Goal: Information Seeking & Learning: Learn about a topic

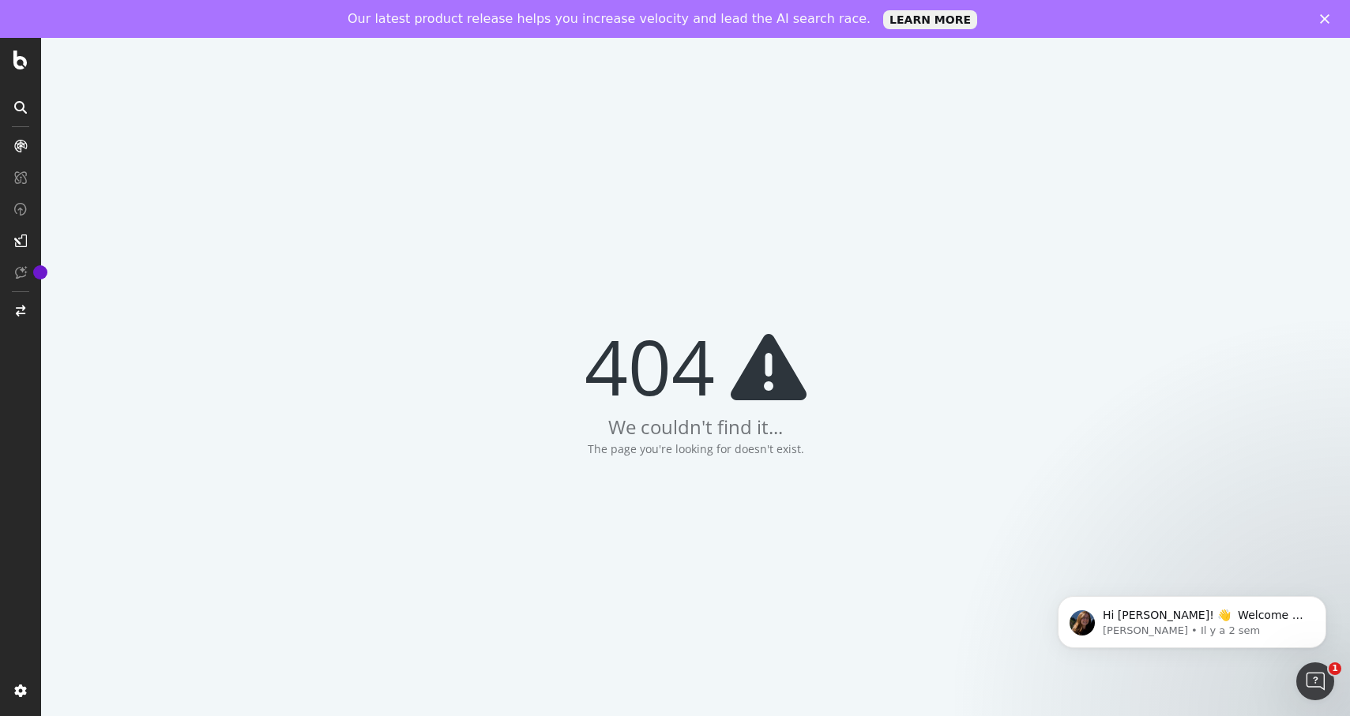
click at [1324, 18] on polygon "Fermer" at bounding box center [1324, 18] width 9 height 9
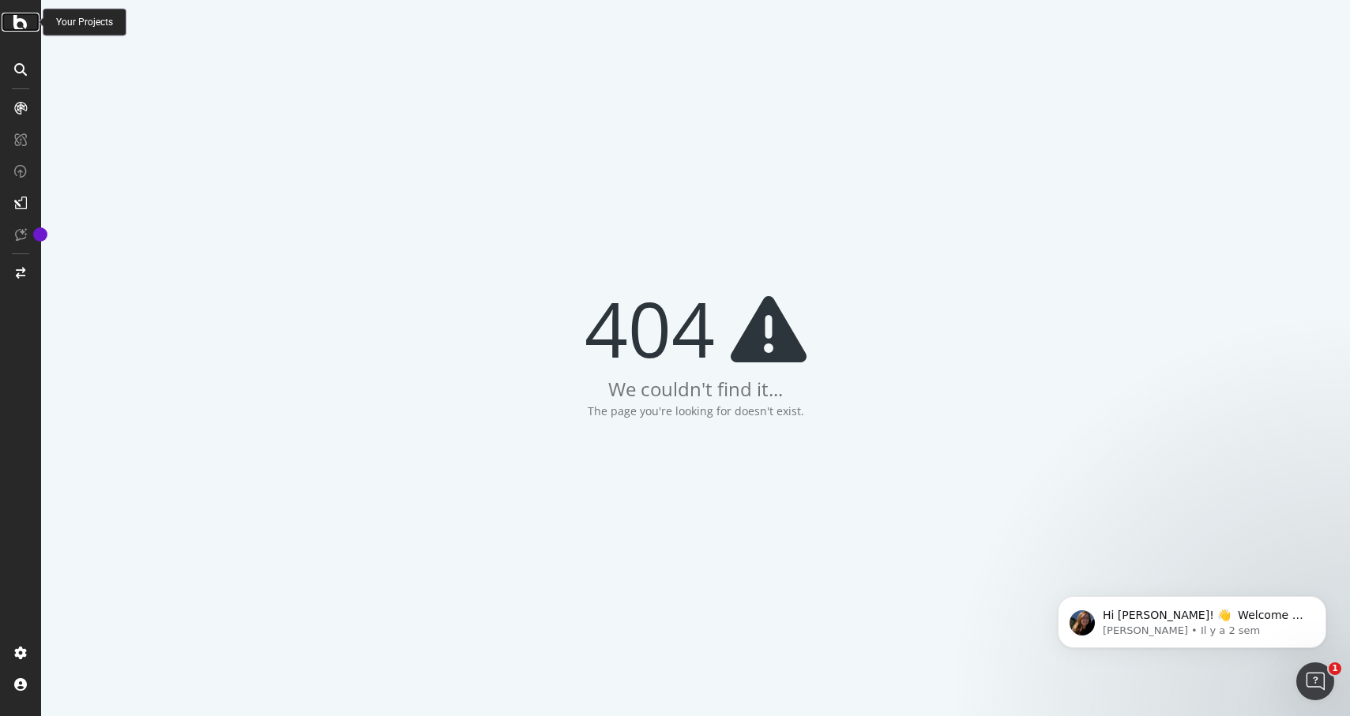
click at [17, 22] on icon at bounding box center [20, 22] width 14 height 19
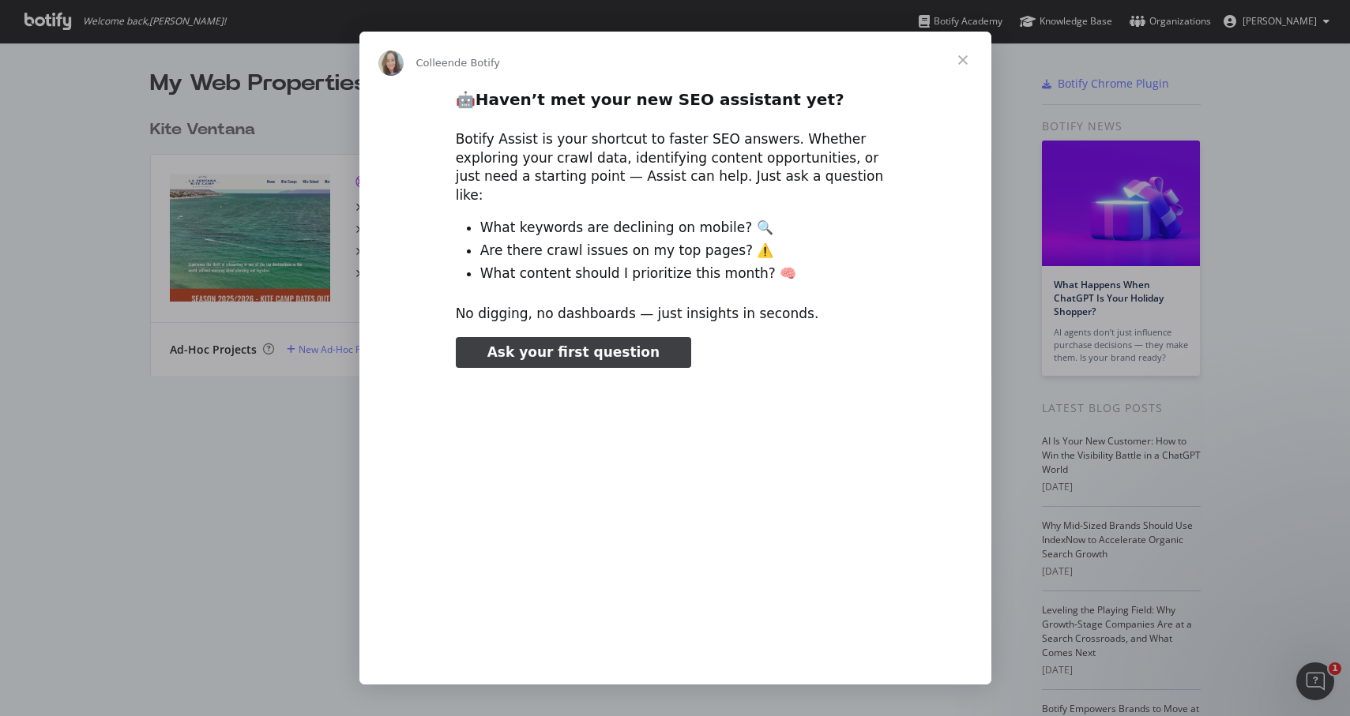
type input "478126"
click at [964, 62] on span "Fermer" at bounding box center [962, 60] width 57 height 57
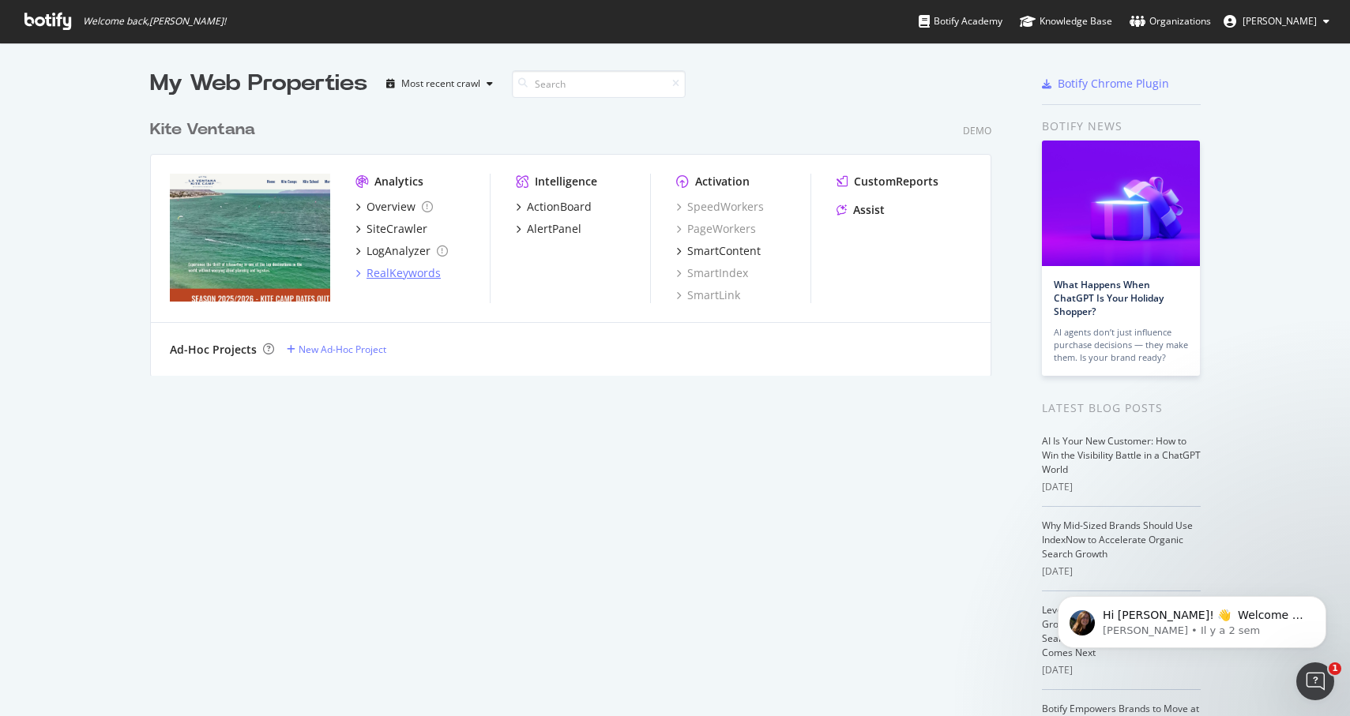
click at [414, 277] on div "RealKeywords" at bounding box center [403, 273] width 74 height 16
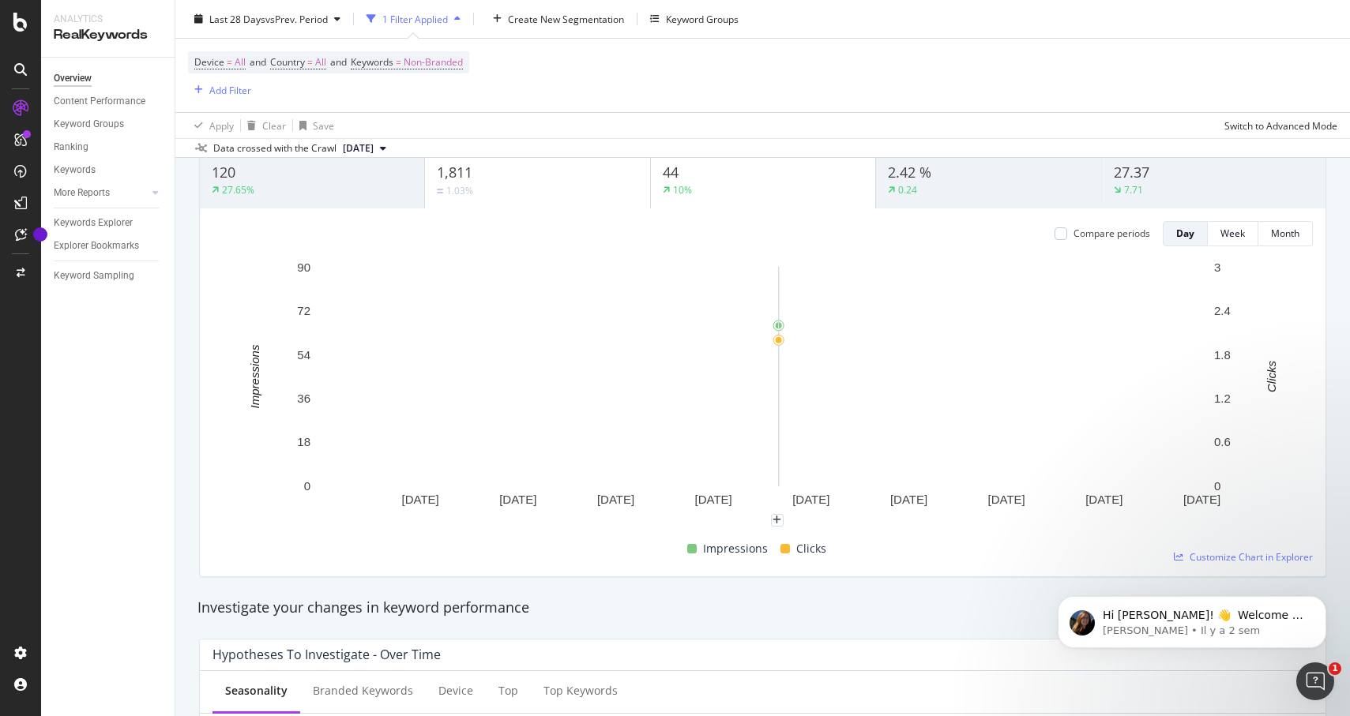
scroll to position [141, 0]
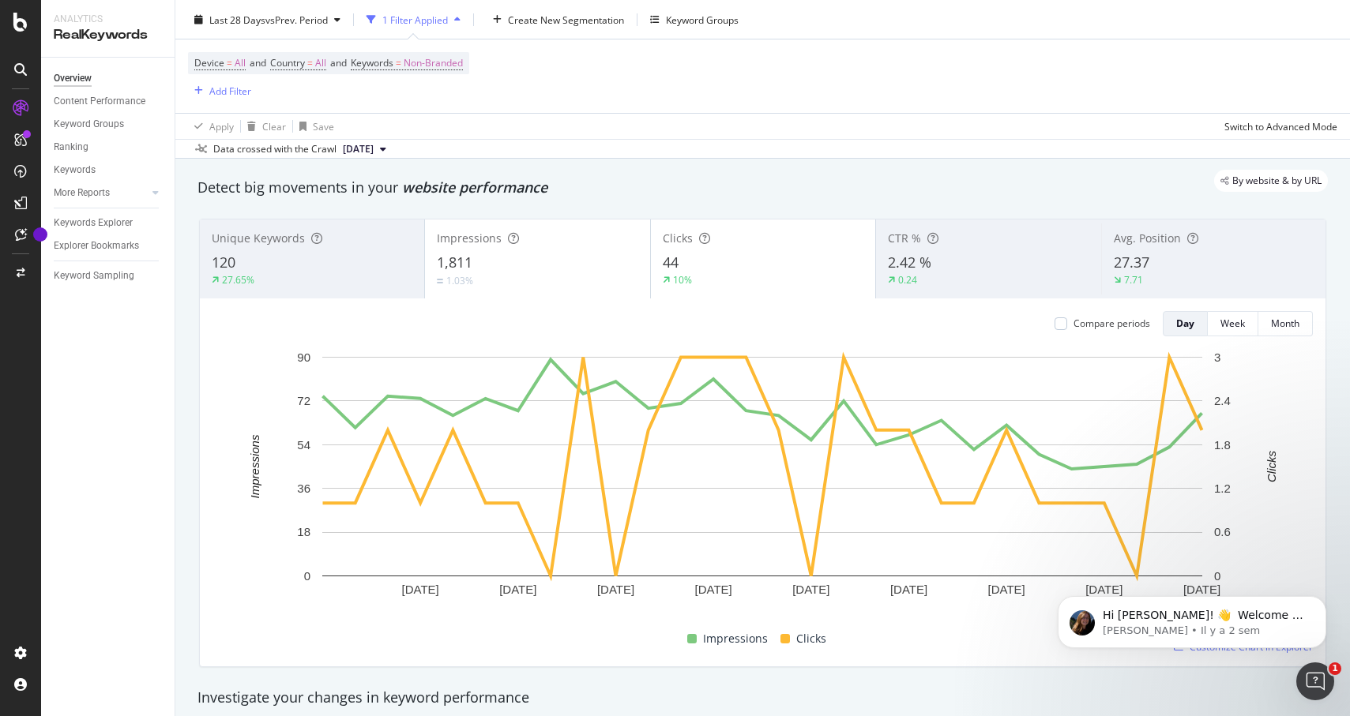
scroll to position [0, 0]
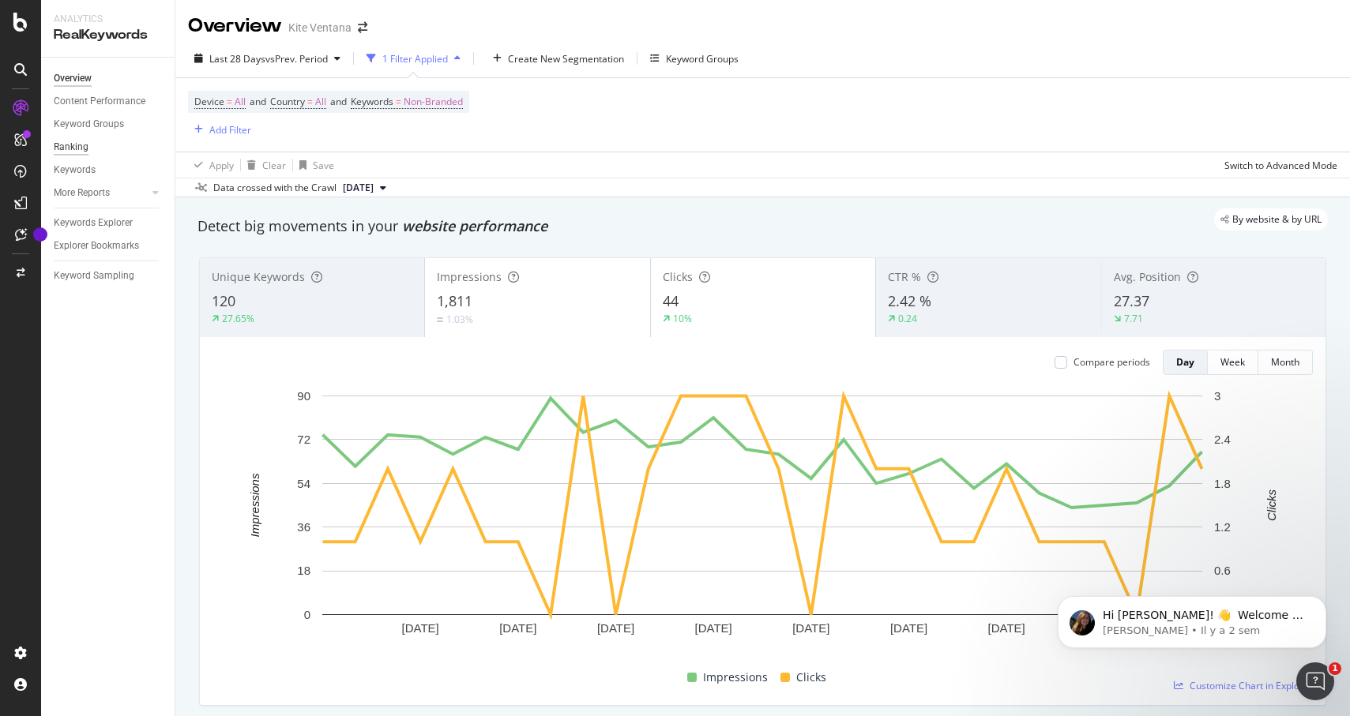
click at [79, 148] on div "Ranking" at bounding box center [71, 147] width 35 height 17
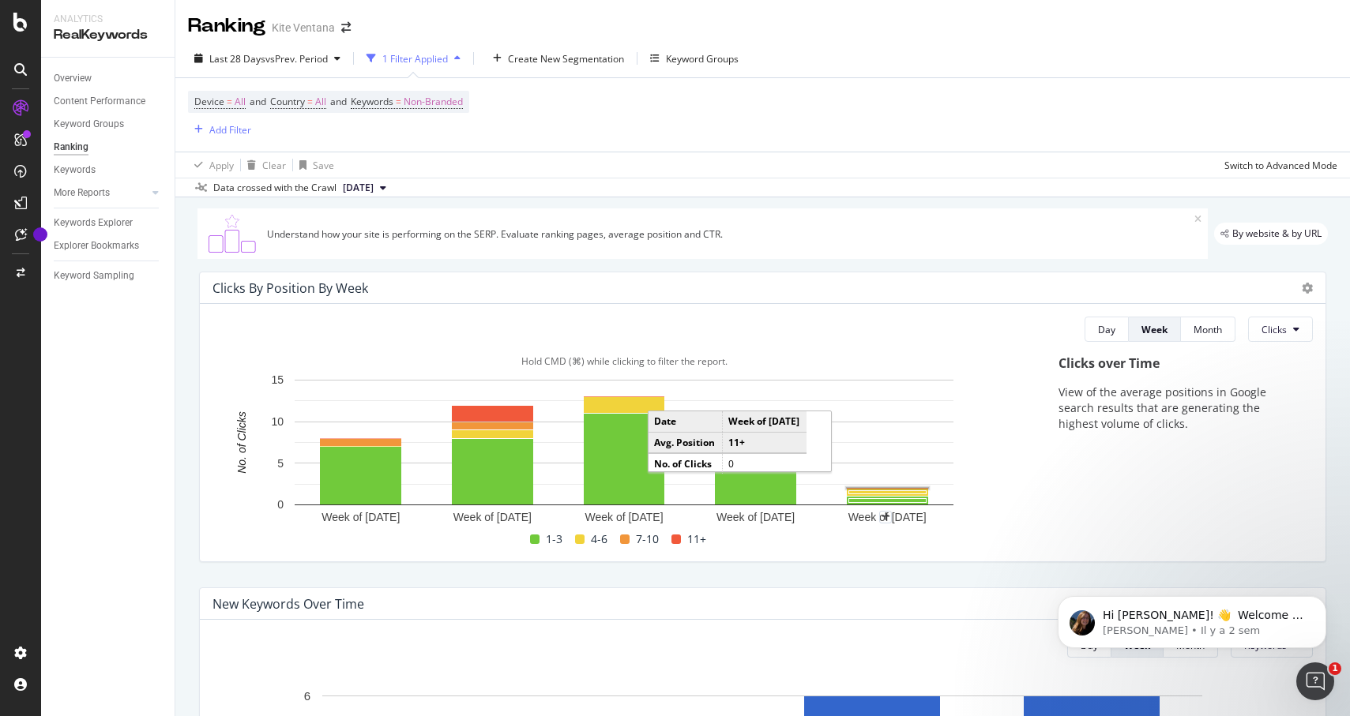
click at [891, 491] on rect "A chart." at bounding box center [887, 489] width 85 height 5
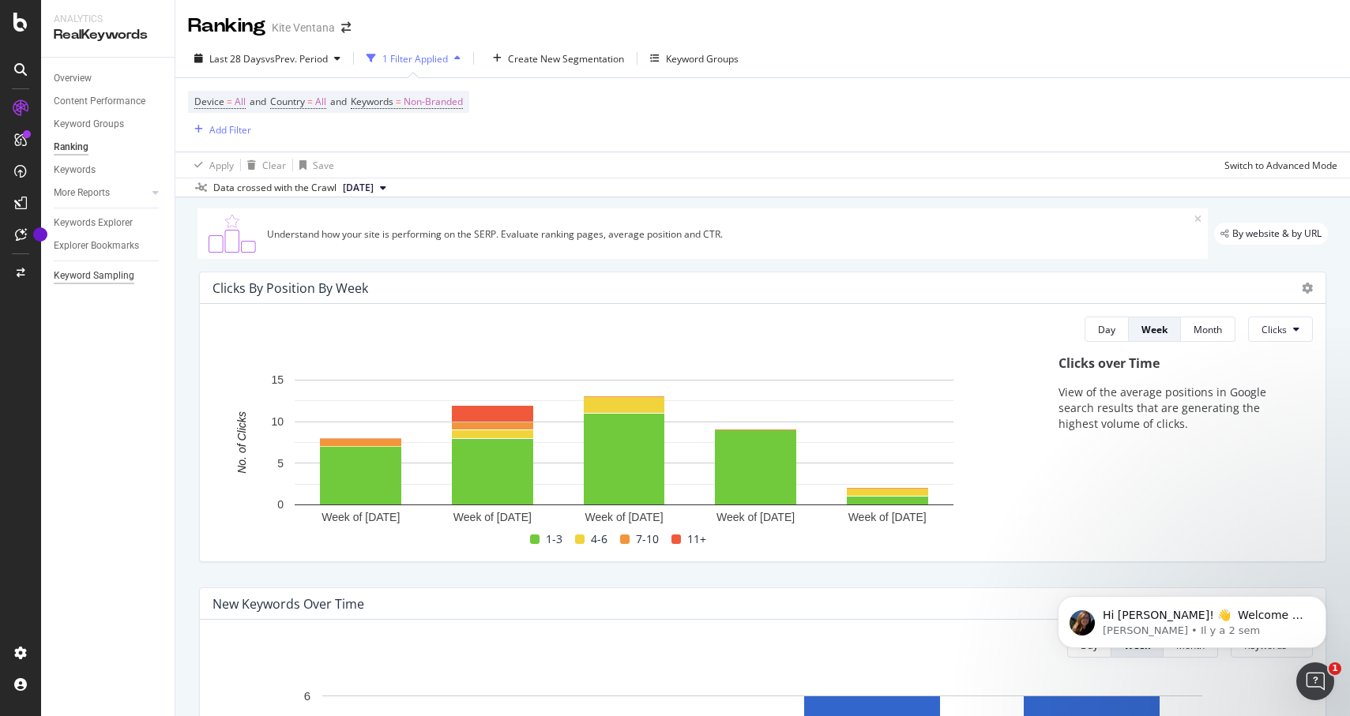
click at [111, 277] on div "Keyword Sampling" at bounding box center [94, 276] width 81 height 17
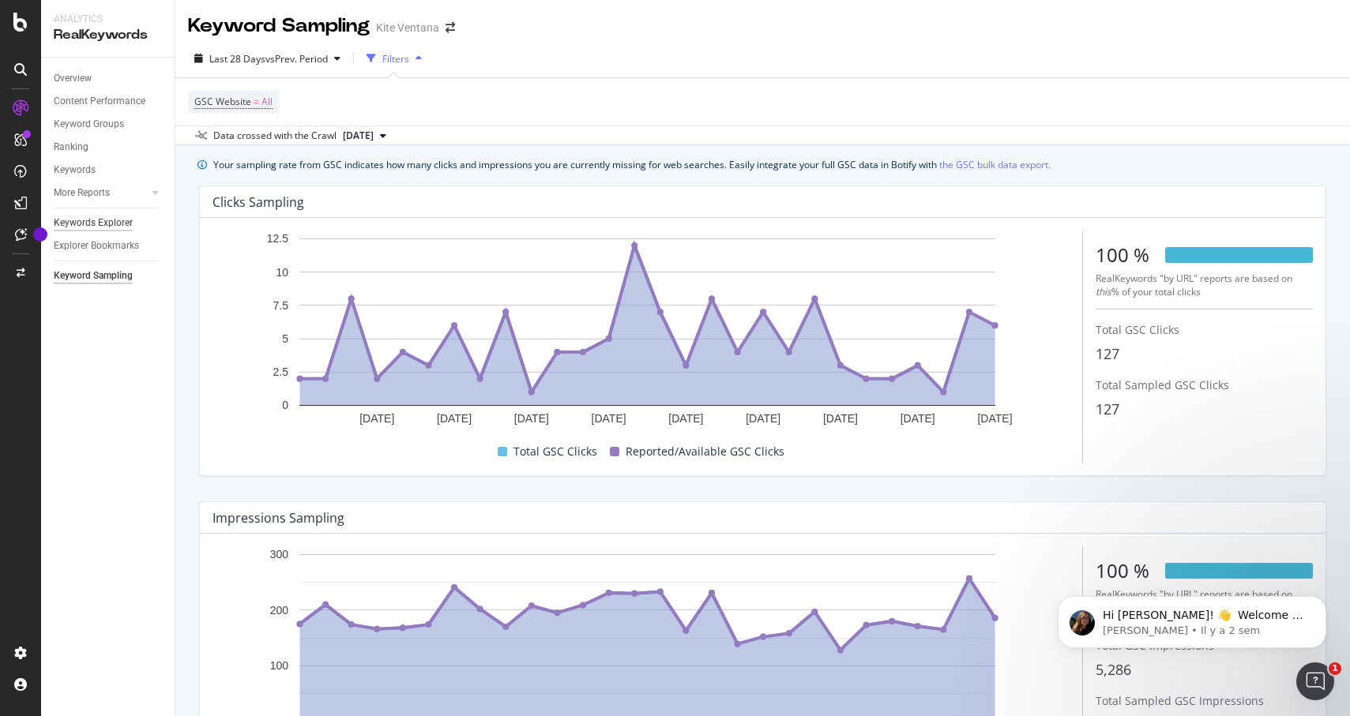
click at [114, 224] on div "Keywords Explorer" at bounding box center [93, 223] width 79 height 17
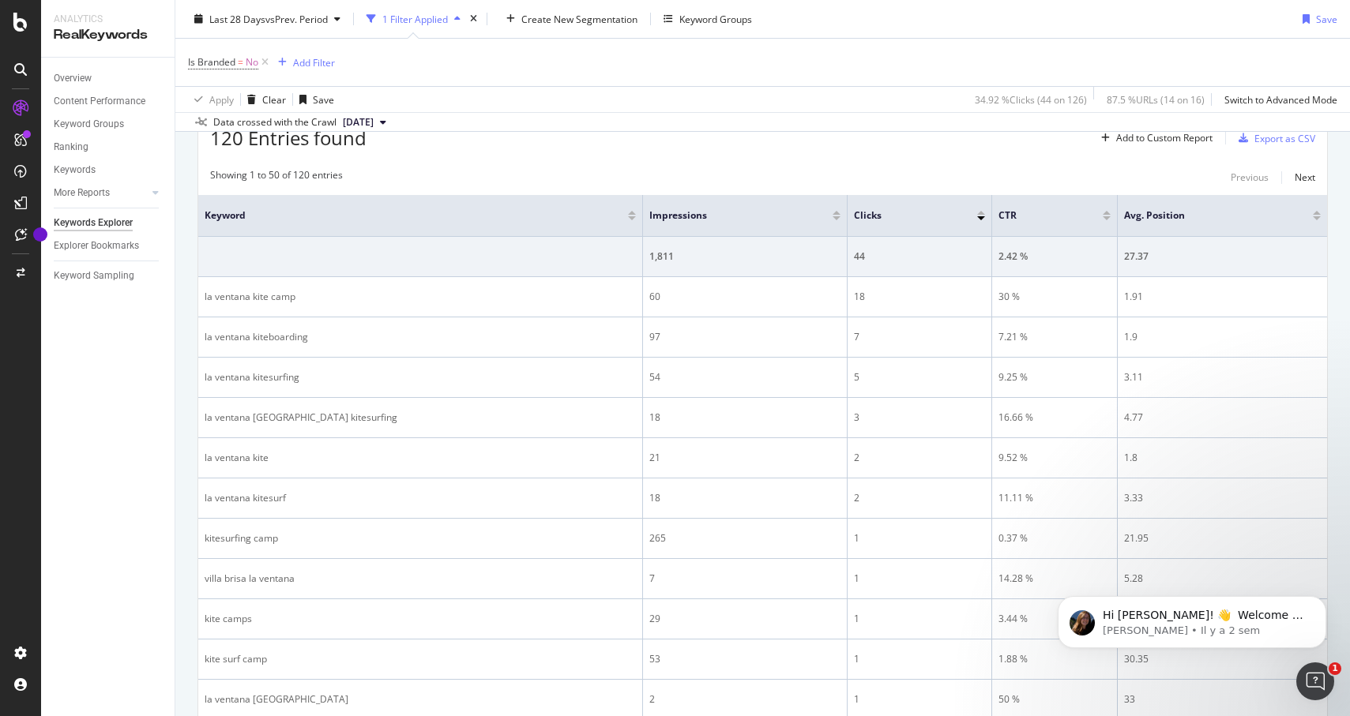
scroll to position [206, 0]
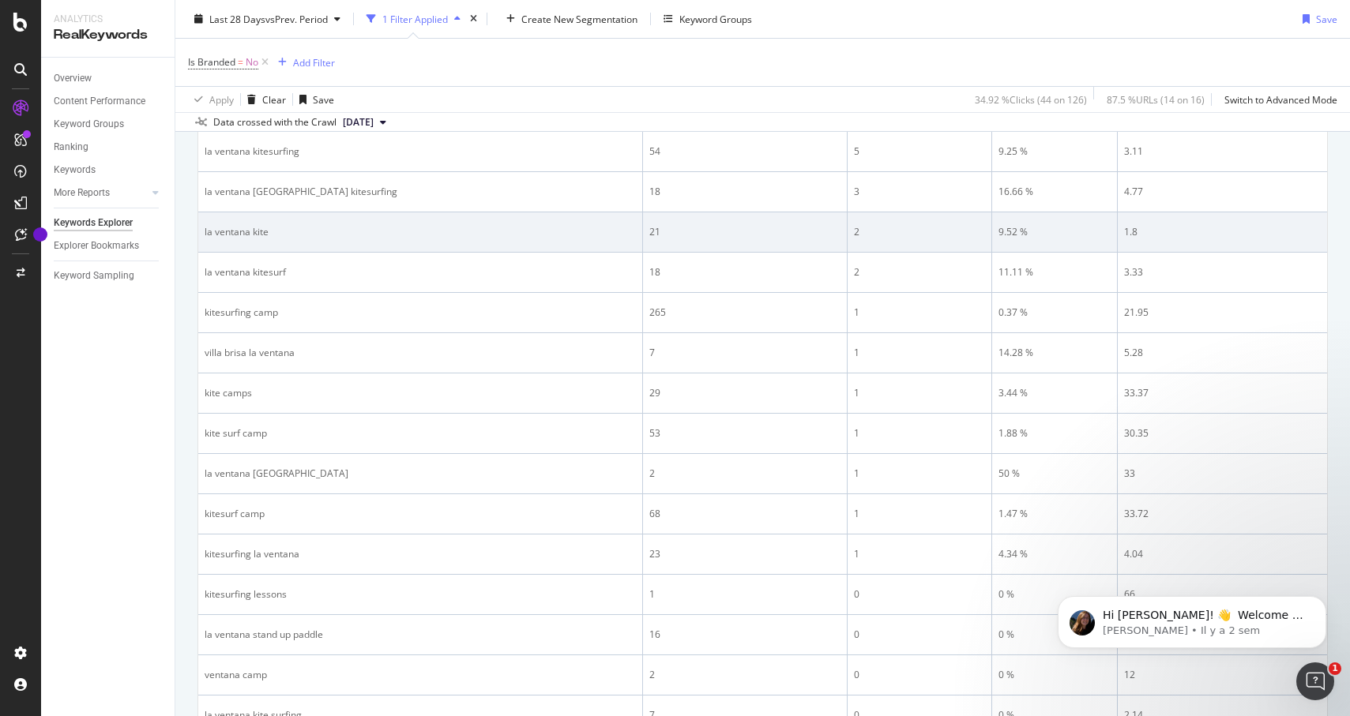
scroll to position [0, 0]
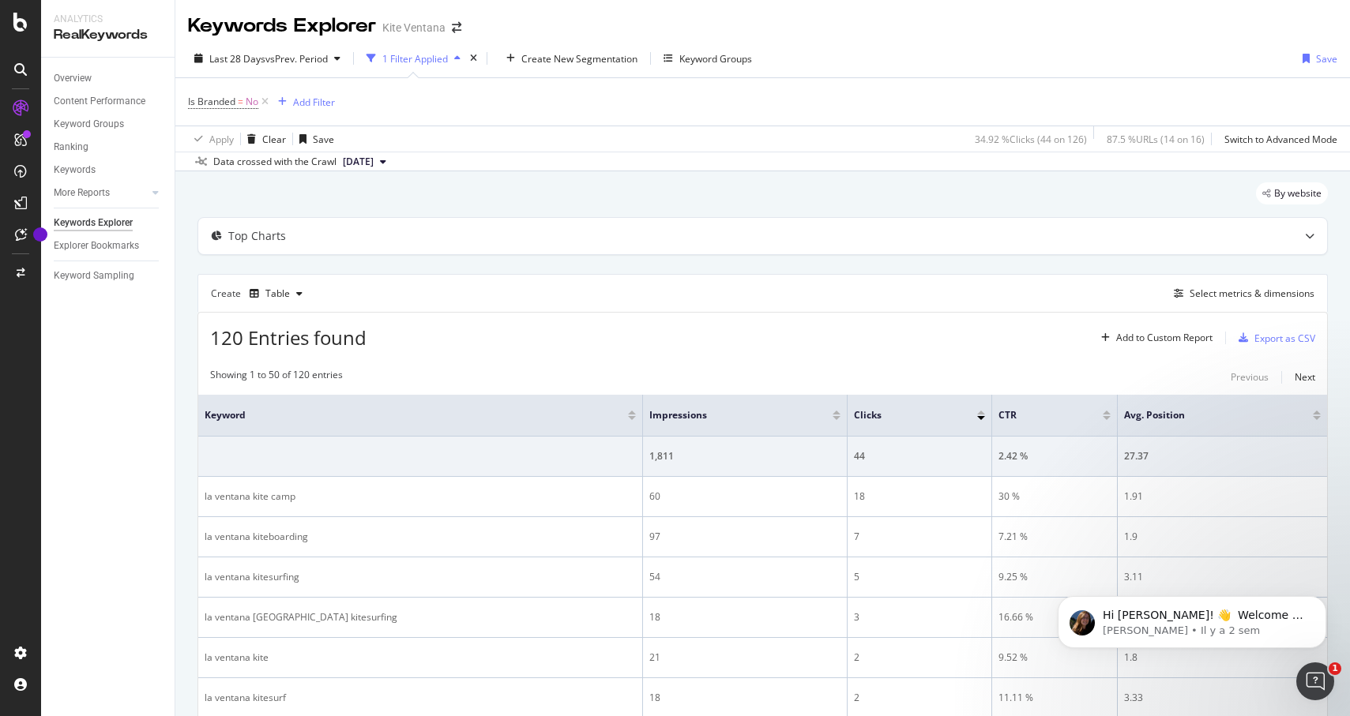
click at [435, 60] on div "1 Filter Applied" at bounding box center [415, 58] width 66 height 13
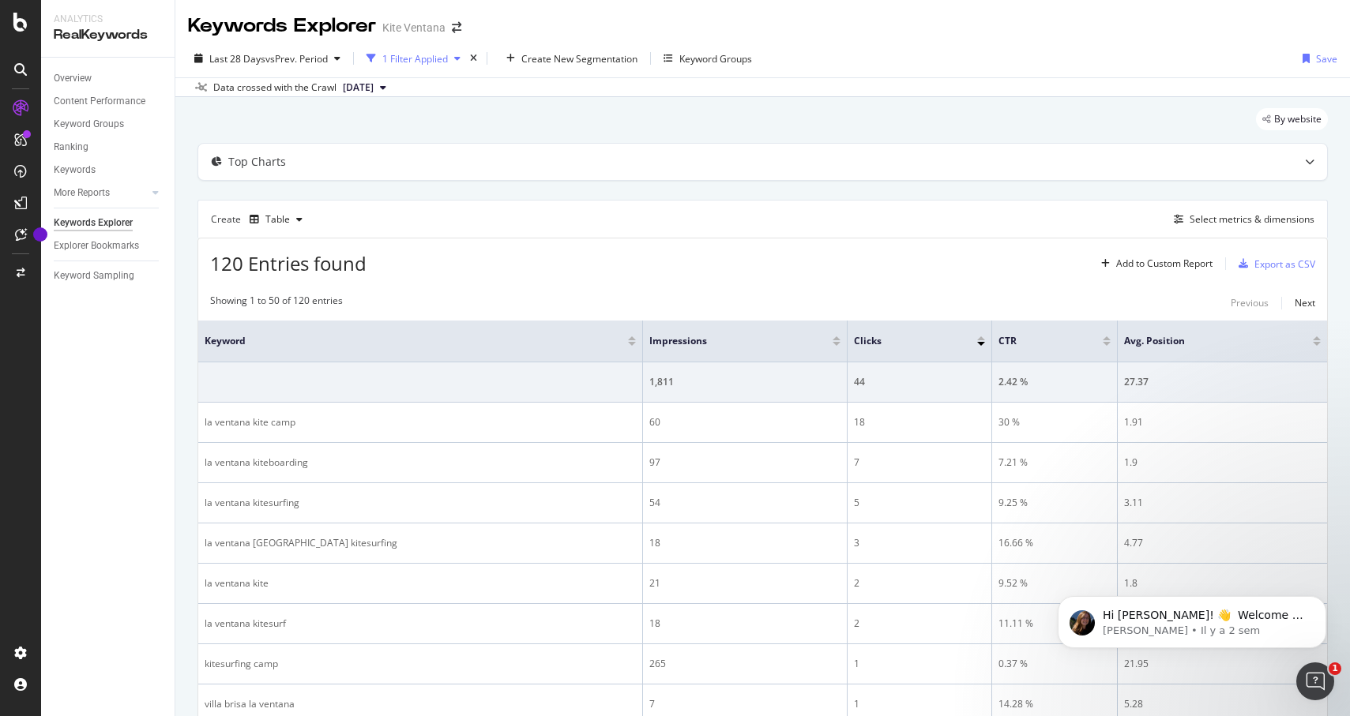
click at [454, 53] on div "1 Filter Applied" at bounding box center [413, 59] width 107 height 24
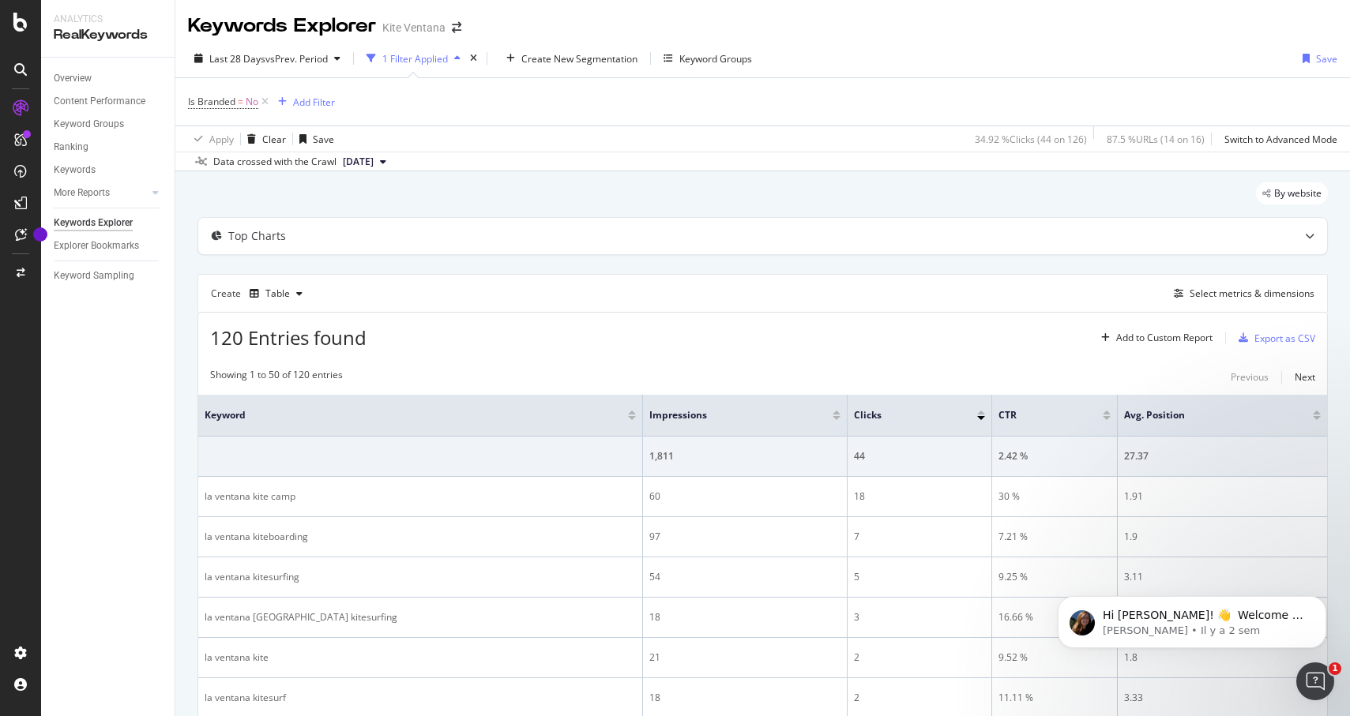
click at [411, 31] on div "Kite Ventana" at bounding box center [413, 28] width 63 height 16
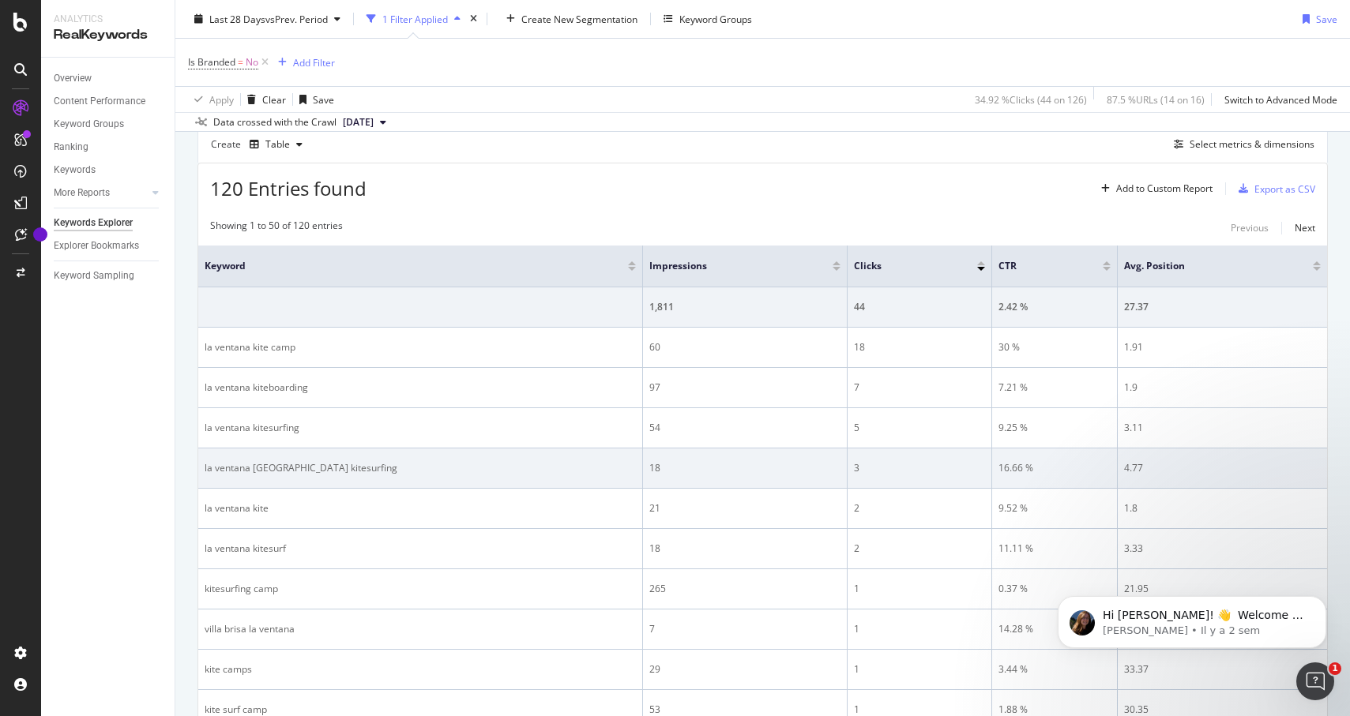
scroll to position [177, 0]
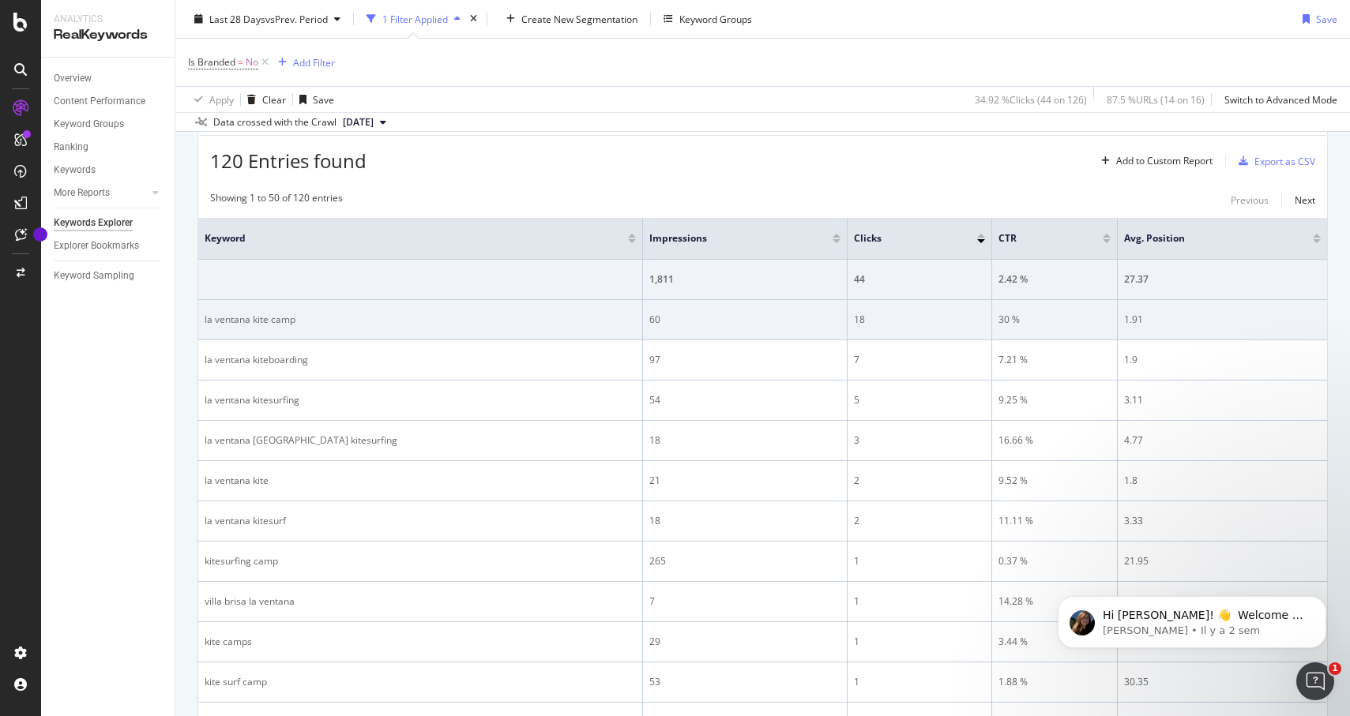
click at [649, 321] on div "60" at bounding box center [744, 320] width 191 height 14
click at [649, 319] on div "60" at bounding box center [744, 320] width 191 height 14
click at [649, 318] on div "60" at bounding box center [744, 320] width 191 height 14
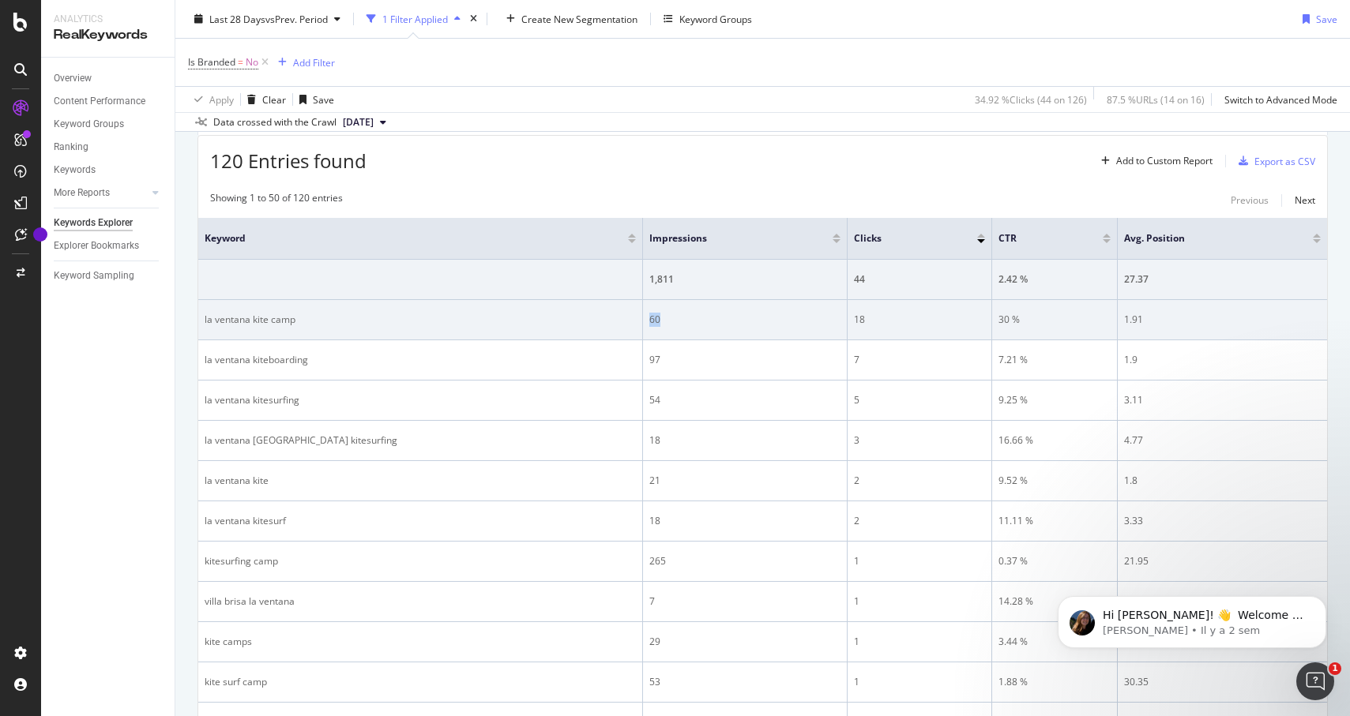
click at [649, 318] on div "60" at bounding box center [744, 320] width 191 height 14
click at [854, 319] on div "18" at bounding box center [919, 320] width 131 height 14
click at [998, 326] on div "30 %" at bounding box center [1054, 320] width 112 height 14
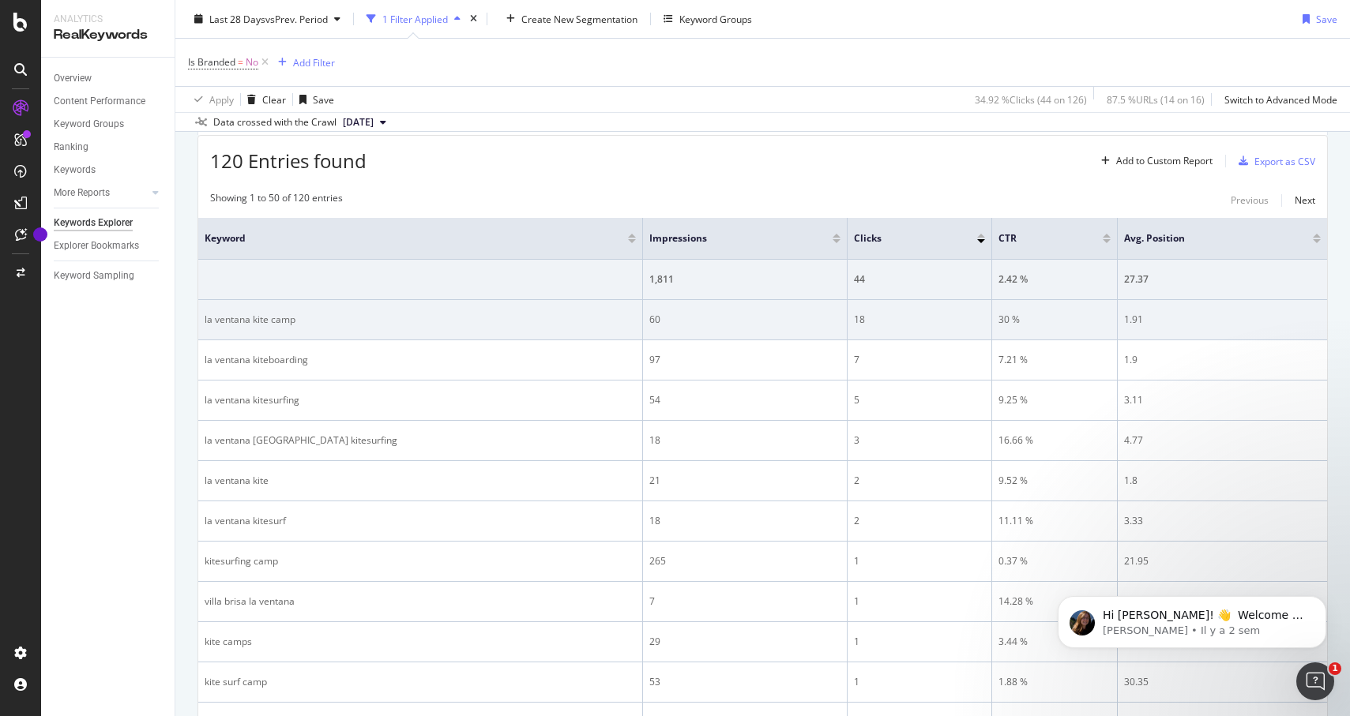
click at [998, 325] on div "30 %" at bounding box center [1054, 320] width 112 height 14
click at [998, 319] on div "30 %" at bounding box center [1054, 320] width 112 height 14
drag, startPoint x: 1119, startPoint y: 320, endPoint x: 1084, endPoint y: 318, distance: 34.8
click at [1084, 318] on tr "la ventana kite camp 60 18 30 % 1.91" at bounding box center [762, 320] width 1129 height 40
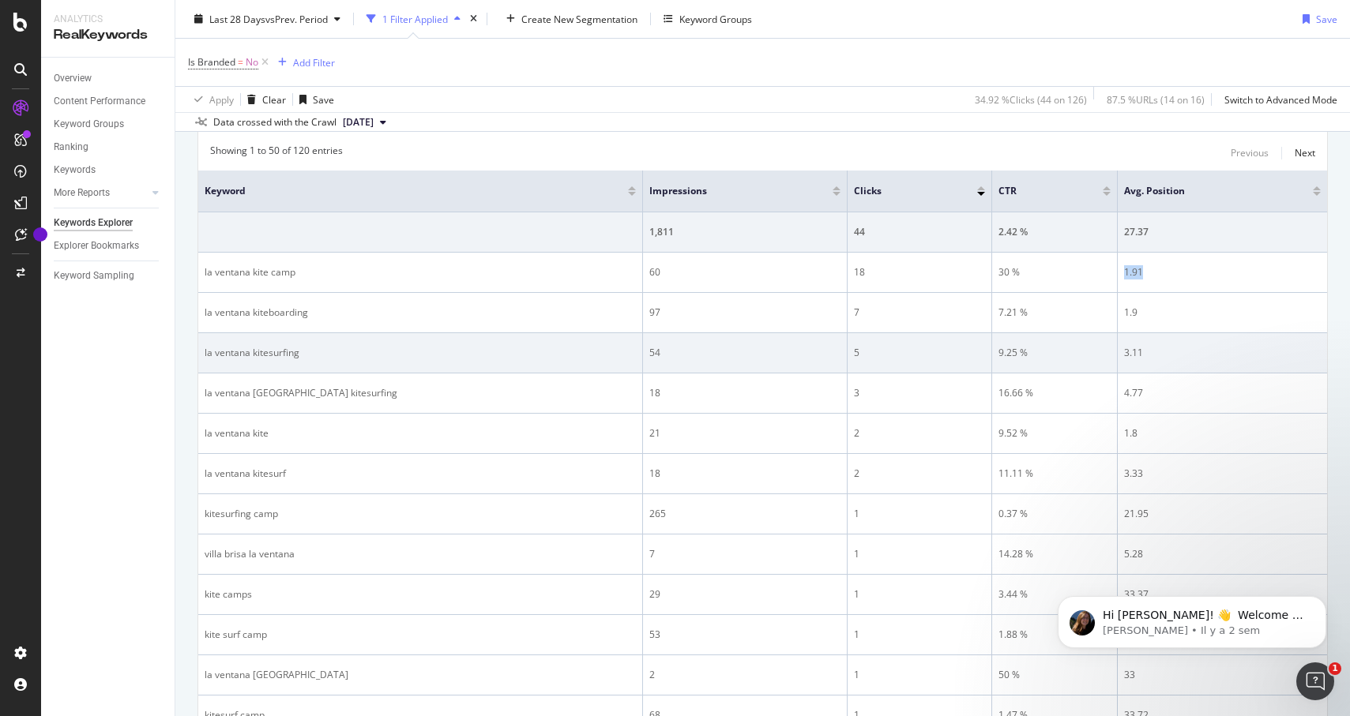
scroll to position [232, 0]
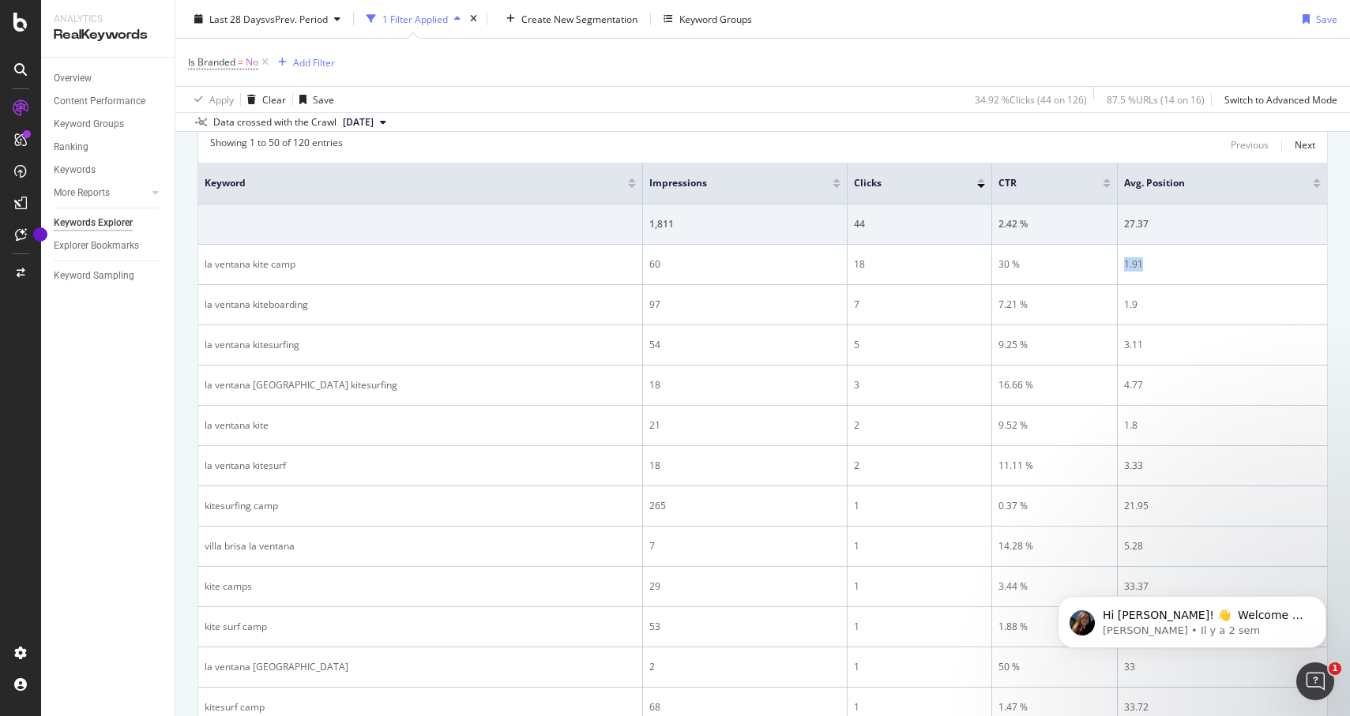
click at [833, 180] on div at bounding box center [837, 181] width 8 height 4
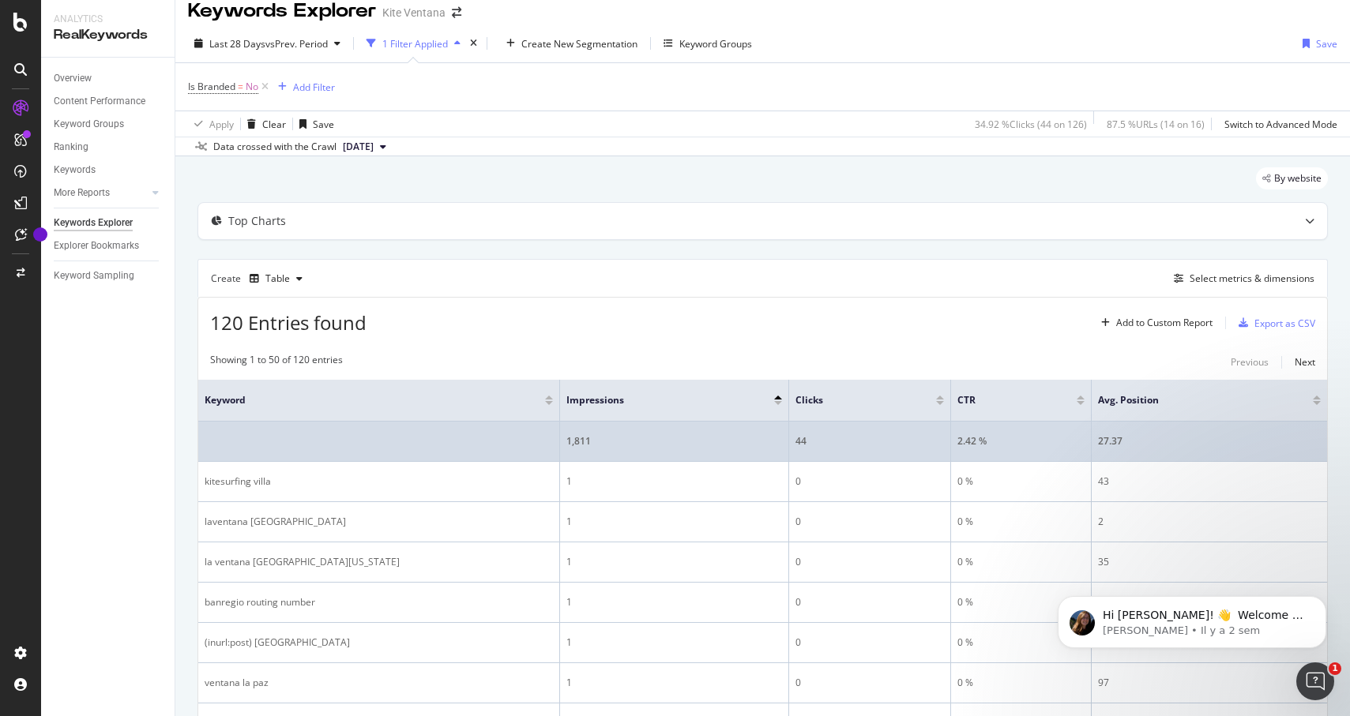
scroll to position [19, 0]
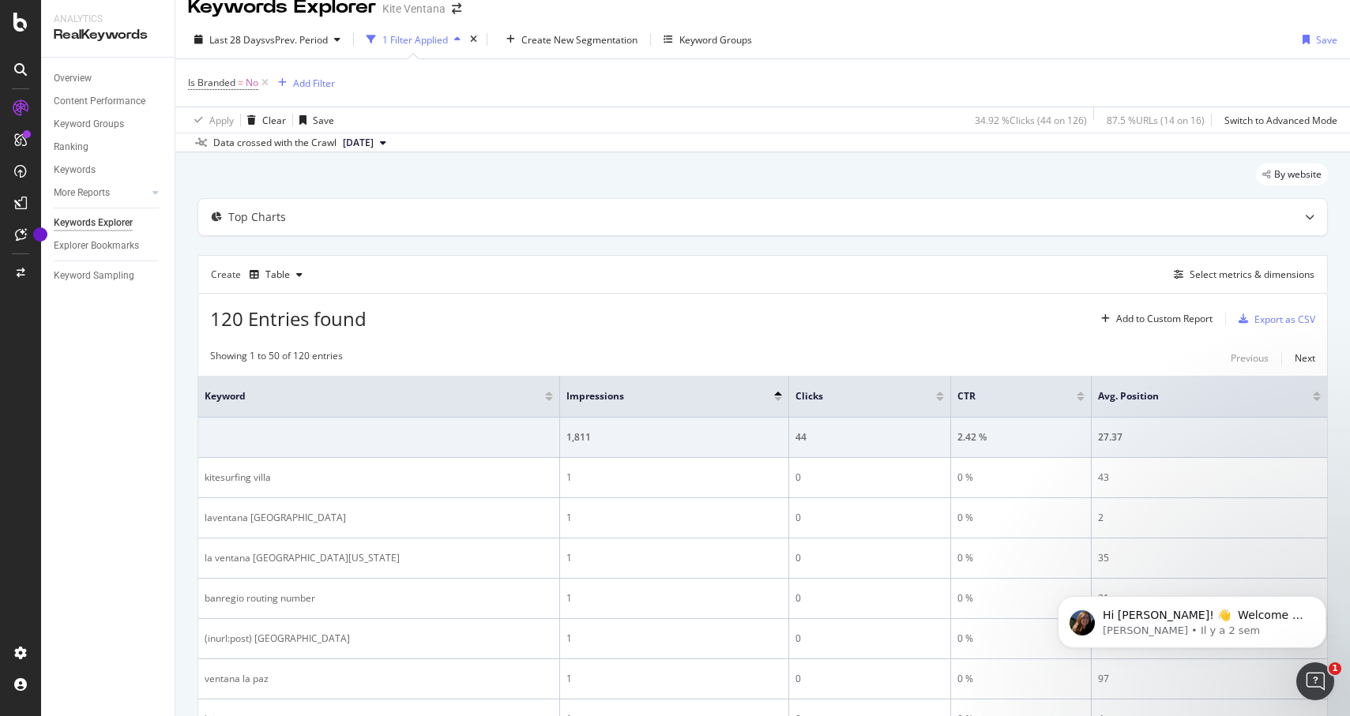
click at [777, 400] on div at bounding box center [778, 399] width 8 height 4
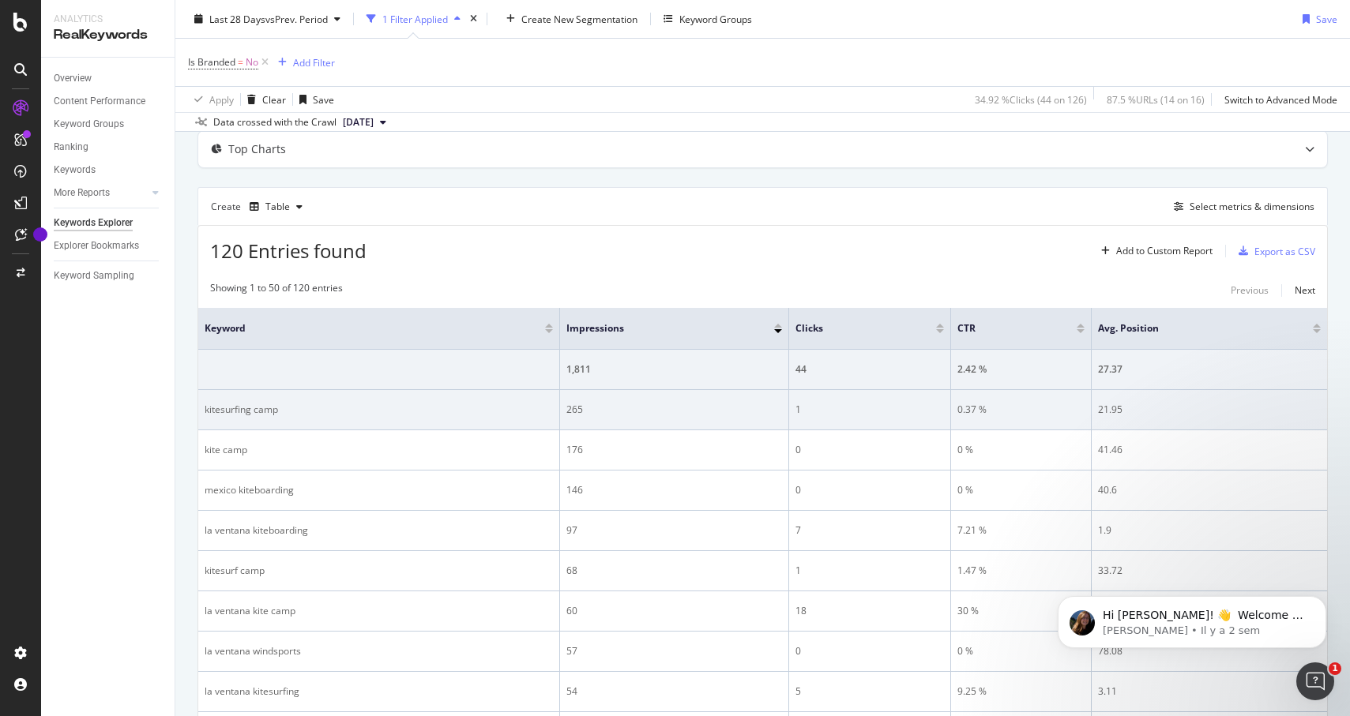
scroll to position [88, 0]
click at [573, 415] on div "265" at bounding box center [674, 408] width 216 height 14
click at [551, 408] on div "kitesurfing camp" at bounding box center [379, 408] width 348 height 14
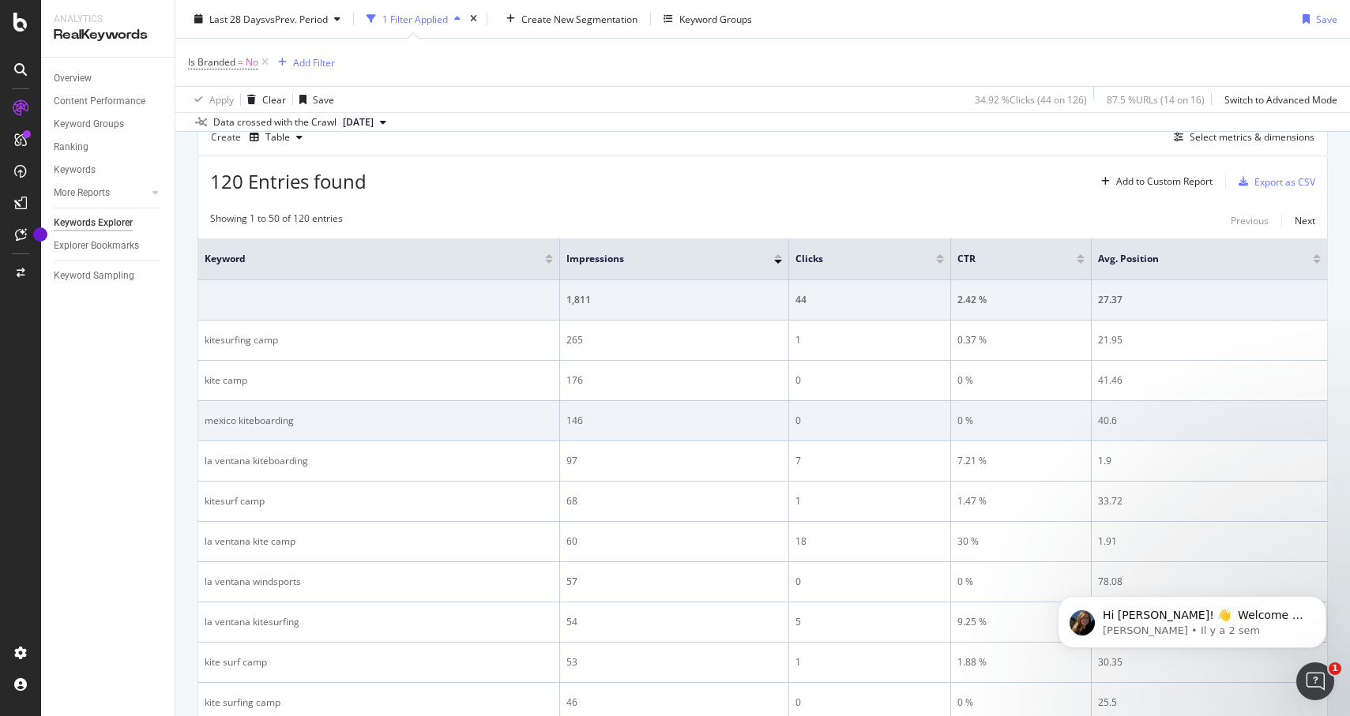
scroll to position [158, 0]
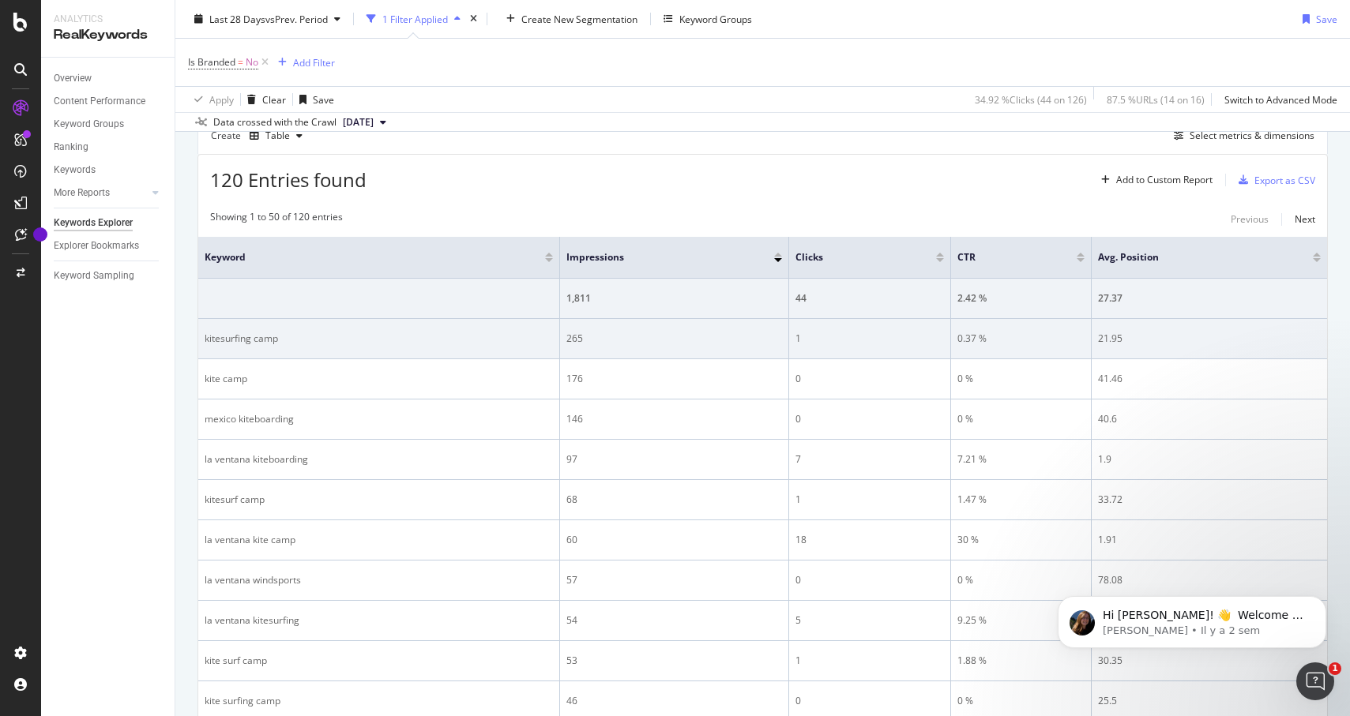
click at [252, 335] on div "kitesurfing camp" at bounding box center [379, 339] width 348 height 14
click at [1112, 344] on div "21.95" at bounding box center [1209, 339] width 223 height 14
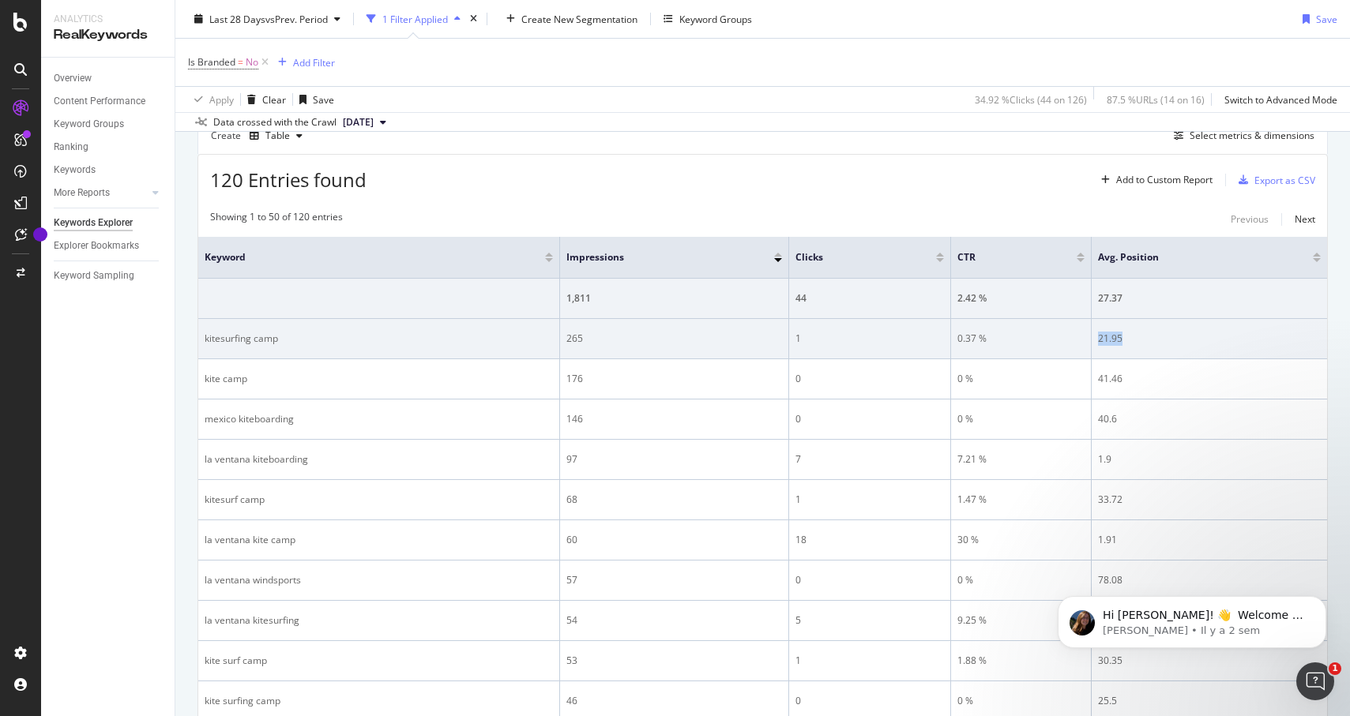
click at [1112, 344] on div "21.95" at bounding box center [1209, 339] width 223 height 14
click at [576, 333] on div "265" at bounding box center [674, 339] width 216 height 14
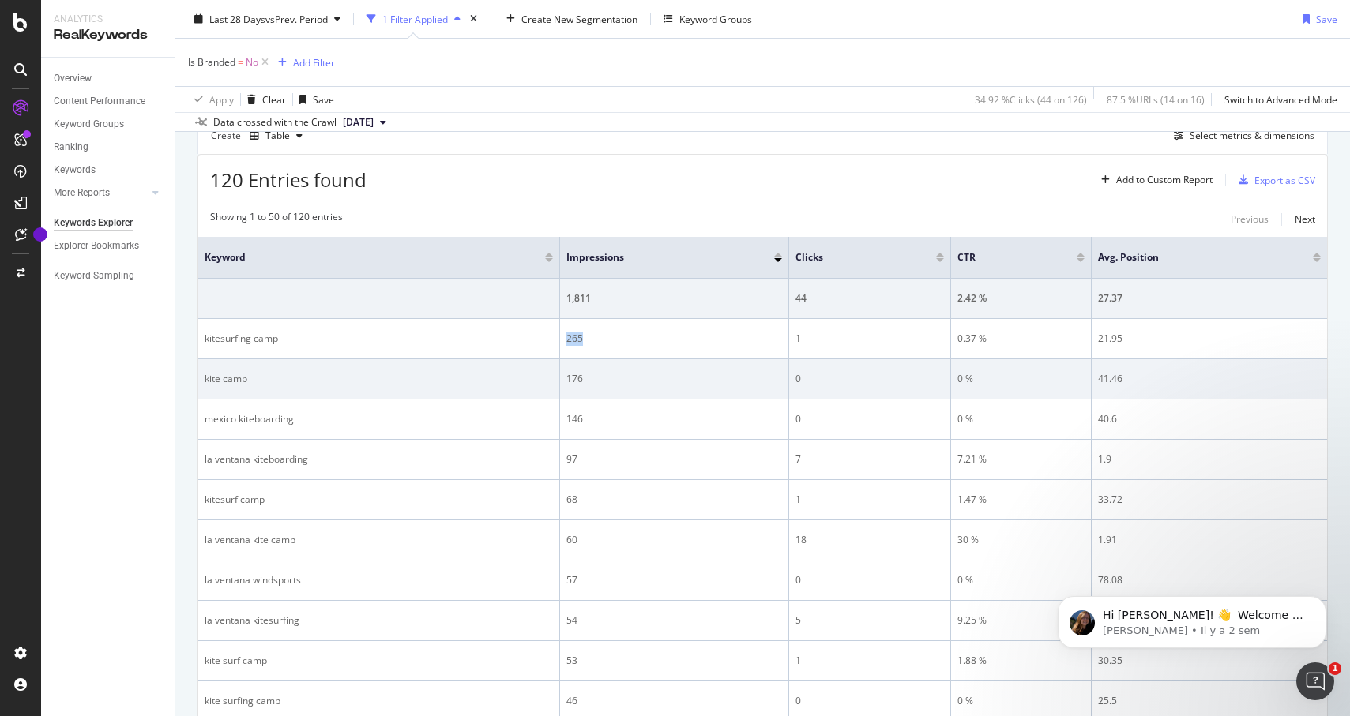
click at [358, 363] on td "kite camp" at bounding box center [379, 379] width 362 height 40
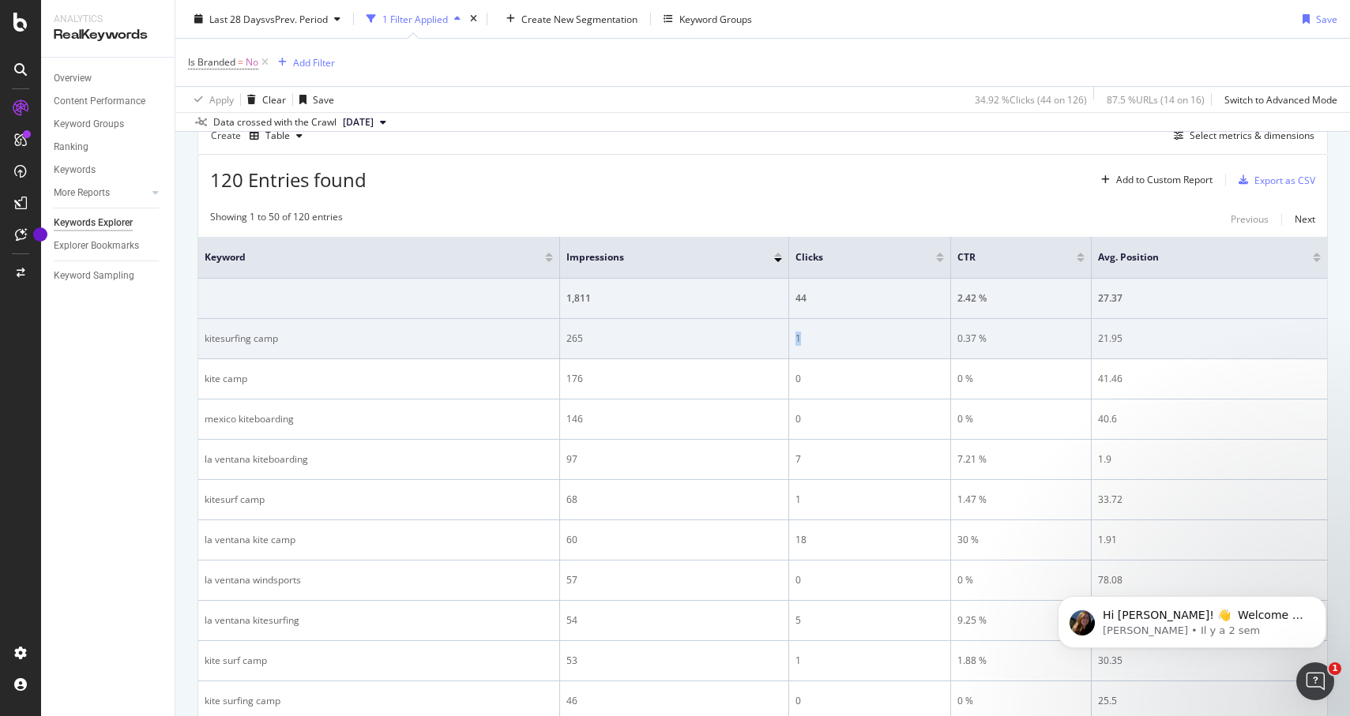
drag, startPoint x: 798, startPoint y: 343, endPoint x: 810, endPoint y: 333, distance: 15.8
click at [809, 334] on div "1" at bounding box center [869, 339] width 148 height 14
click at [1106, 337] on div "21.95" at bounding box center [1209, 339] width 223 height 14
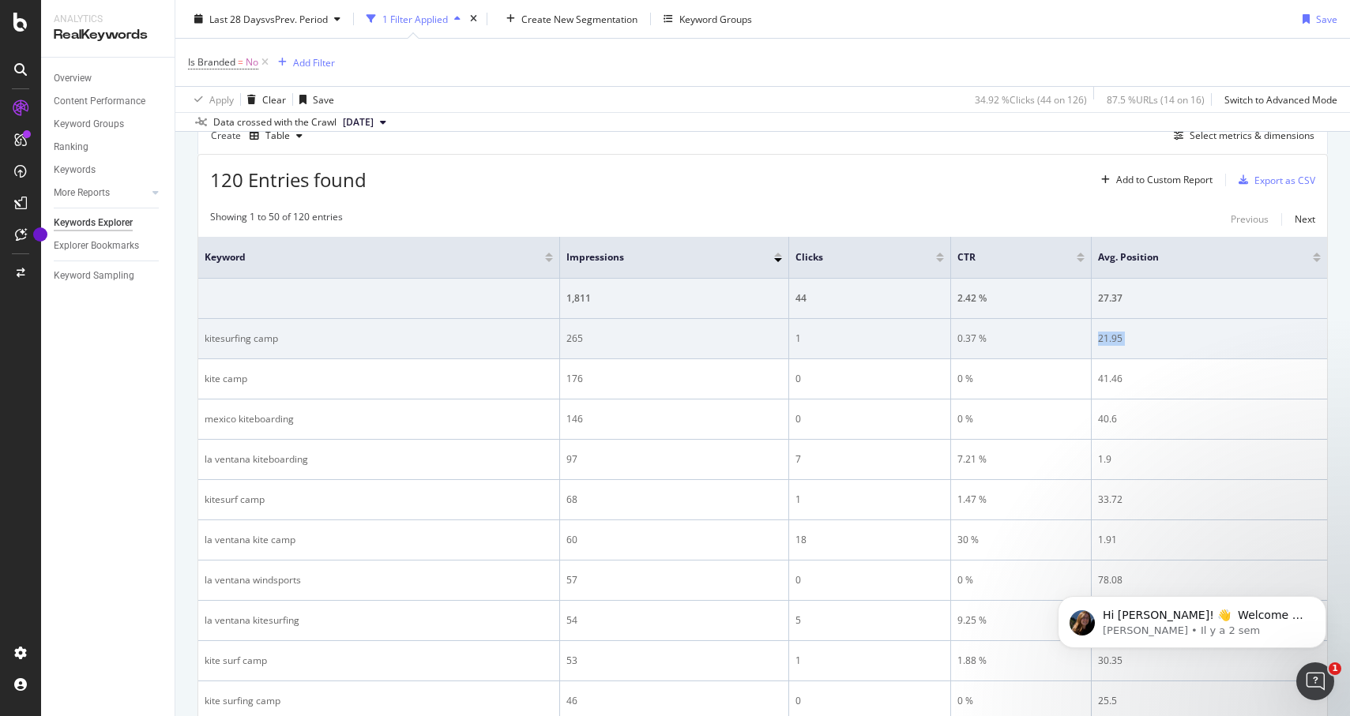
click at [1110, 338] on div "21.95" at bounding box center [1209, 339] width 223 height 14
drag, startPoint x: 791, startPoint y: 336, endPoint x: 813, endPoint y: 338, distance: 22.2
click at [813, 338] on td "1" at bounding box center [870, 339] width 162 height 40
click at [254, 340] on div "kitesurfing camp" at bounding box center [379, 339] width 348 height 14
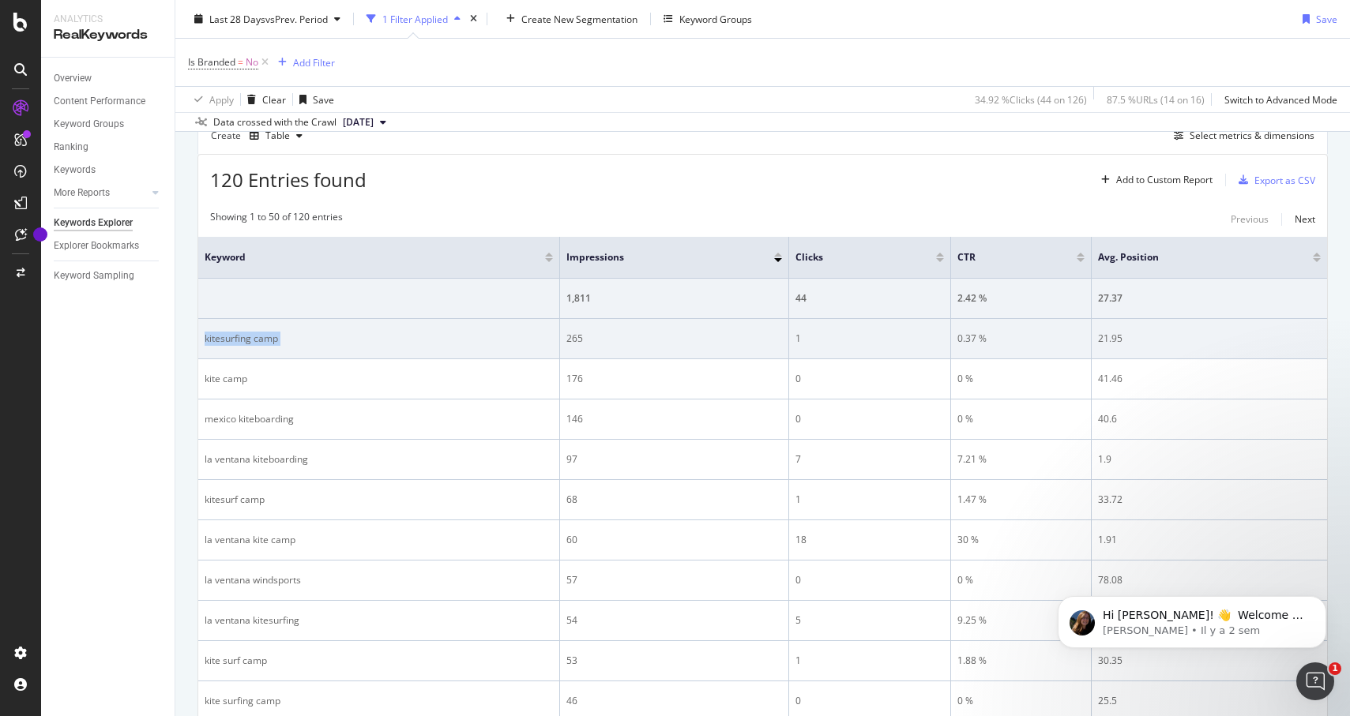
click at [254, 340] on div "kitesurfing camp" at bounding box center [379, 339] width 348 height 14
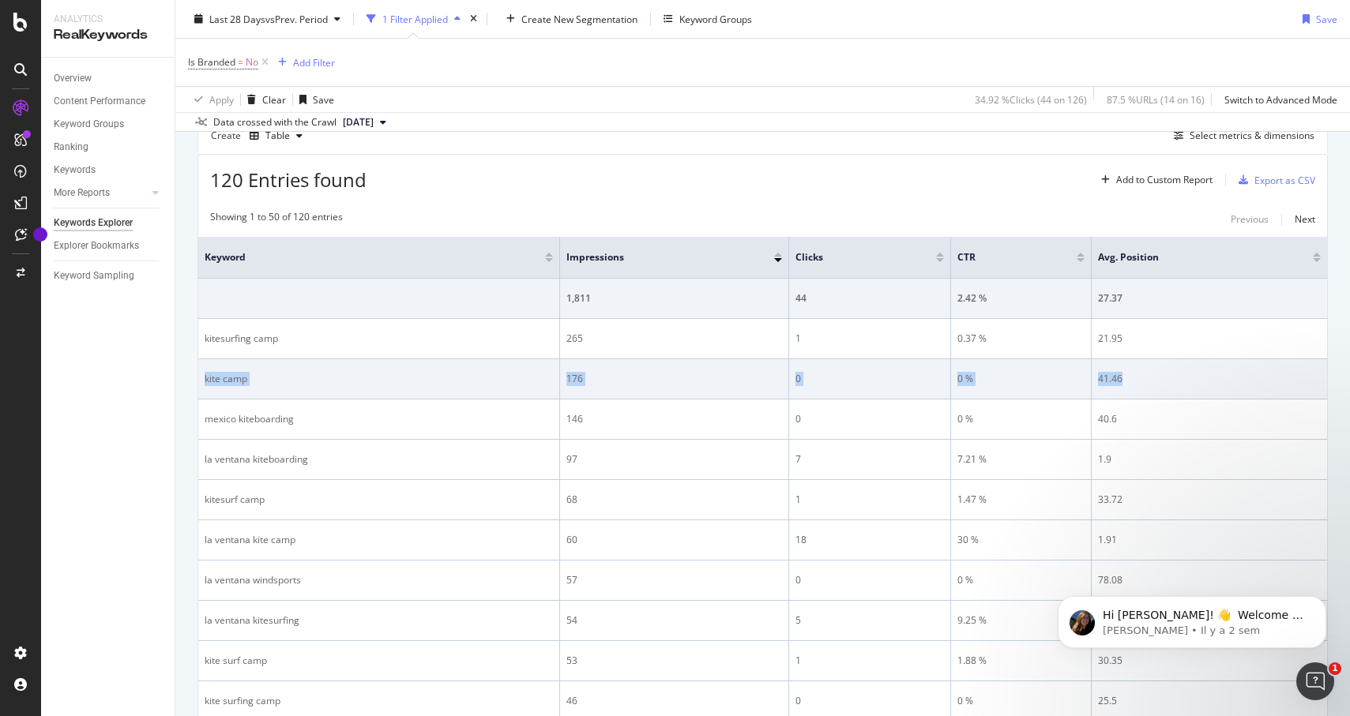
drag, startPoint x: 1142, startPoint y: 384, endPoint x: 201, endPoint y: 385, distance: 941.5
click at [201, 385] on tr "kite camp 176 0 0 % 41.46" at bounding box center [762, 379] width 1129 height 40
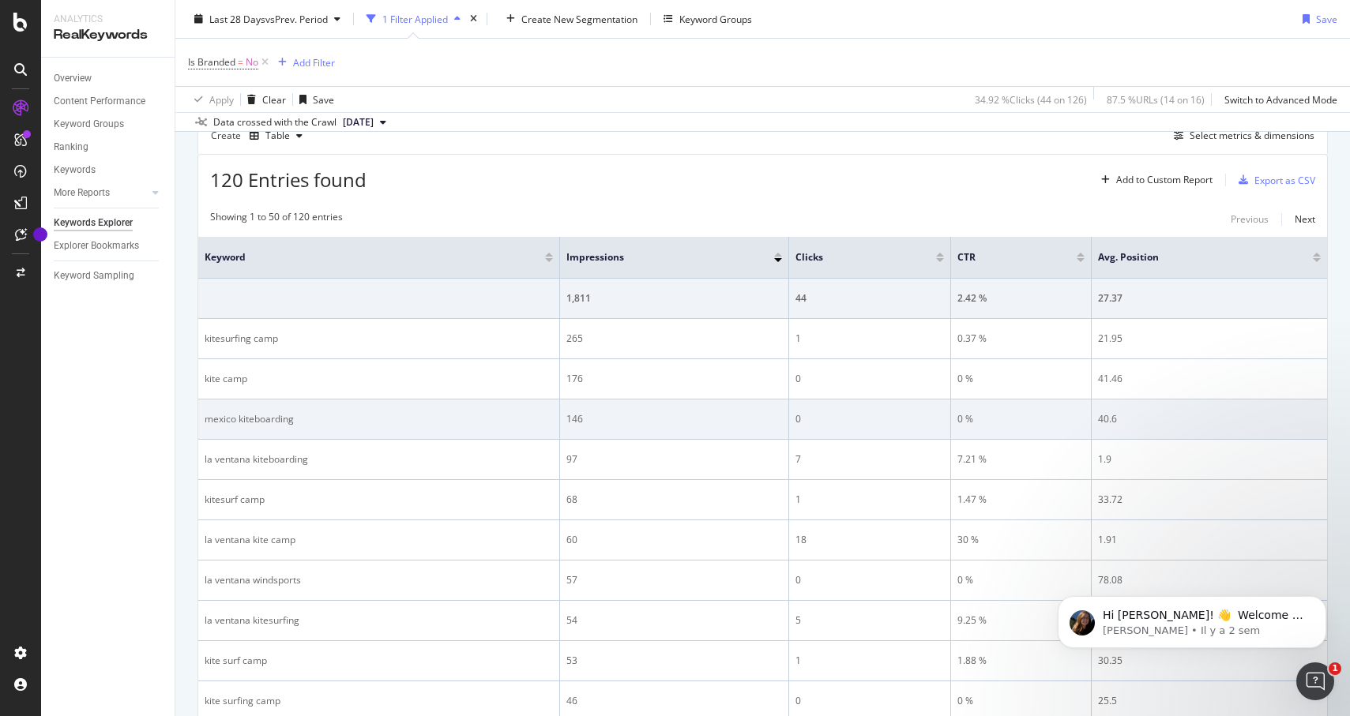
click at [248, 423] on div "mexico kiteboarding" at bounding box center [379, 419] width 348 height 14
click at [584, 419] on div "146" at bounding box center [674, 419] width 216 height 14
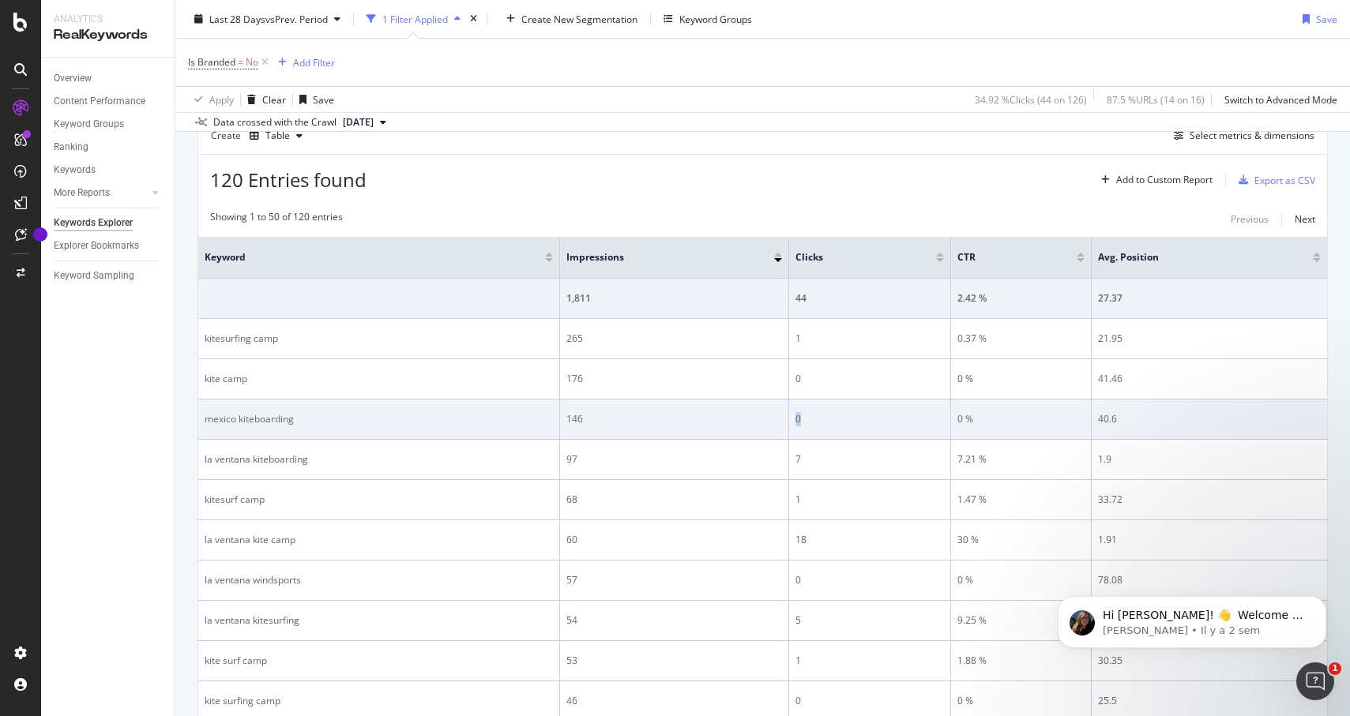
drag, startPoint x: 826, startPoint y: 419, endPoint x: 797, endPoint y: 422, distance: 29.4
click at [797, 422] on div "0" at bounding box center [869, 419] width 148 height 14
click at [795, 422] on div "0" at bounding box center [869, 419] width 148 height 14
drag, startPoint x: 795, startPoint y: 422, endPoint x: 802, endPoint y: 418, distance: 8.1
click at [802, 420] on div "0" at bounding box center [869, 419] width 148 height 14
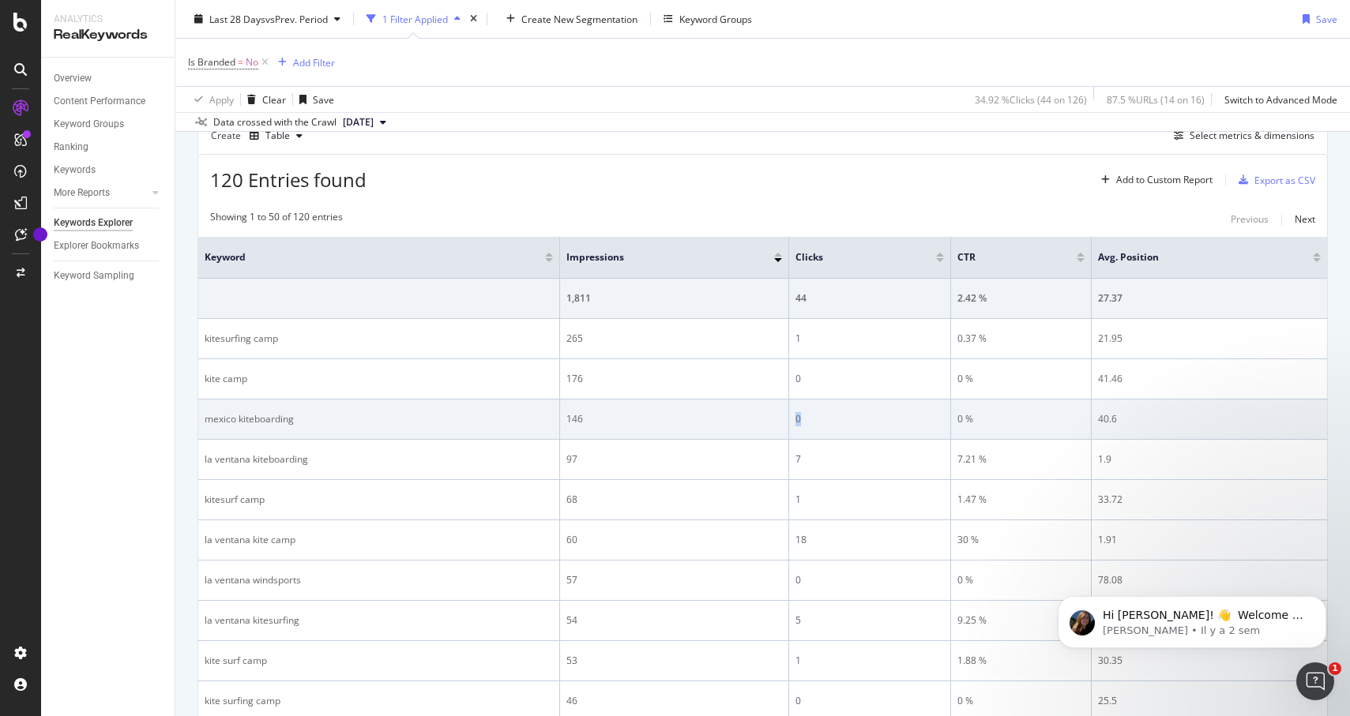
click at [802, 418] on div "0" at bounding box center [869, 419] width 148 height 14
click at [243, 419] on div "mexico kiteboarding" at bounding box center [379, 419] width 348 height 14
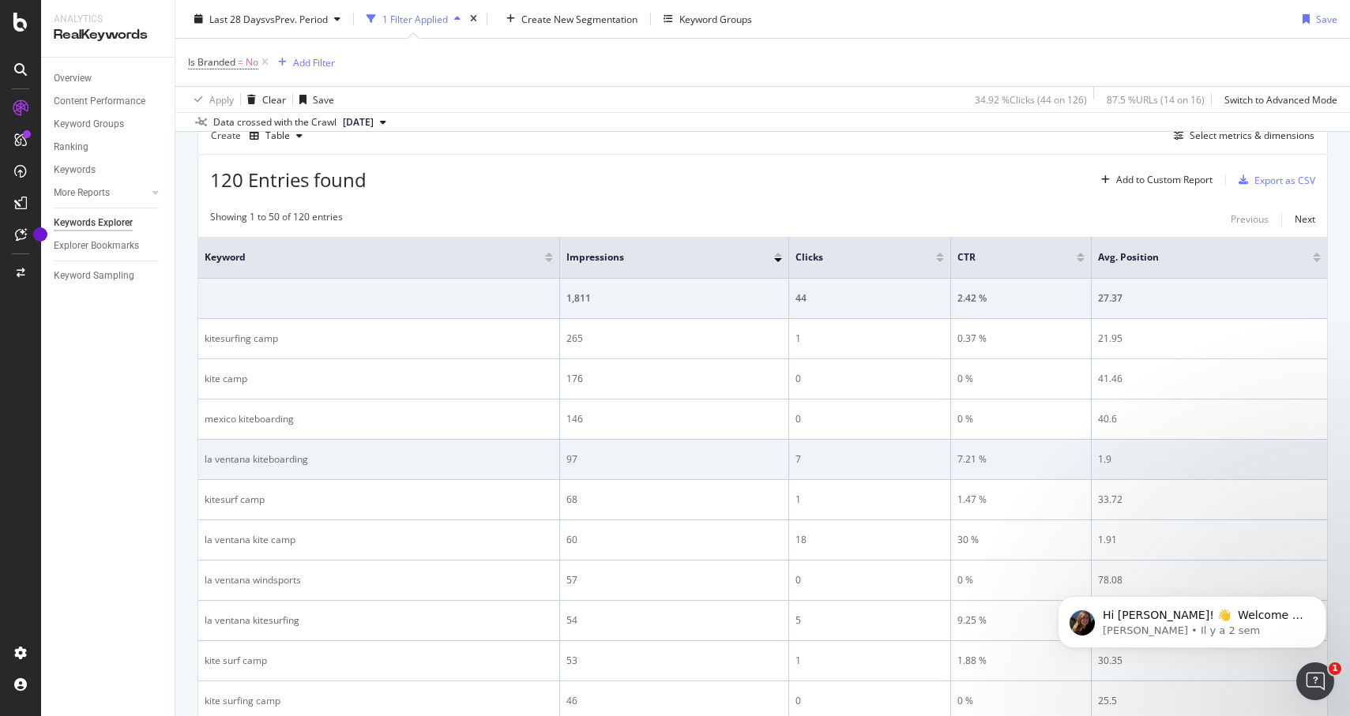
click at [255, 462] on div "la ventana kiteboarding" at bounding box center [379, 460] width 348 height 14
drag, startPoint x: 1117, startPoint y: 469, endPoint x: 1096, endPoint y: 460, distance: 23.3
click at [1096, 460] on td "1.9" at bounding box center [1209, 460] width 235 height 40
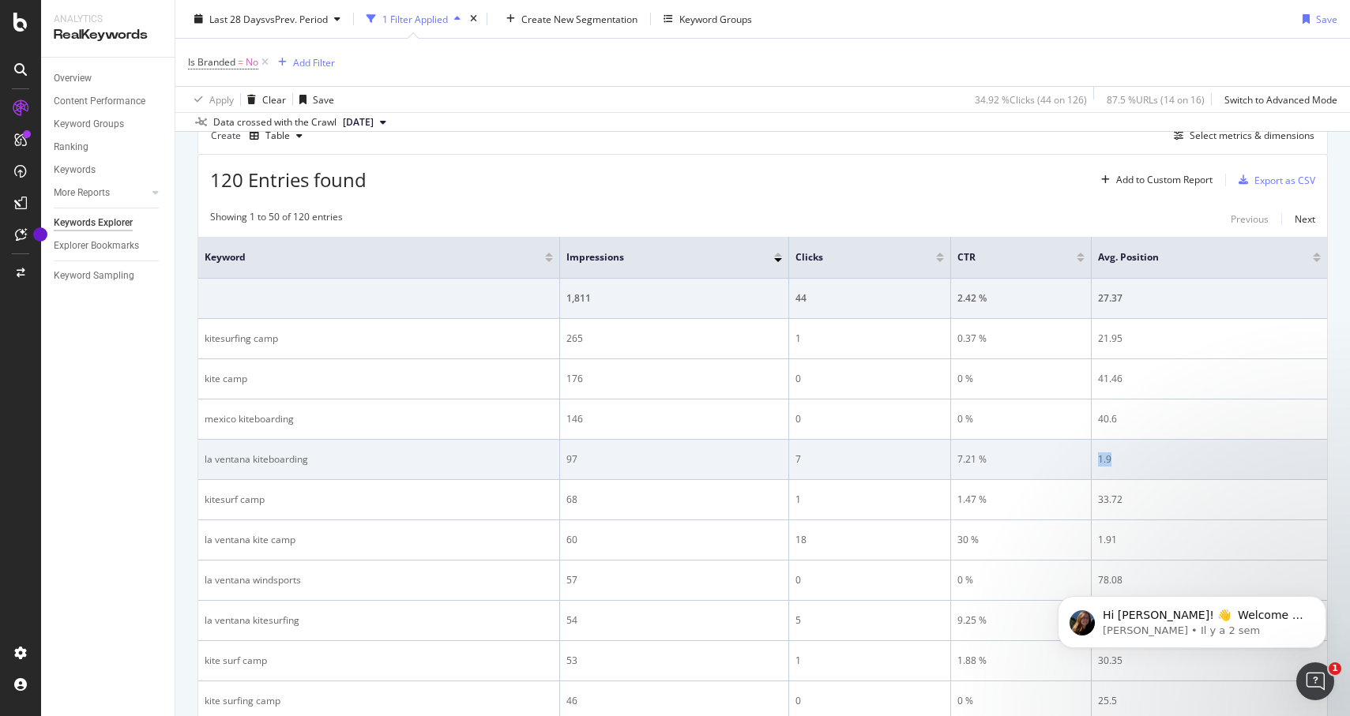
click at [1094, 460] on td "1.9" at bounding box center [1209, 460] width 235 height 40
click at [1111, 460] on div "1.9" at bounding box center [1209, 460] width 223 height 14
click at [1105, 460] on div "1.9" at bounding box center [1209, 460] width 223 height 14
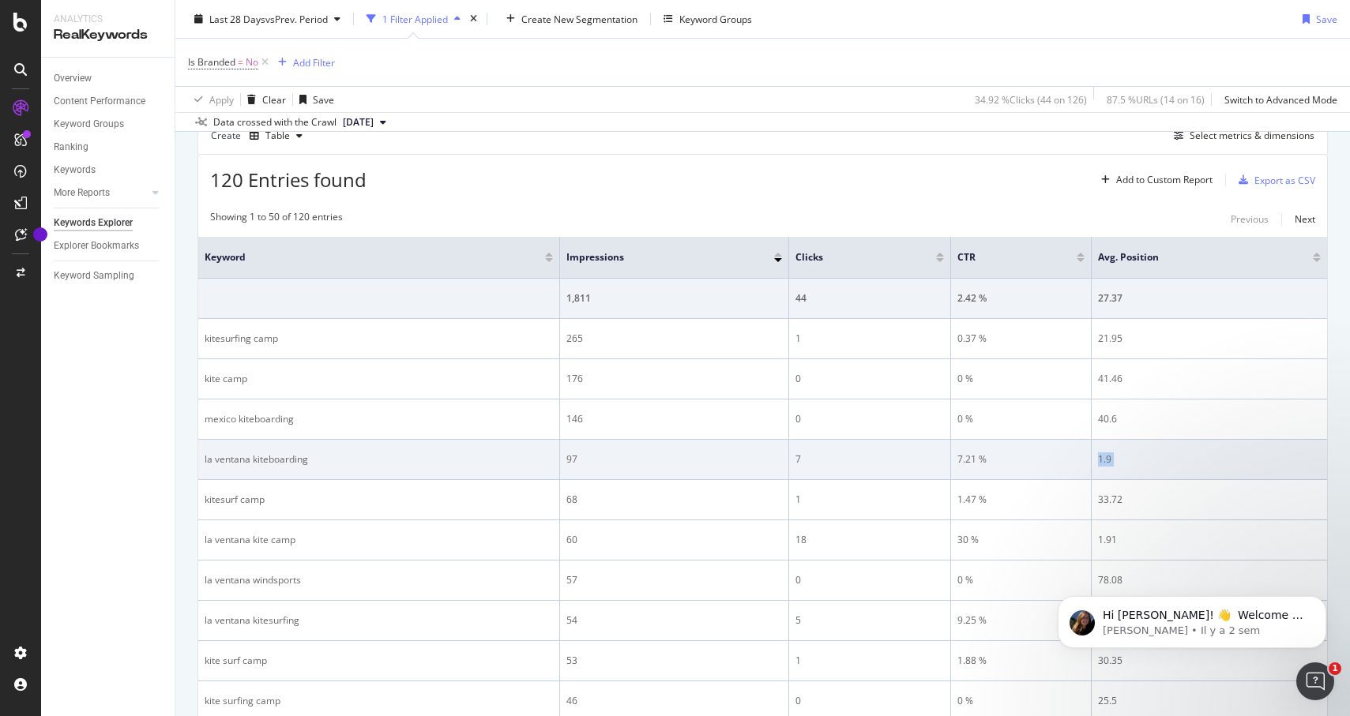
click at [1126, 464] on div "1.9" at bounding box center [1209, 460] width 223 height 14
drag, startPoint x: 820, startPoint y: 468, endPoint x: 794, endPoint y: 460, distance: 27.0
click at [794, 460] on td "7" at bounding box center [870, 460] width 162 height 40
drag, startPoint x: 988, startPoint y: 463, endPoint x: 953, endPoint y: 464, distance: 35.6
click at [953, 464] on td "7.21 %" at bounding box center [1021, 460] width 141 height 40
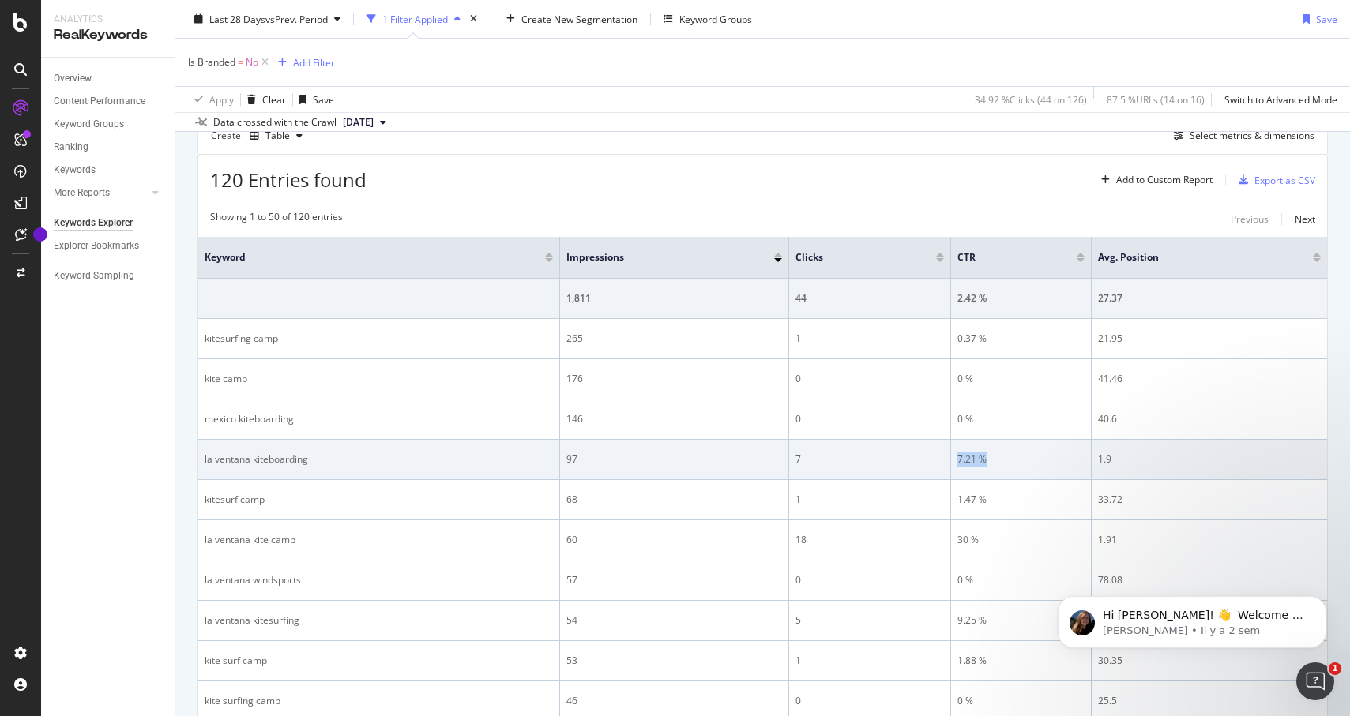
click at [975, 460] on div "7.21 %" at bounding box center [1020, 460] width 127 height 14
click at [815, 460] on div "7" at bounding box center [869, 460] width 148 height 14
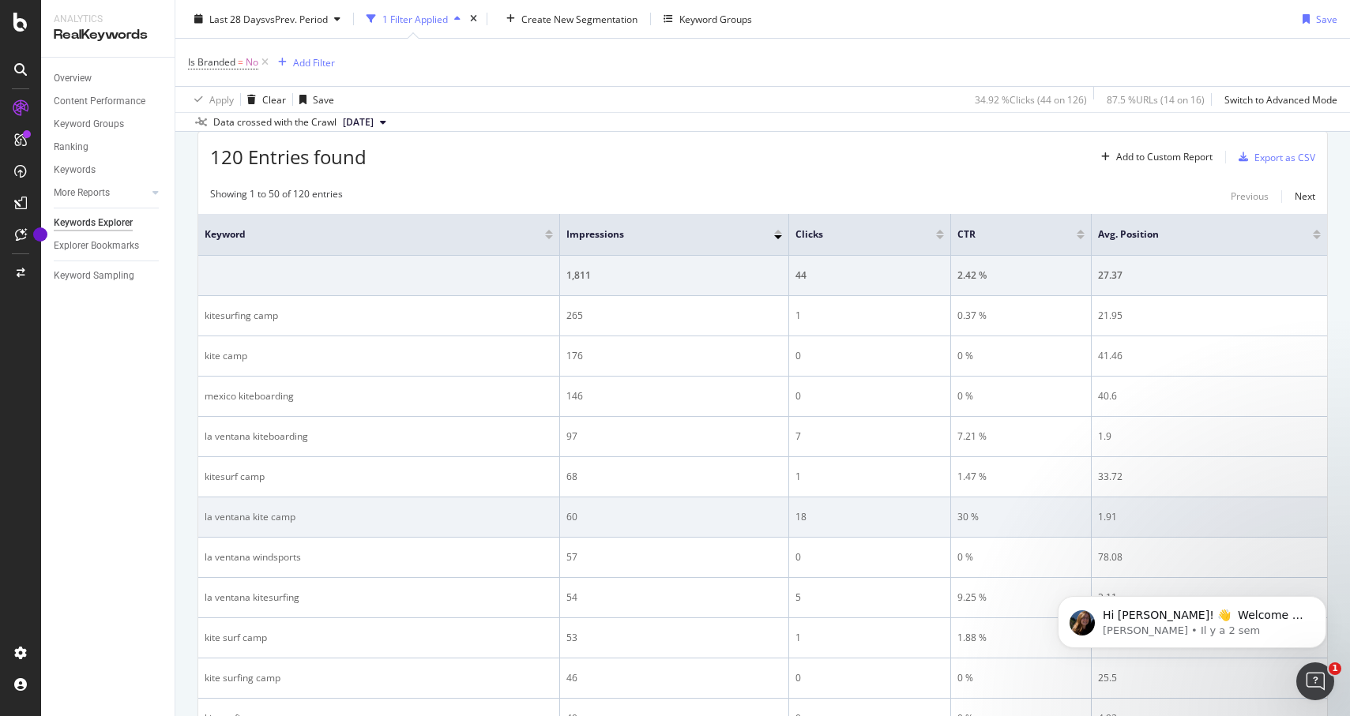
scroll to position [189, 0]
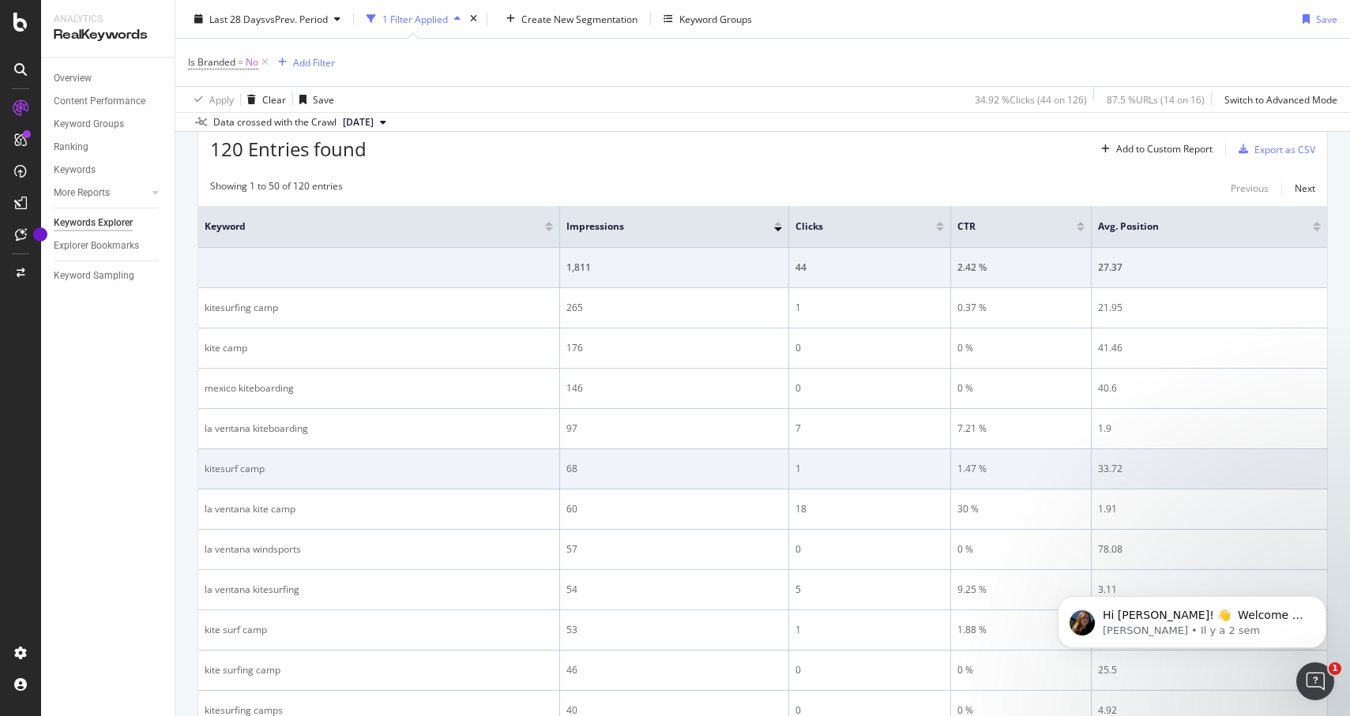
click at [247, 471] on div "kitesurf camp" at bounding box center [379, 469] width 348 height 14
click at [245, 468] on div "kitesurf camp" at bounding box center [379, 469] width 348 height 14
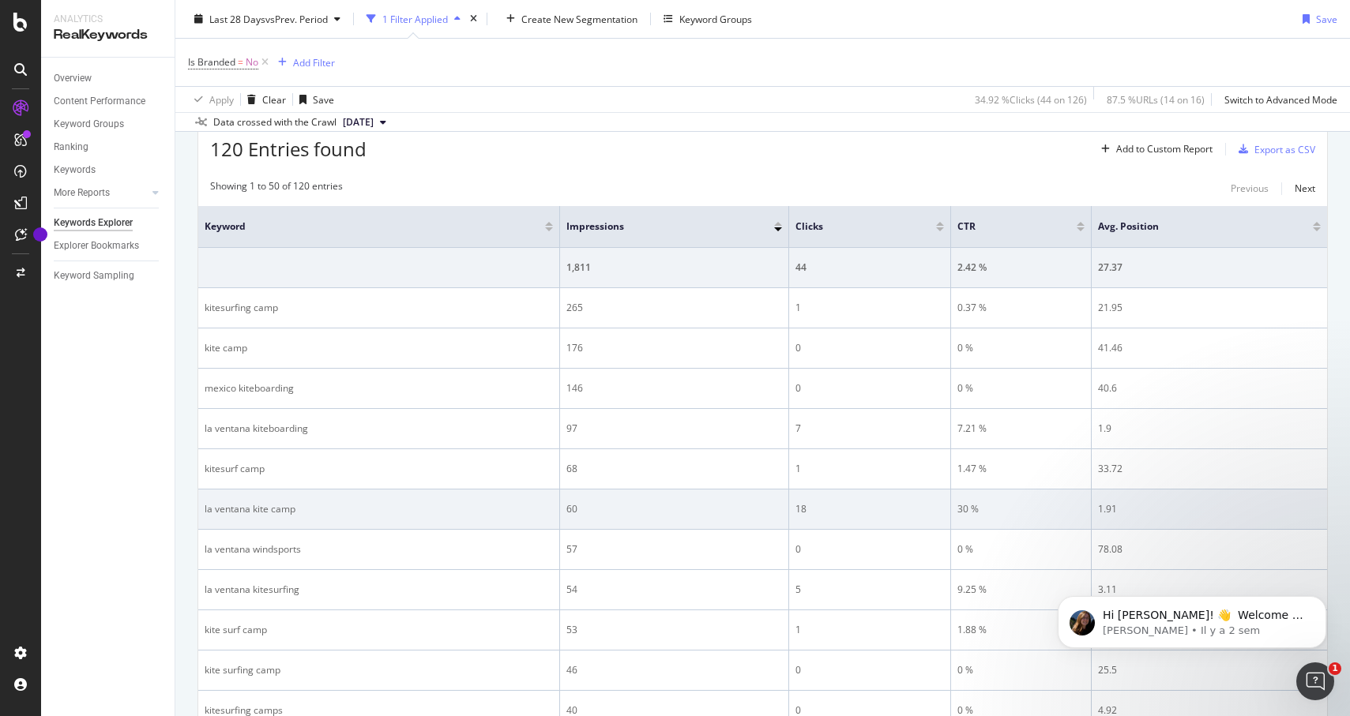
click at [246, 511] on div "la ventana kite camp" at bounding box center [379, 509] width 348 height 14
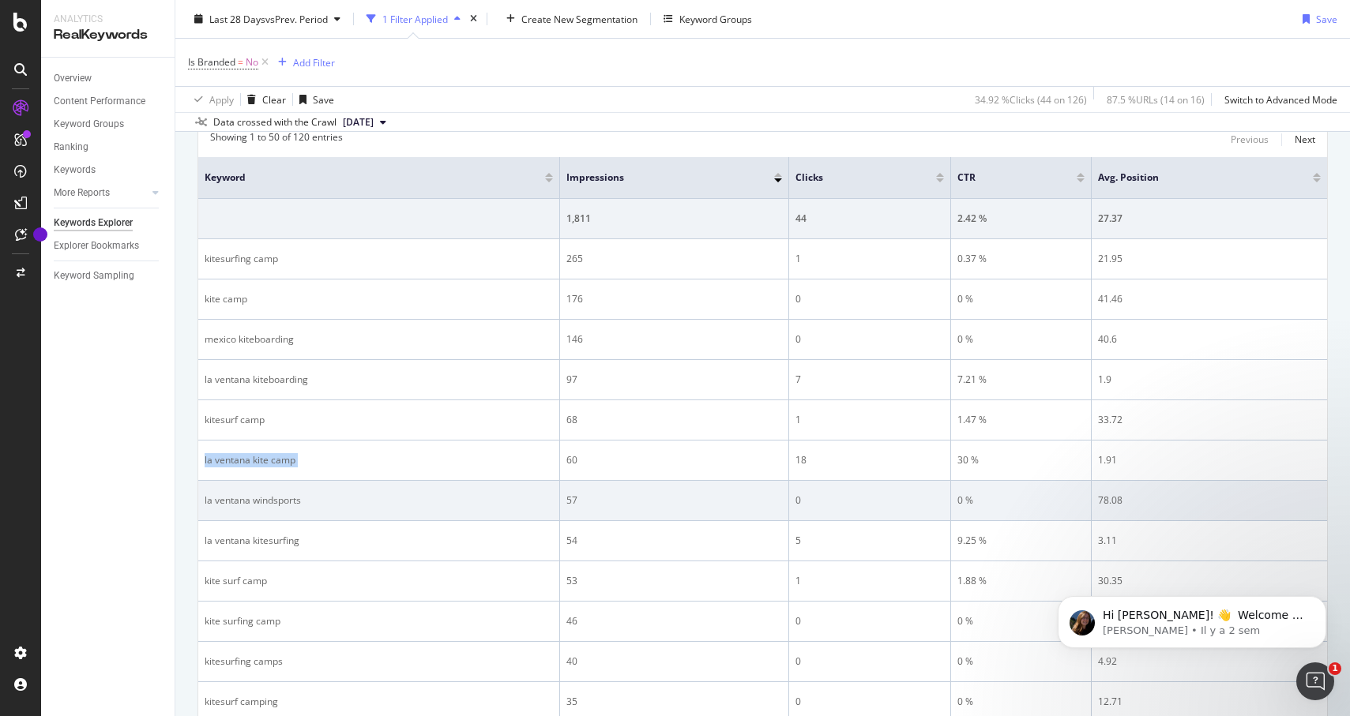
scroll to position [223, 0]
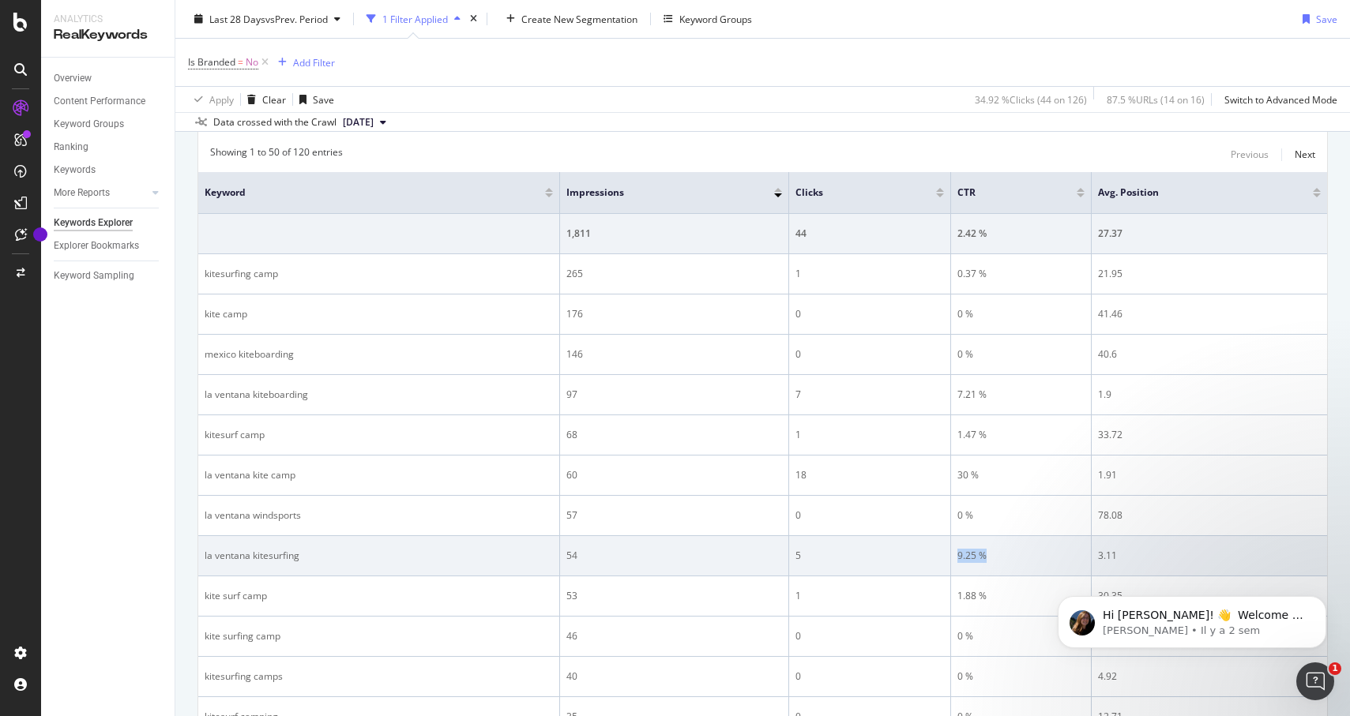
drag, startPoint x: 1002, startPoint y: 566, endPoint x: 943, endPoint y: 561, distance: 59.5
click at [943, 561] on tr "la ventana kitesurfing 54 5 9.25 % 3.11" at bounding box center [762, 556] width 1129 height 40
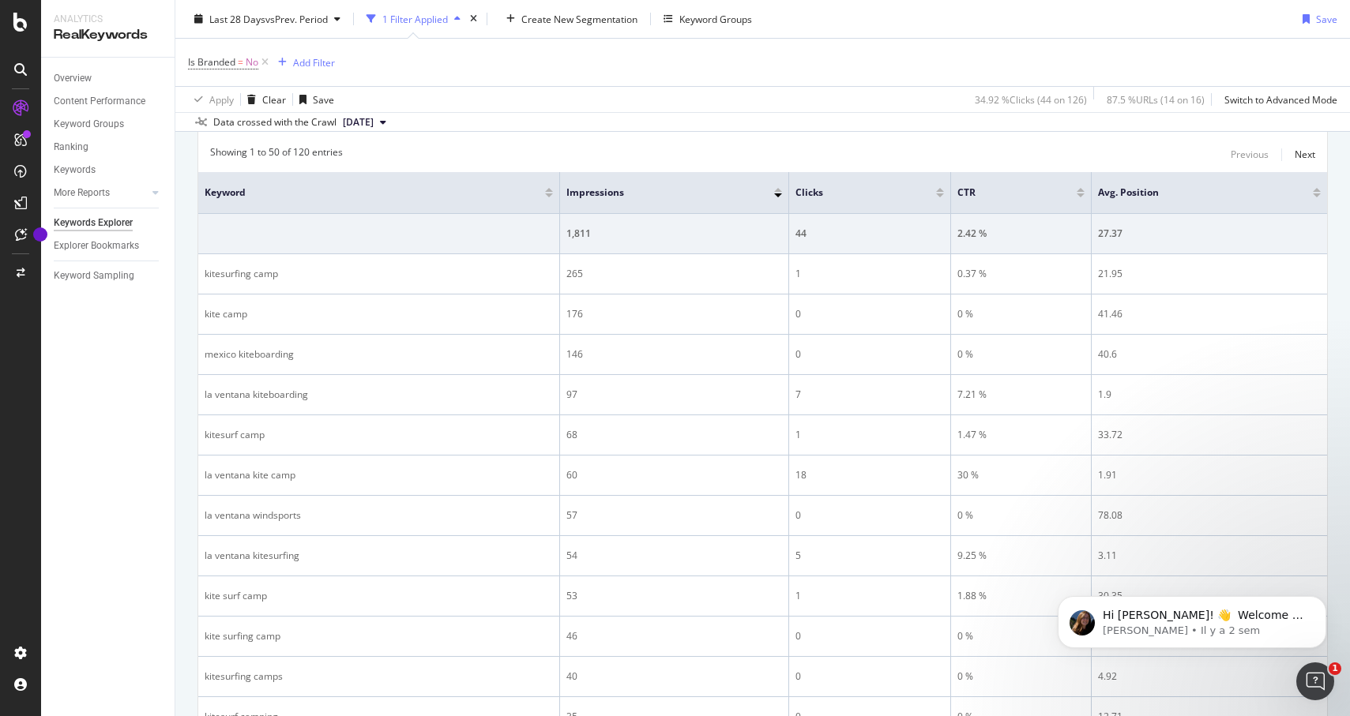
click at [1080, 194] on div at bounding box center [1081, 196] width 8 height 4
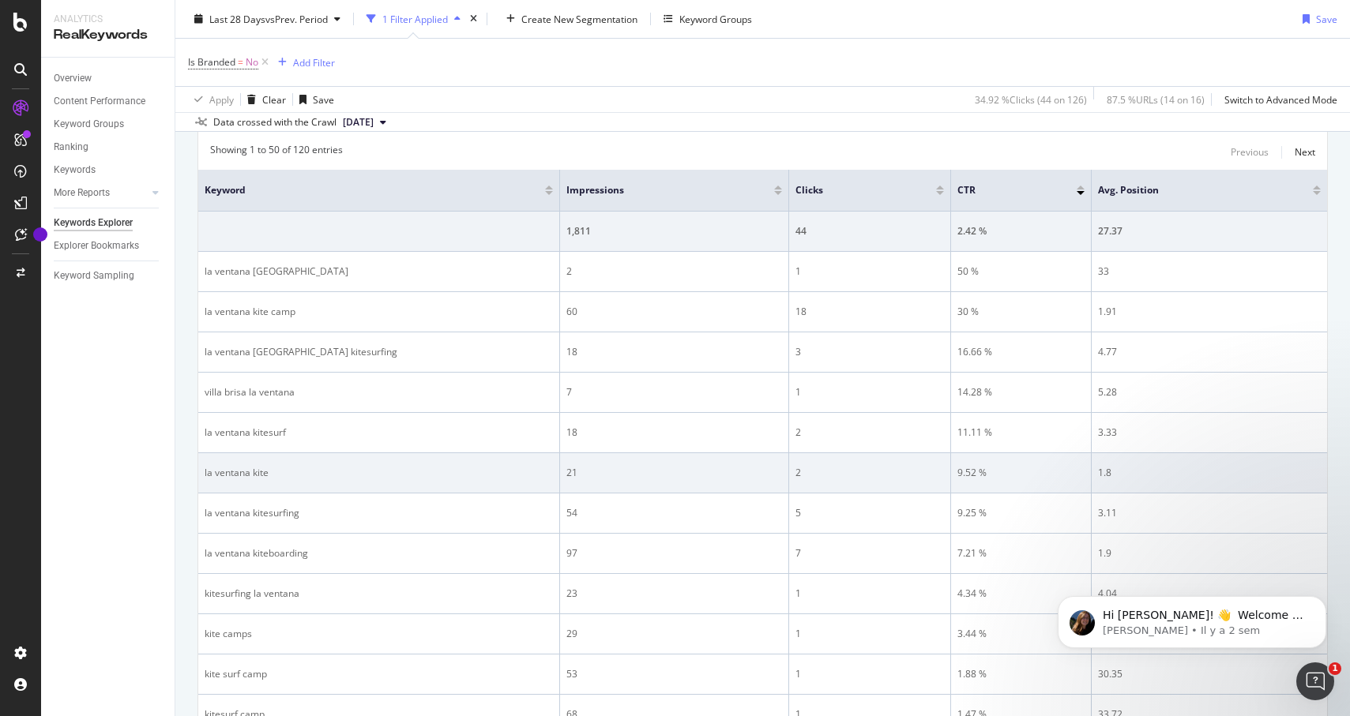
scroll to position [249, 0]
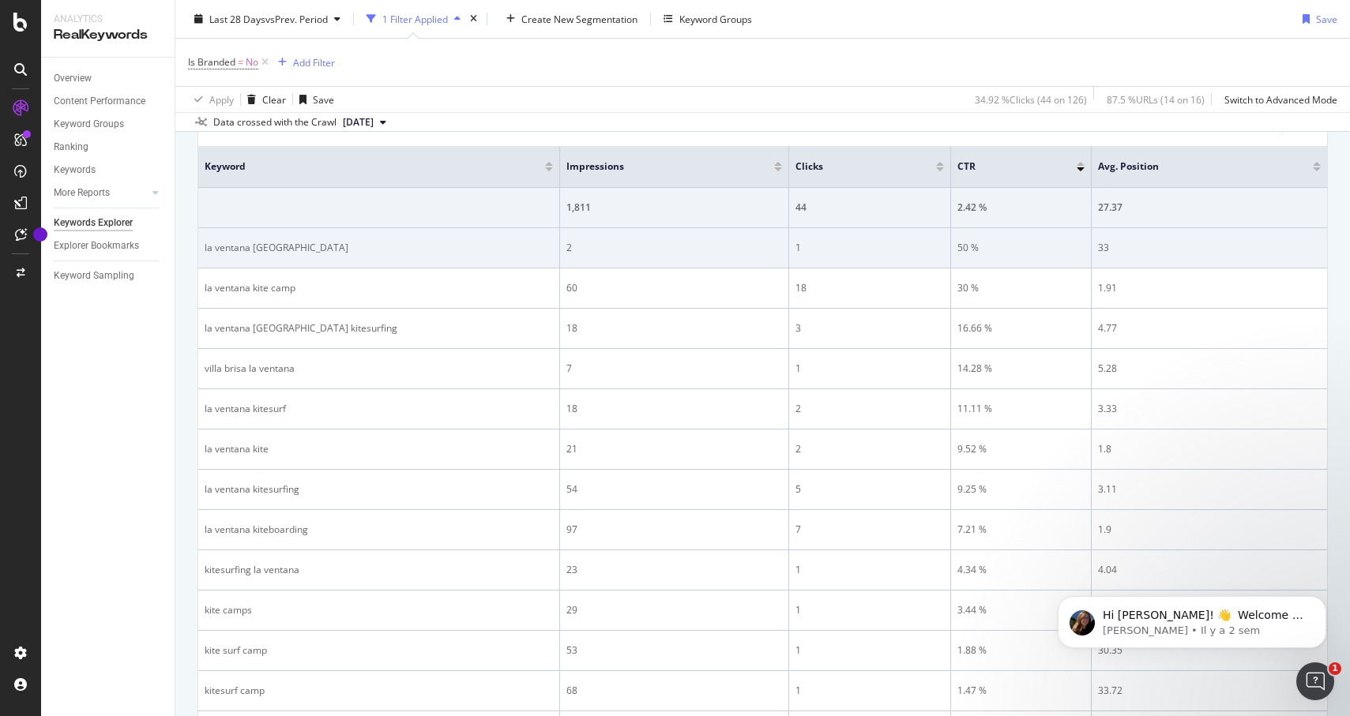
click at [979, 248] on div "50 %" at bounding box center [1020, 248] width 127 height 14
click at [952, 228] on td "50 %" at bounding box center [1021, 248] width 141 height 40
click at [964, 243] on div "50 %" at bounding box center [1020, 248] width 127 height 14
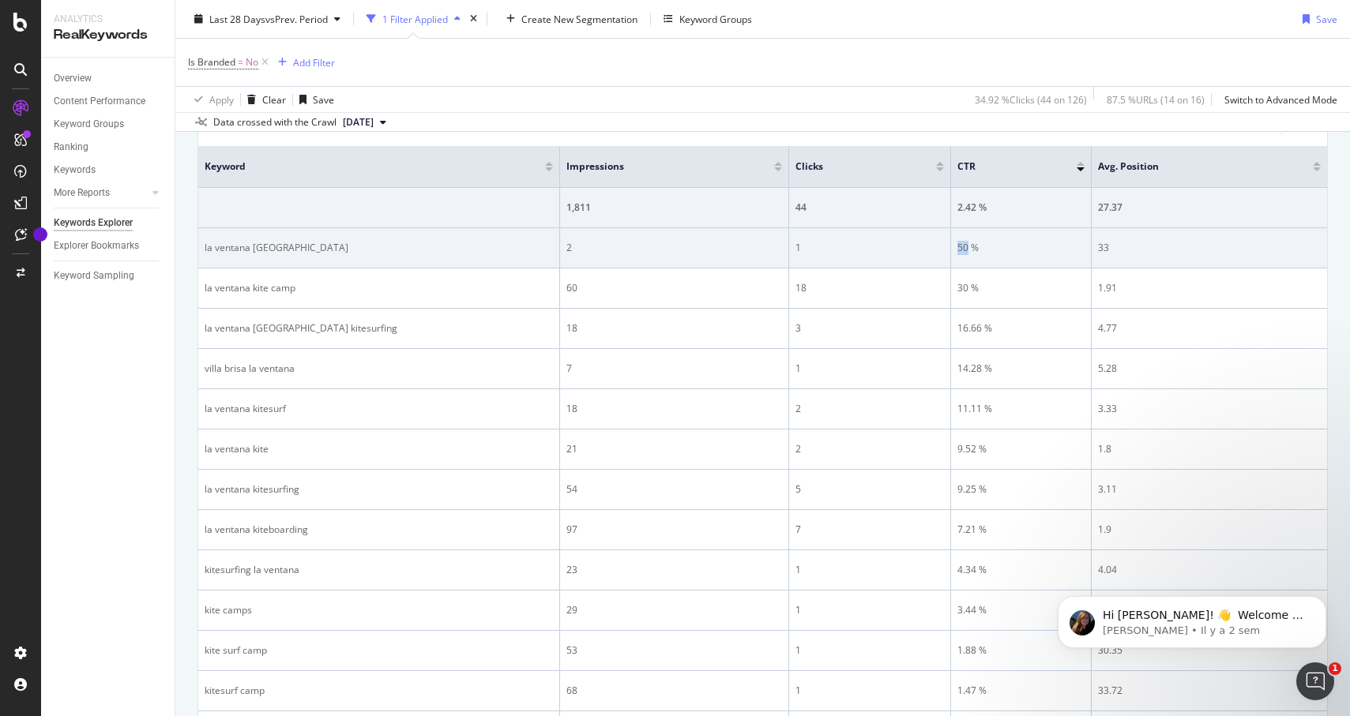
click at [964, 243] on div "50 %" at bounding box center [1020, 248] width 127 height 14
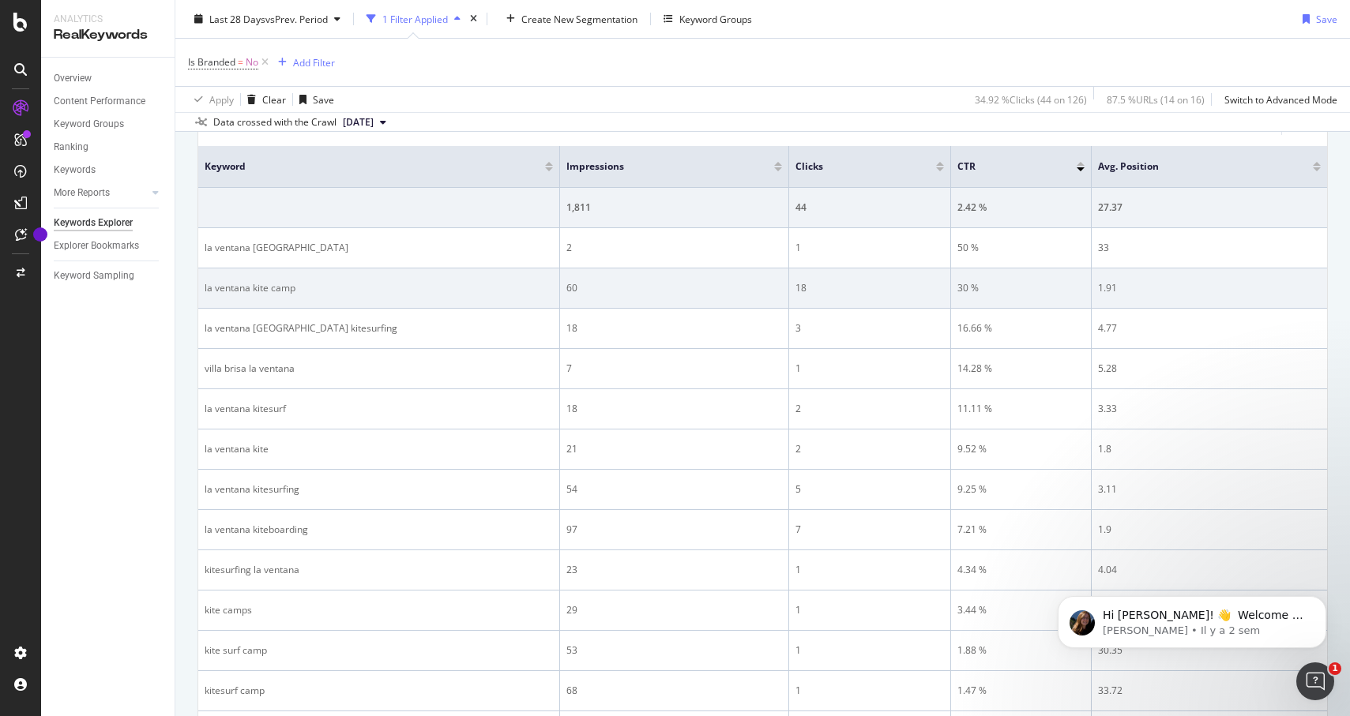
click at [246, 289] on div "la ventana kite camp" at bounding box center [379, 288] width 348 height 14
click at [573, 287] on div "60" at bounding box center [674, 288] width 216 height 14
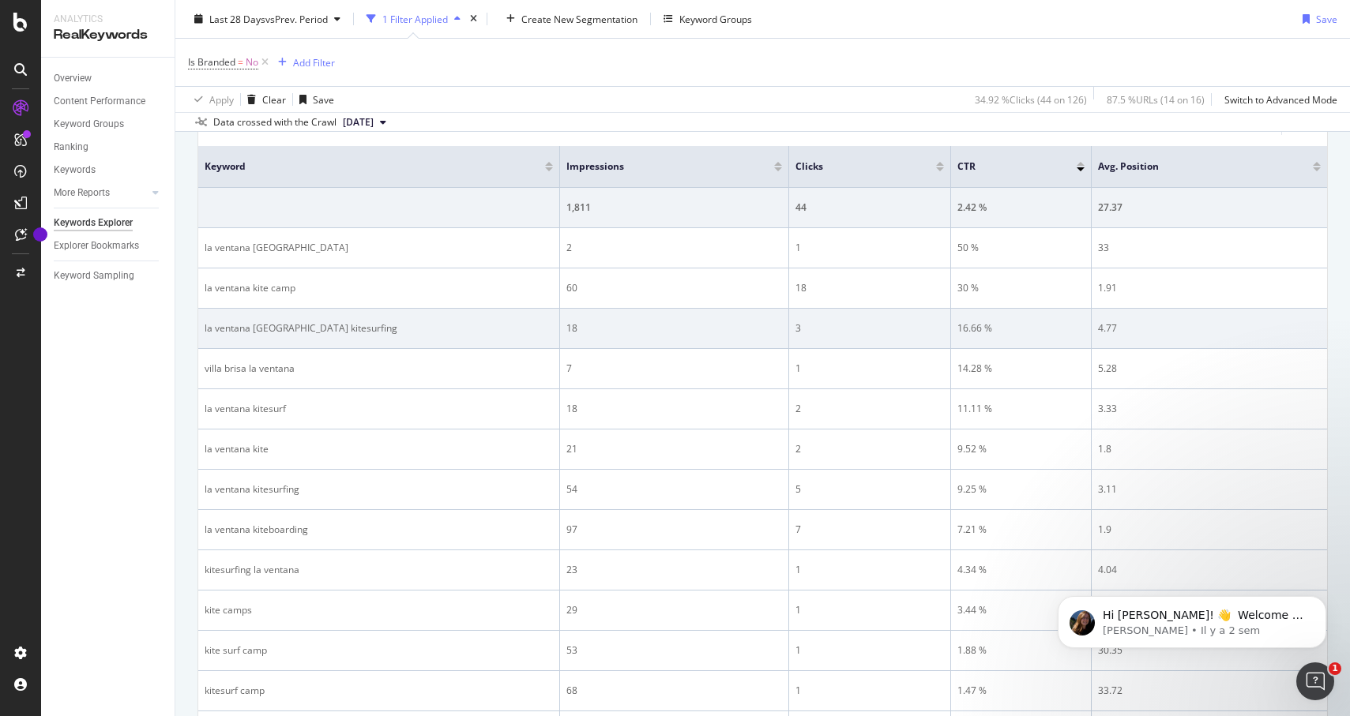
click at [274, 325] on div "la ventana [GEOGRAPHIC_DATA] kitesurfing" at bounding box center [379, 328] width 348 height 14
click at [286, 331] on div "la ventana [GEOGRAPHIC_DATA] kitesurfing" at bounding box center [379, 328] width 348 height 14
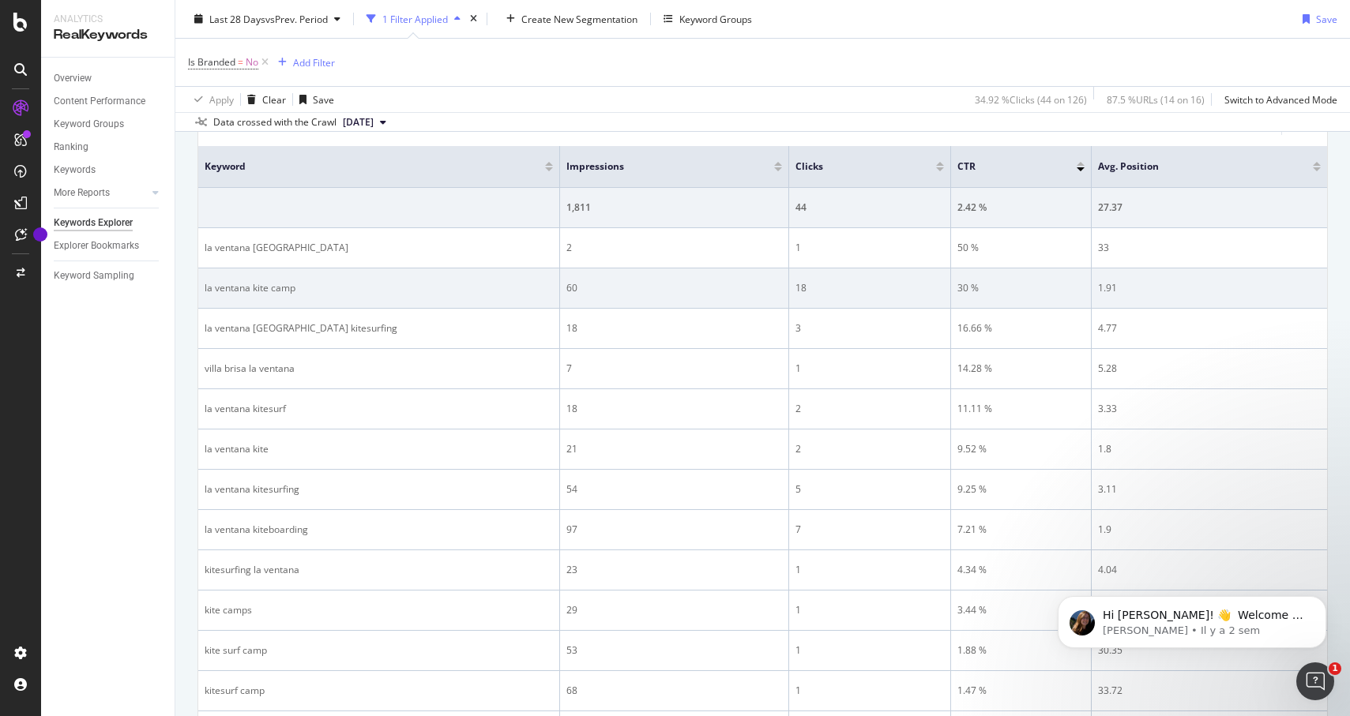
click at [239, 295] on td "la ventana kite camp" at bounding box center [379, 289] width 362 height 40
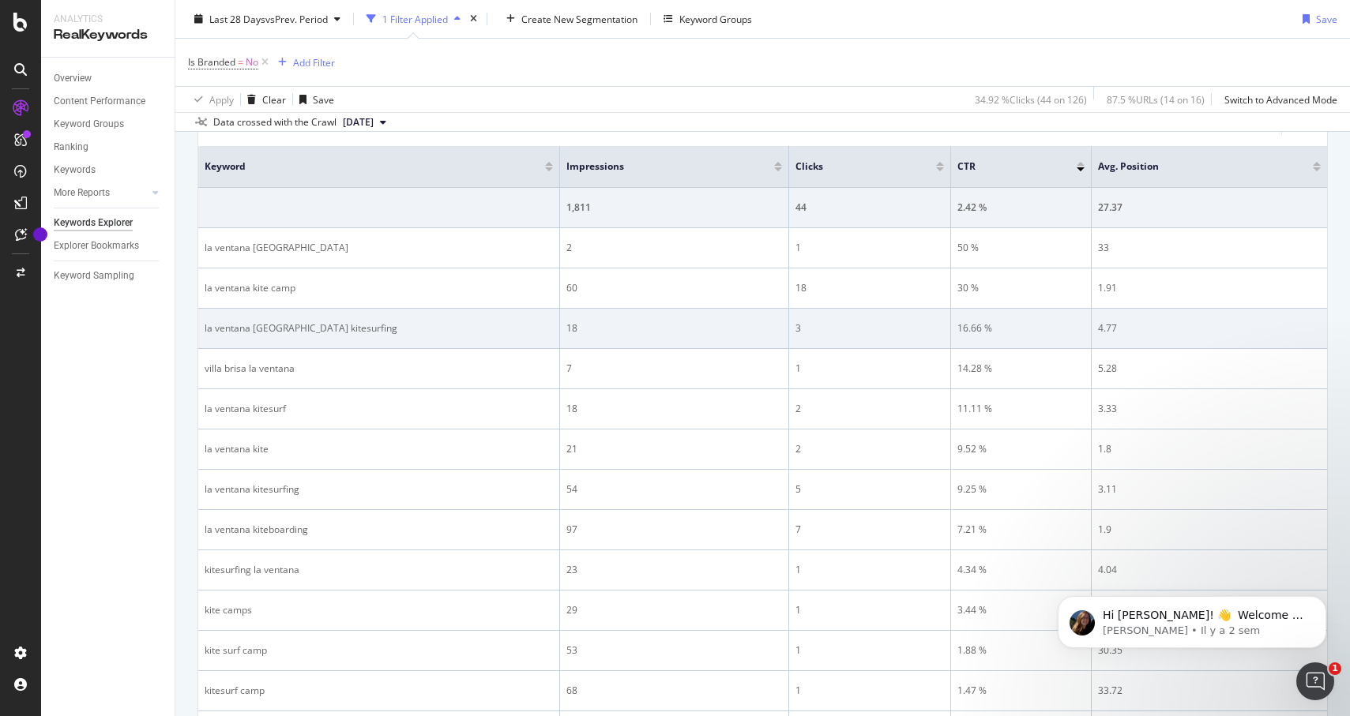
click at [259, 329] on div "la ventana [GEOGRAPHIC_DATA] kitesurfing" at bounding box center [379, 328] width 348 height 14
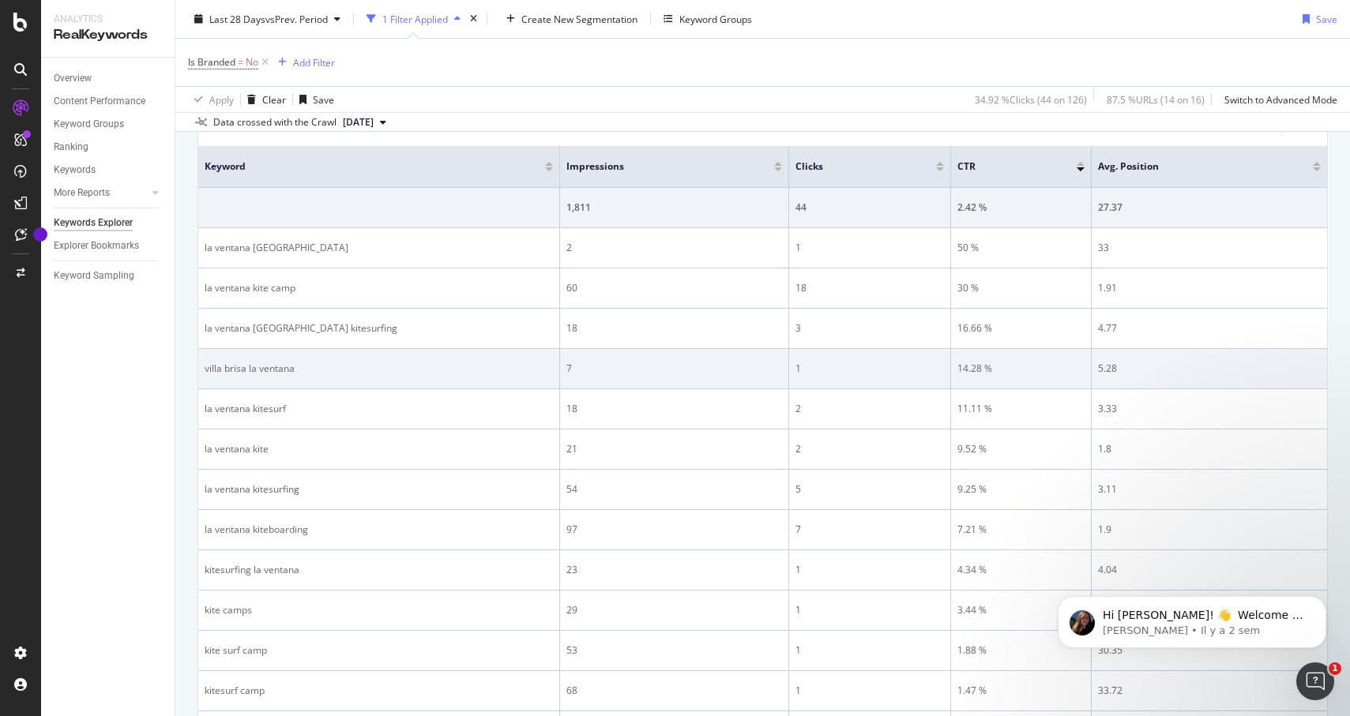
click at [257, 370] on div "villa brisa la ventana" at bounding box center [379, 369] width 348 height 14
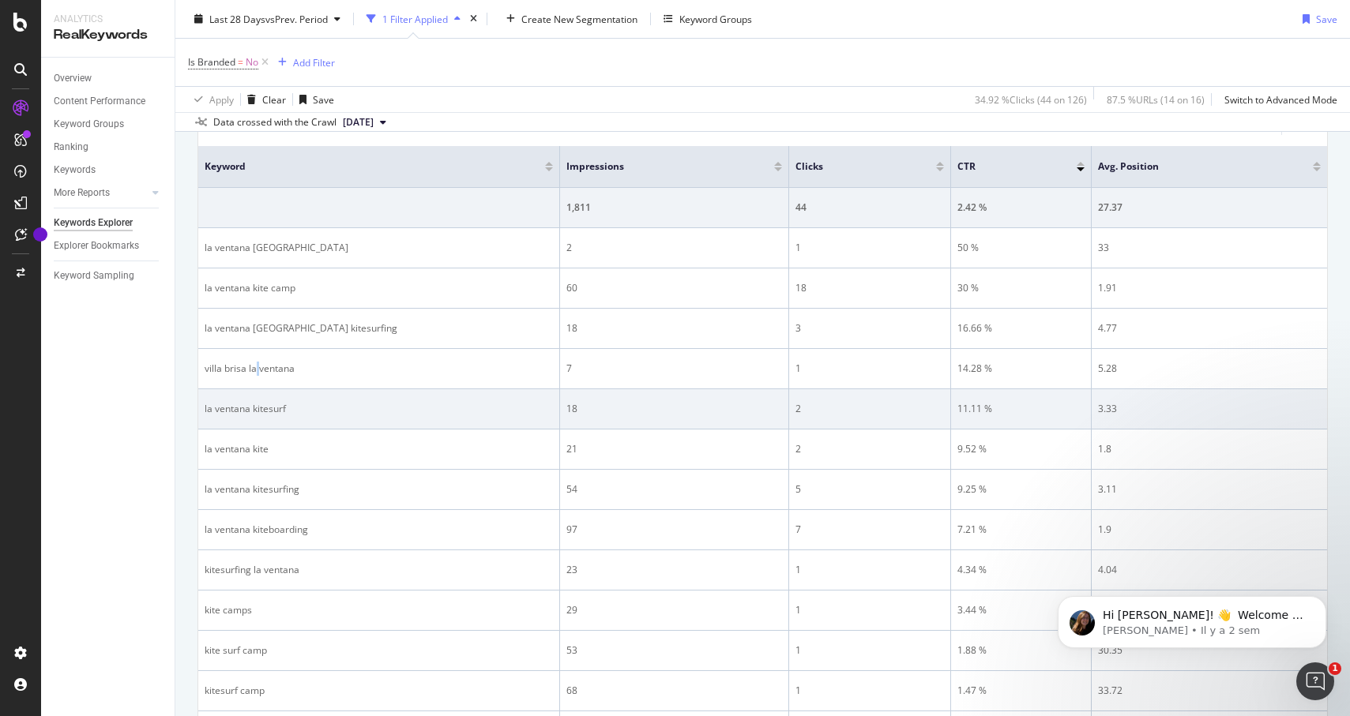
click at [254, 419] on td "la ventana kitesurf" at bounding box center [379, 409] width 362 height 40
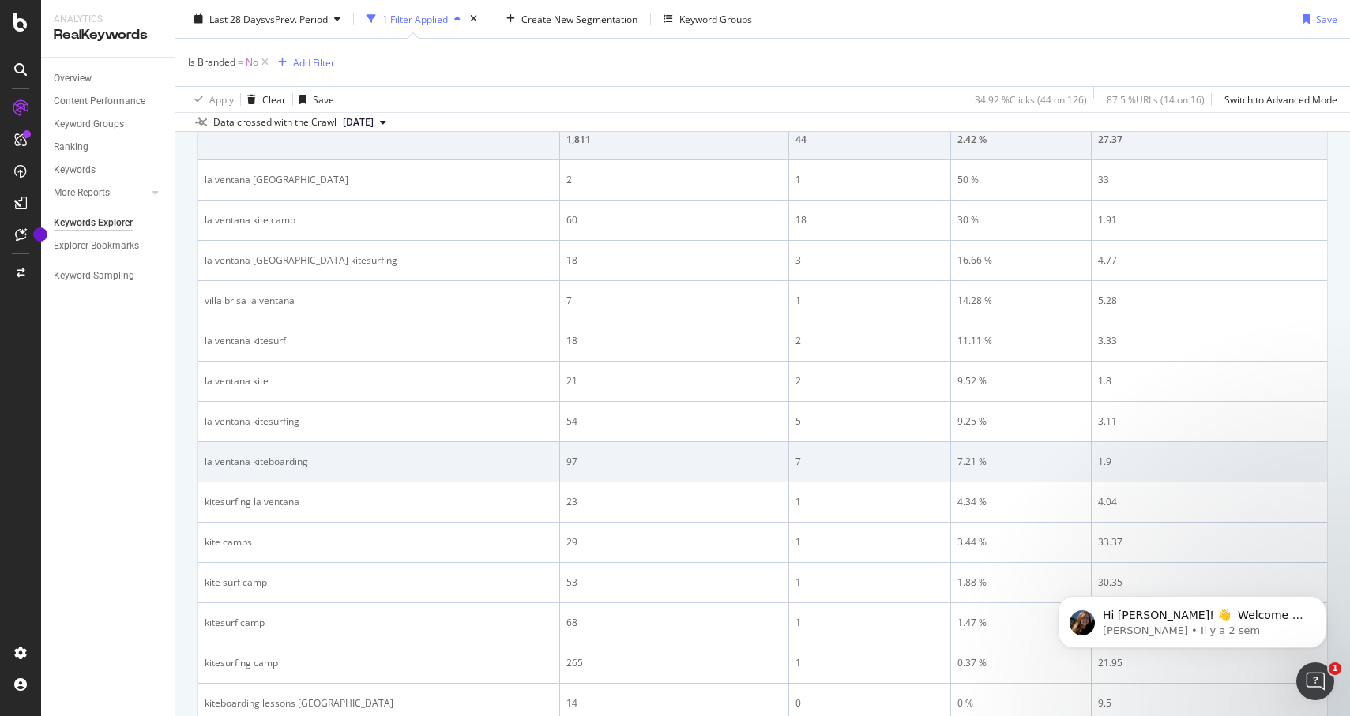
scroll to position [318, 0]
click at [276, 457] on div "la ventana kiteboarding" at bounding box center [379, 460] width 348 height 14
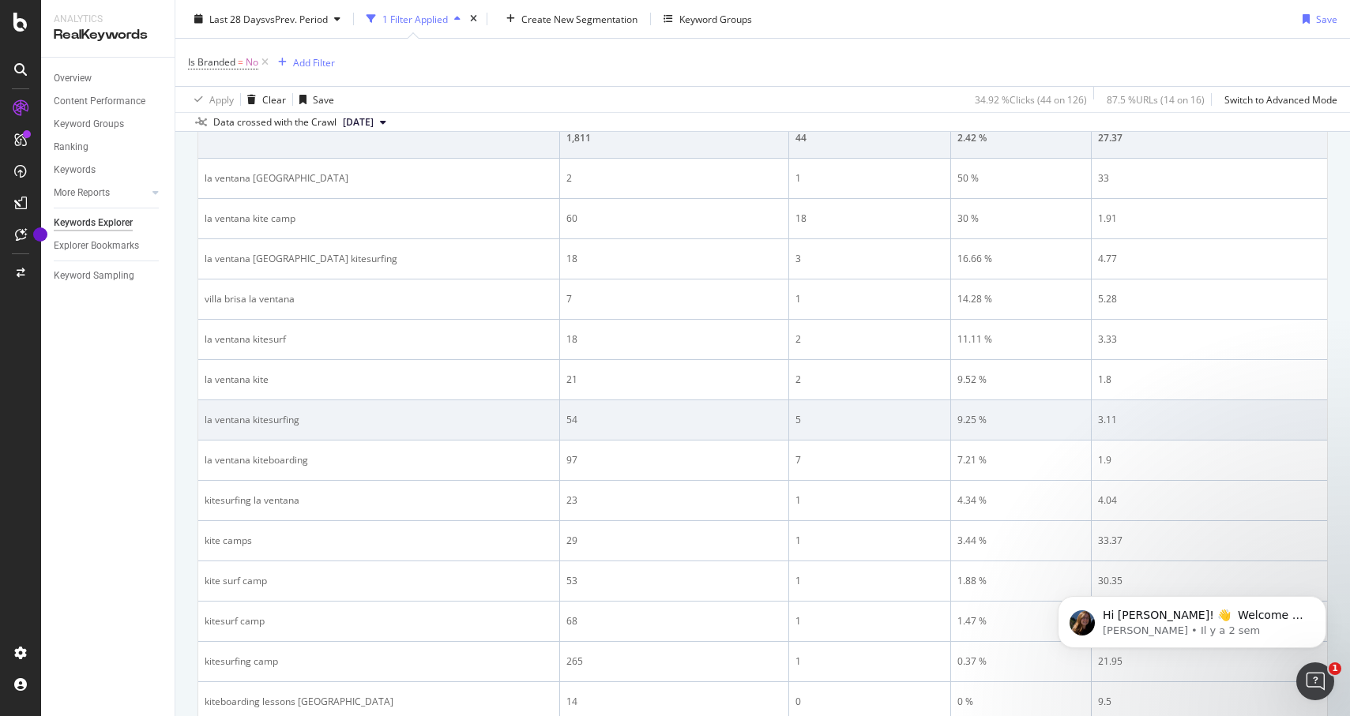
click at [274, 424] on div "la ventana kitesurfing" at bounding box center [379, 420] width 348 height 14
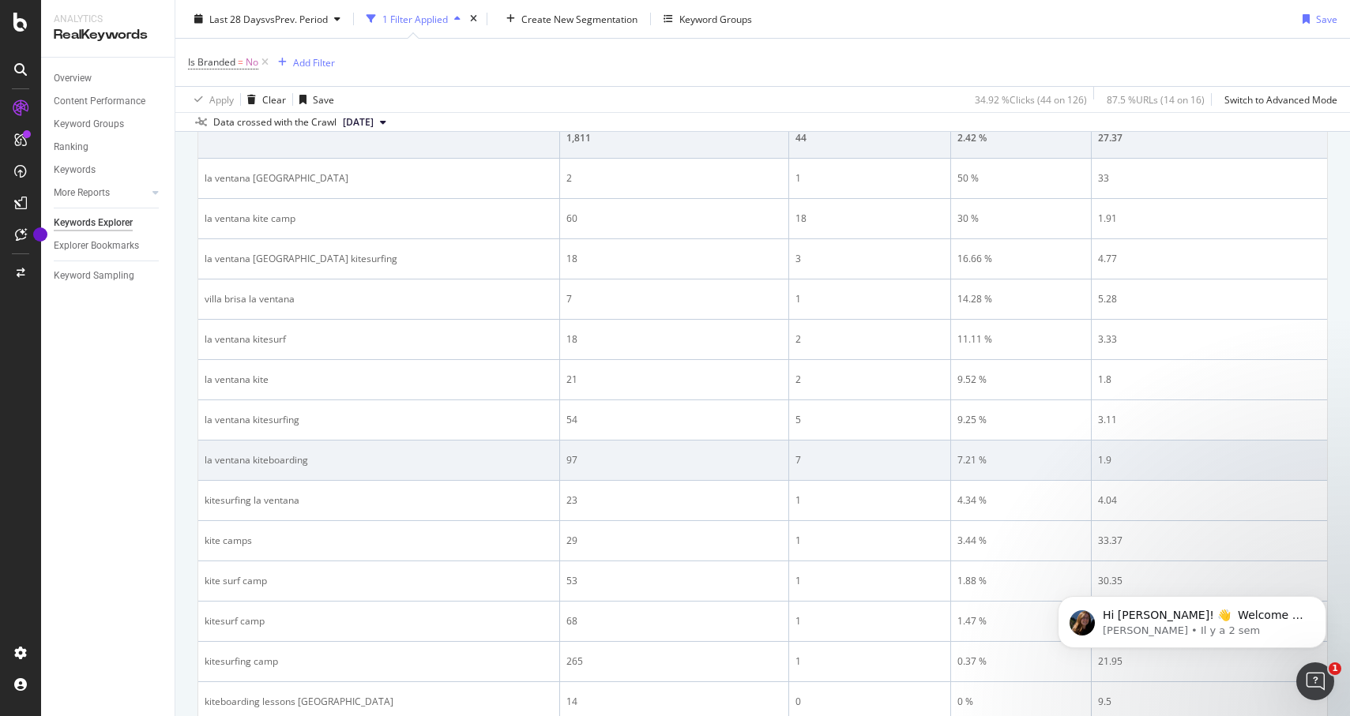
click at [280, 450] on td "la ventana kiteboarding" at bounding box center [379, 461] width 362 height 40
click at [281, 462] on div "la ventana kiteboarding" at bounding box center [379, 460] width 348 height 14
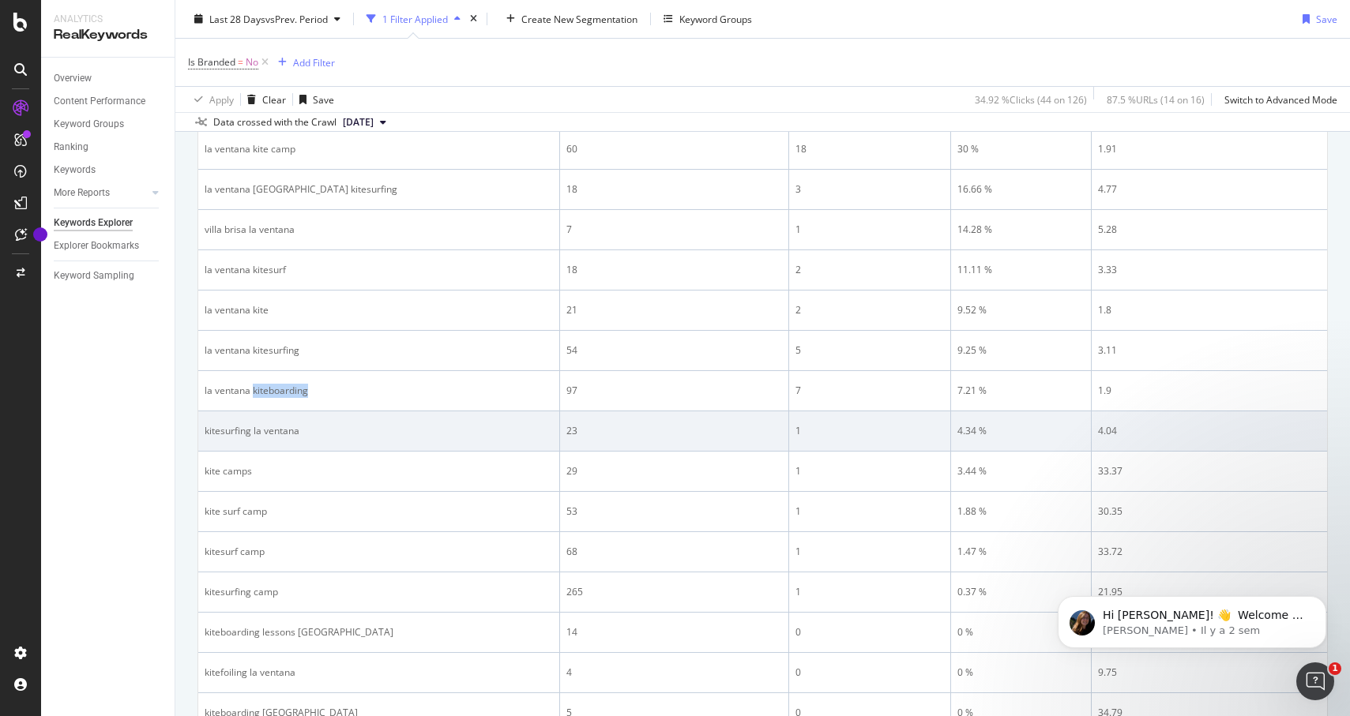
scroll to position [384, 0]
click at [974, 438] on div "4.34 %" at bounding box center [1020, 435] width 127 height 14
click at [973, 440] on div "4.34 %" at bounding box center [1020, 435] width 127 height 14
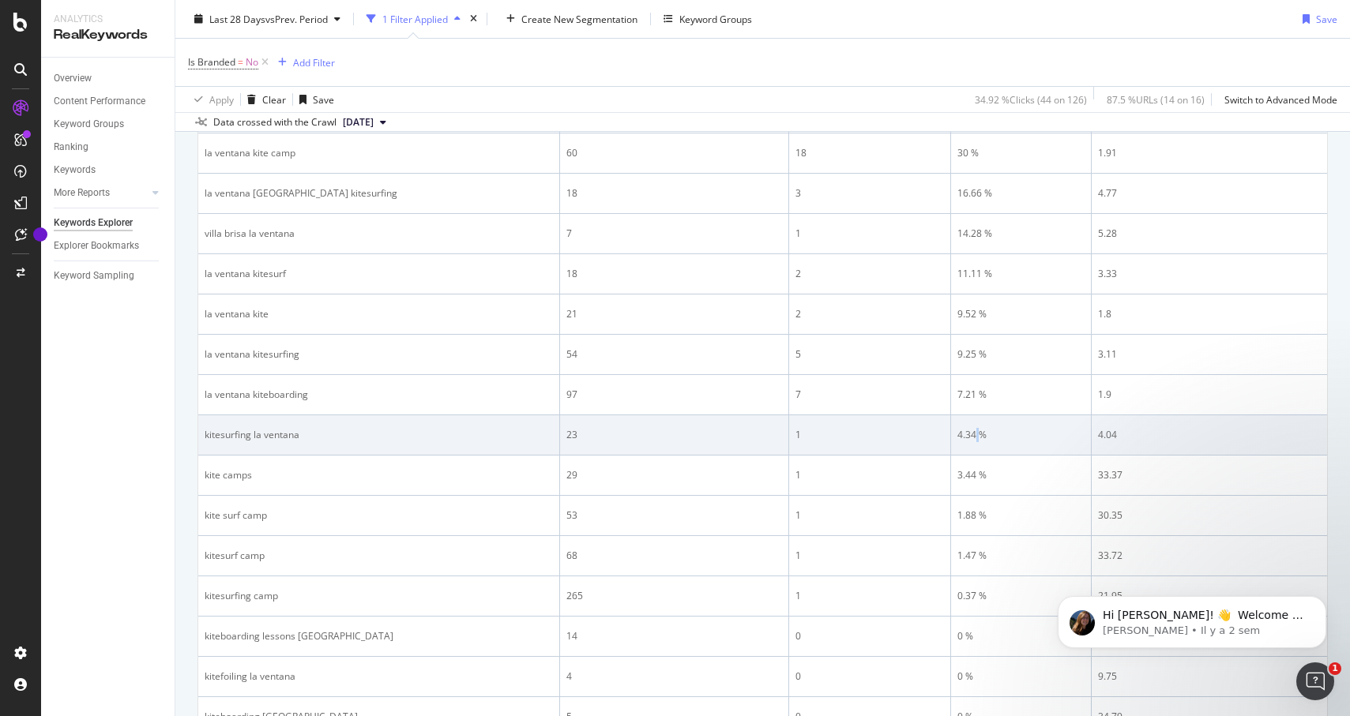
click at [973, 440] on div "4.34 %" at bounding box center [1020, 435] width 127 height 14
click at [971, 435] on div "4.34 %" at bounding box center [1020, 435] width 127 height 14
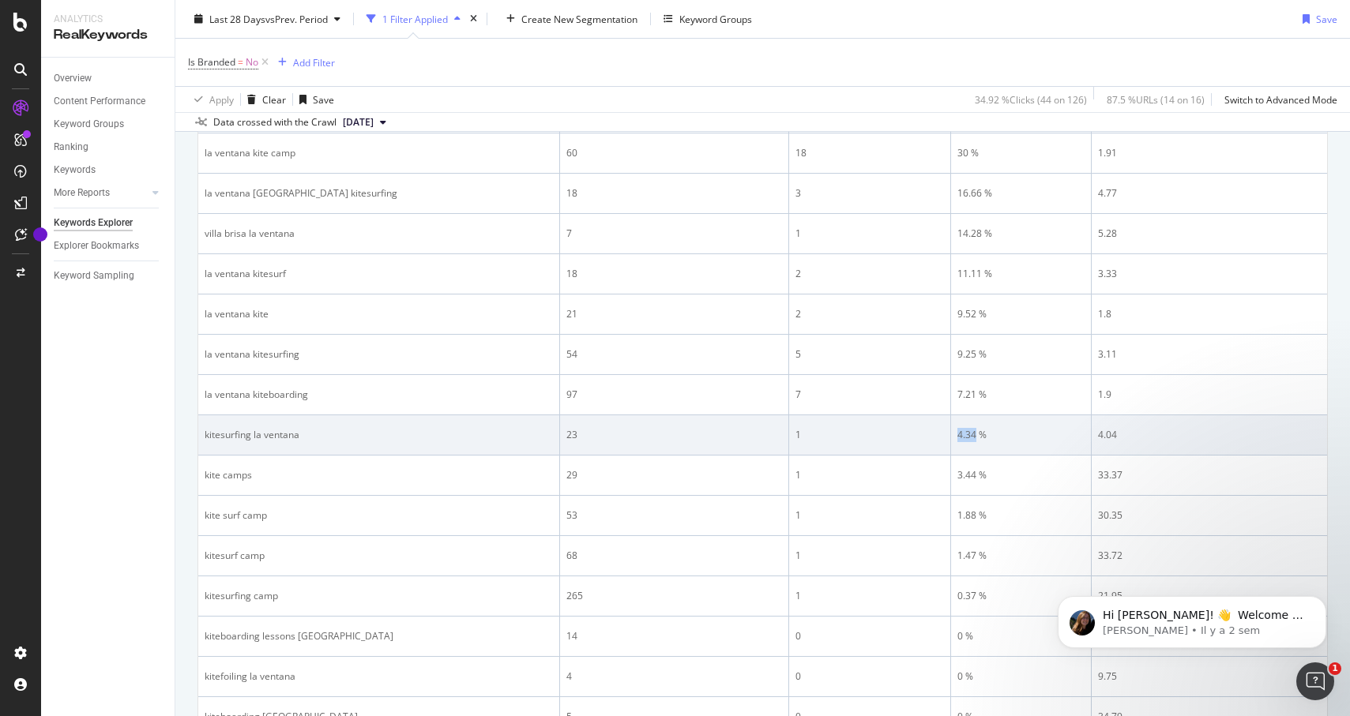
click at [971, 435] on div "4.34 %" at bounding box center [1020, 435] width 127 height 14
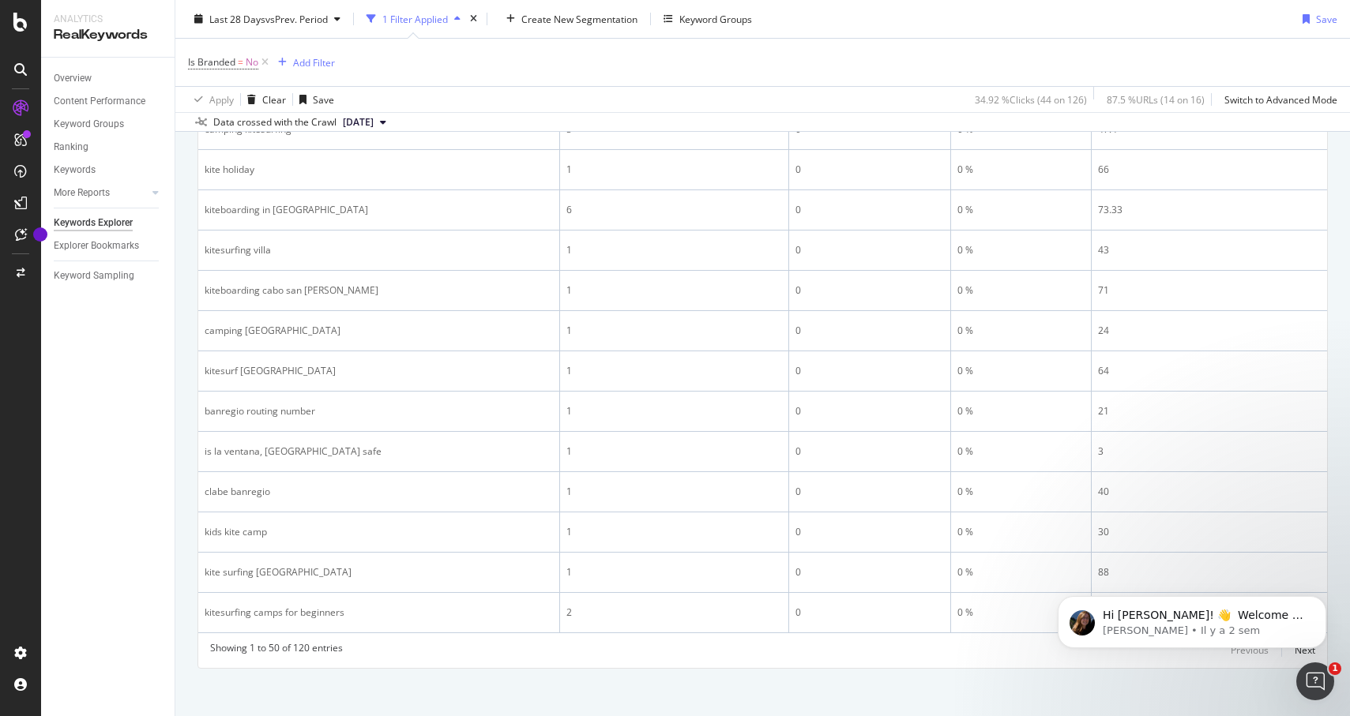
scroll to position [1866, 0]
click at [440, 522] on div "kids kite camp" at bounding box center [379, 524] width 348 height 14
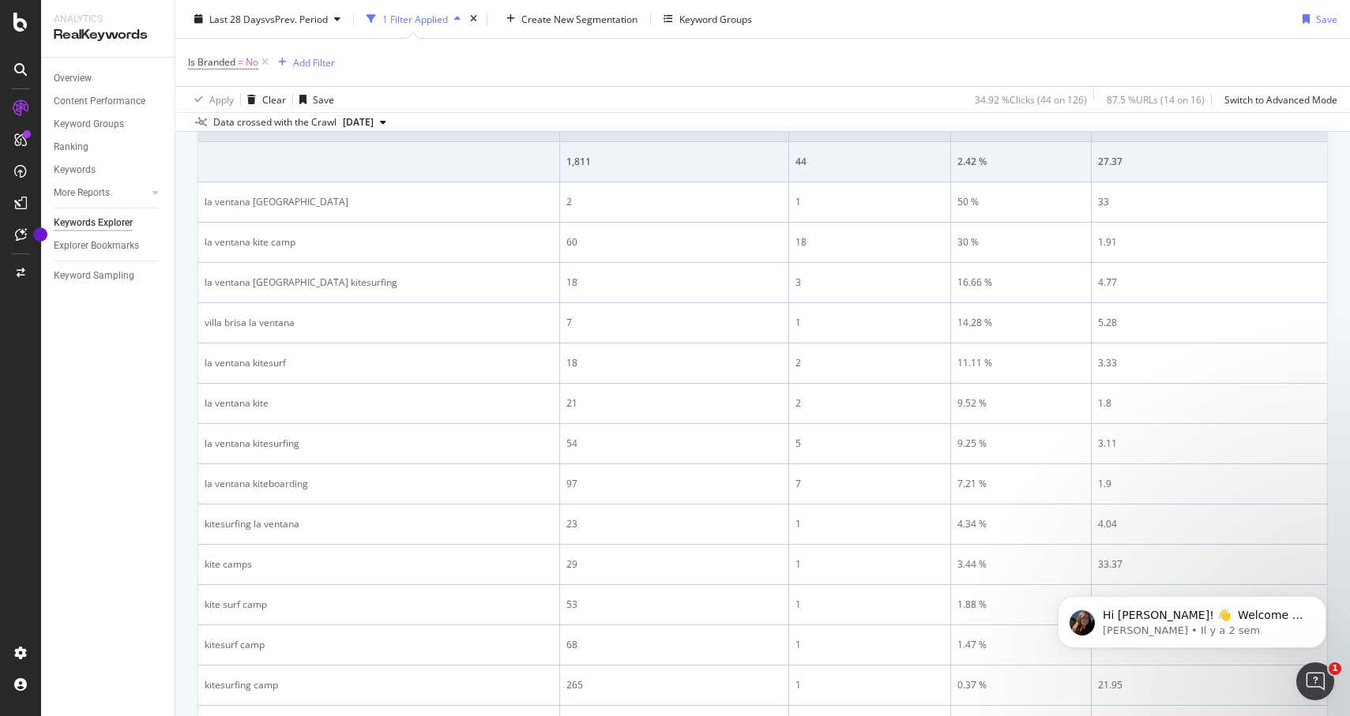
scroll to position [295, 0]
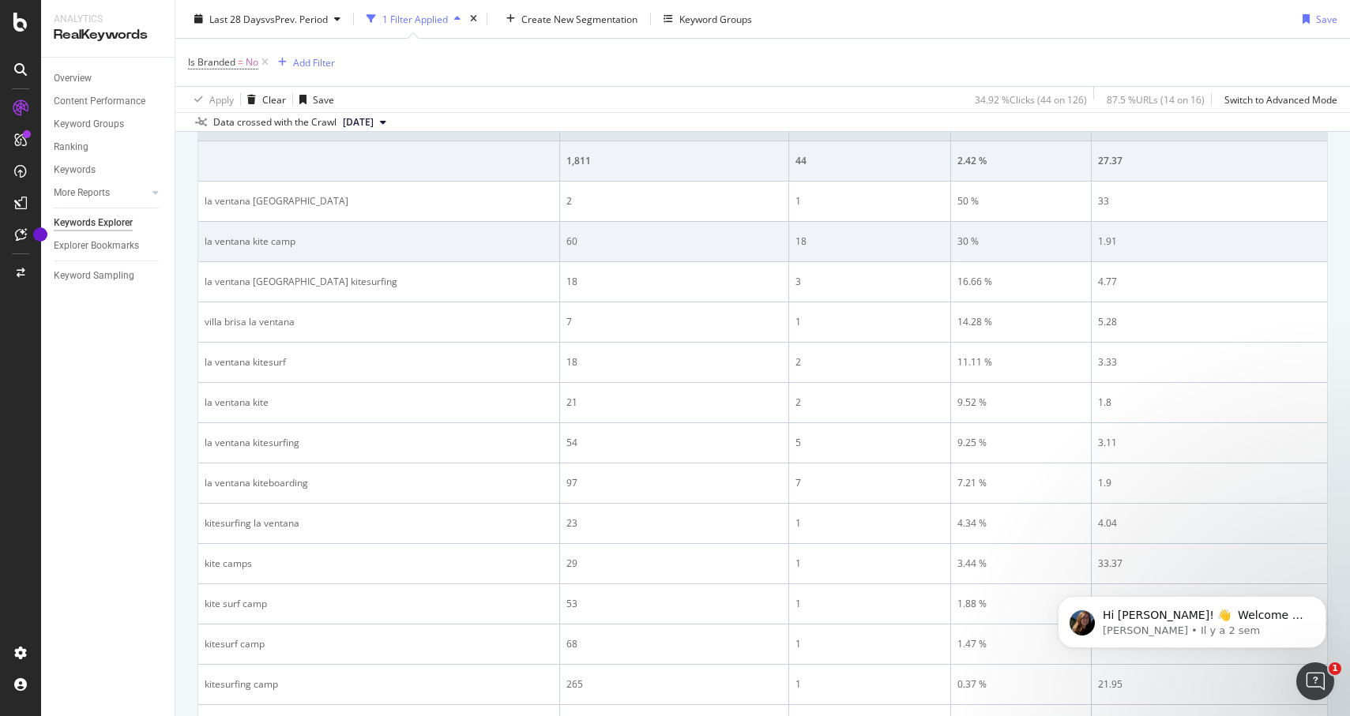
click at [967, 242] on div "30 %" at bounding box center [1020, 242] width 127 height 14
click at [971, 245] on div "30 %" at bounding box center [1020, 242] width 127 height 14
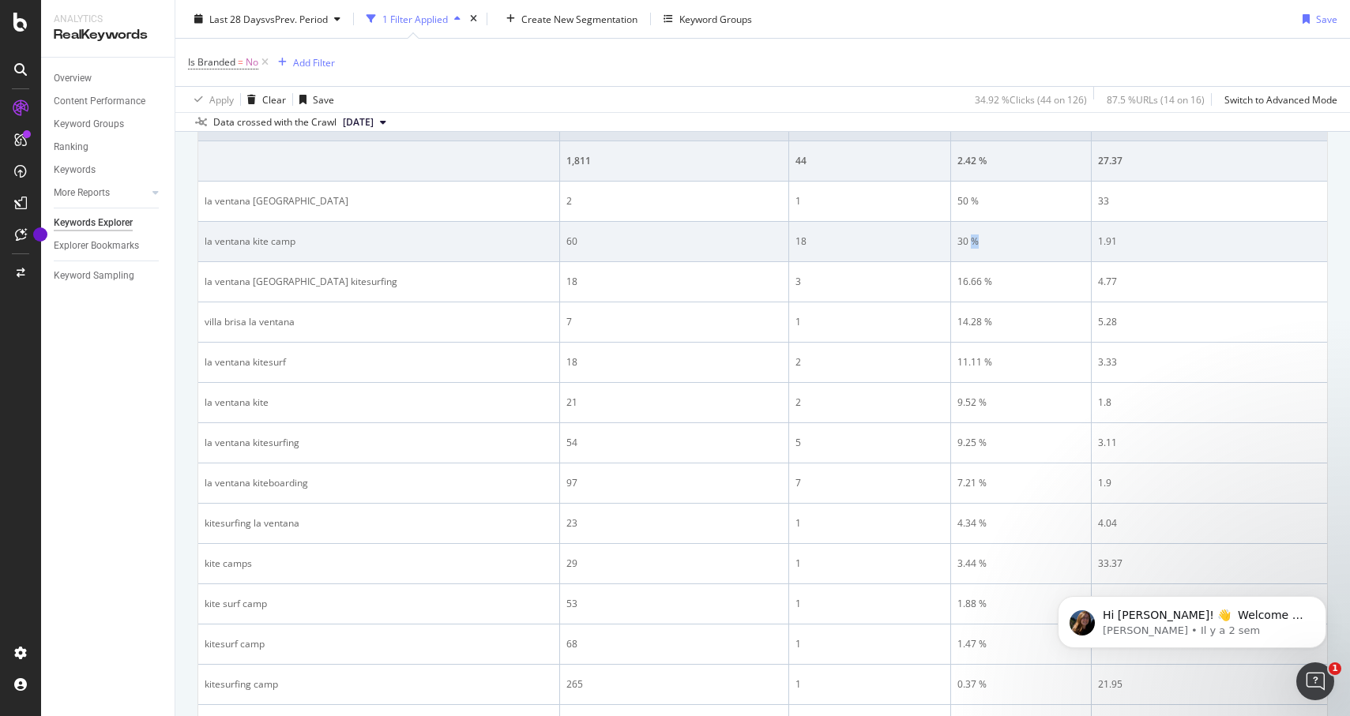
click at [971, 245] on div "30 %" at bounding box center [1020, 242] width 127 height 14
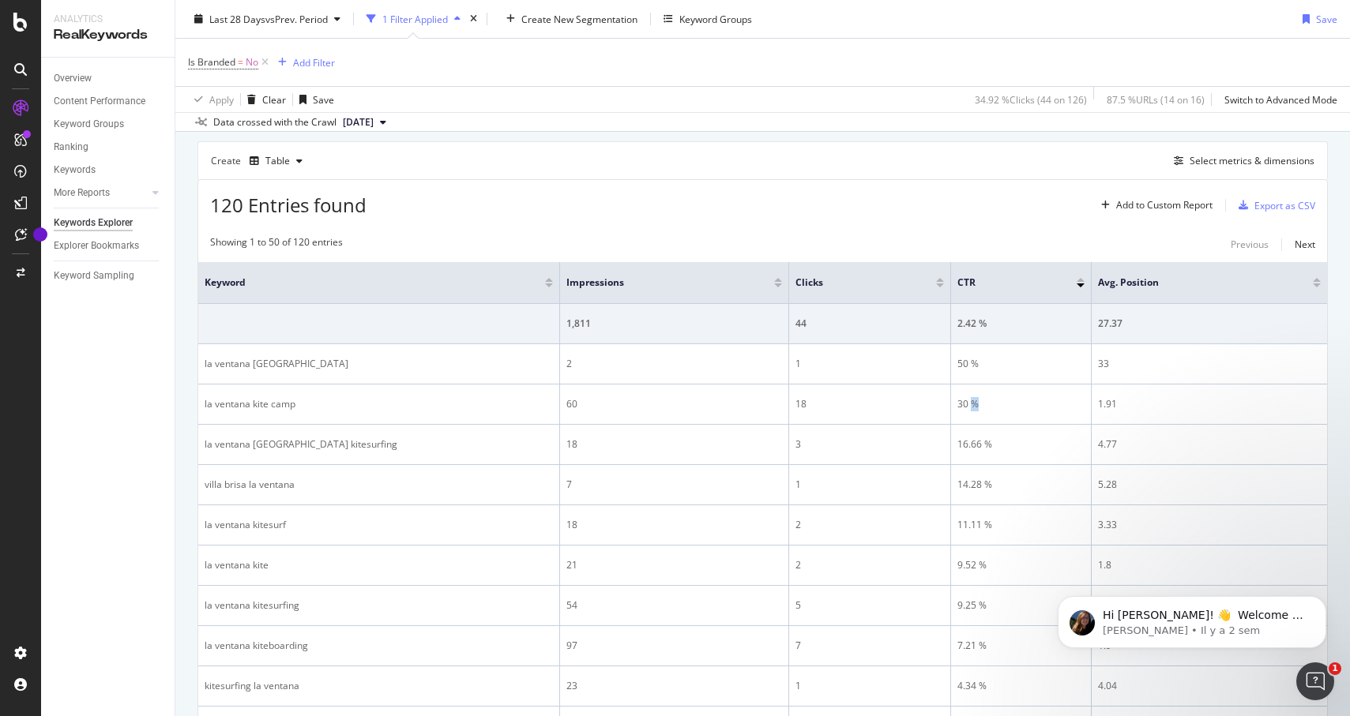
scroll to position [133, 0]
click at [939, 285] on div at bounding box center [940, 285] width 8 height 4
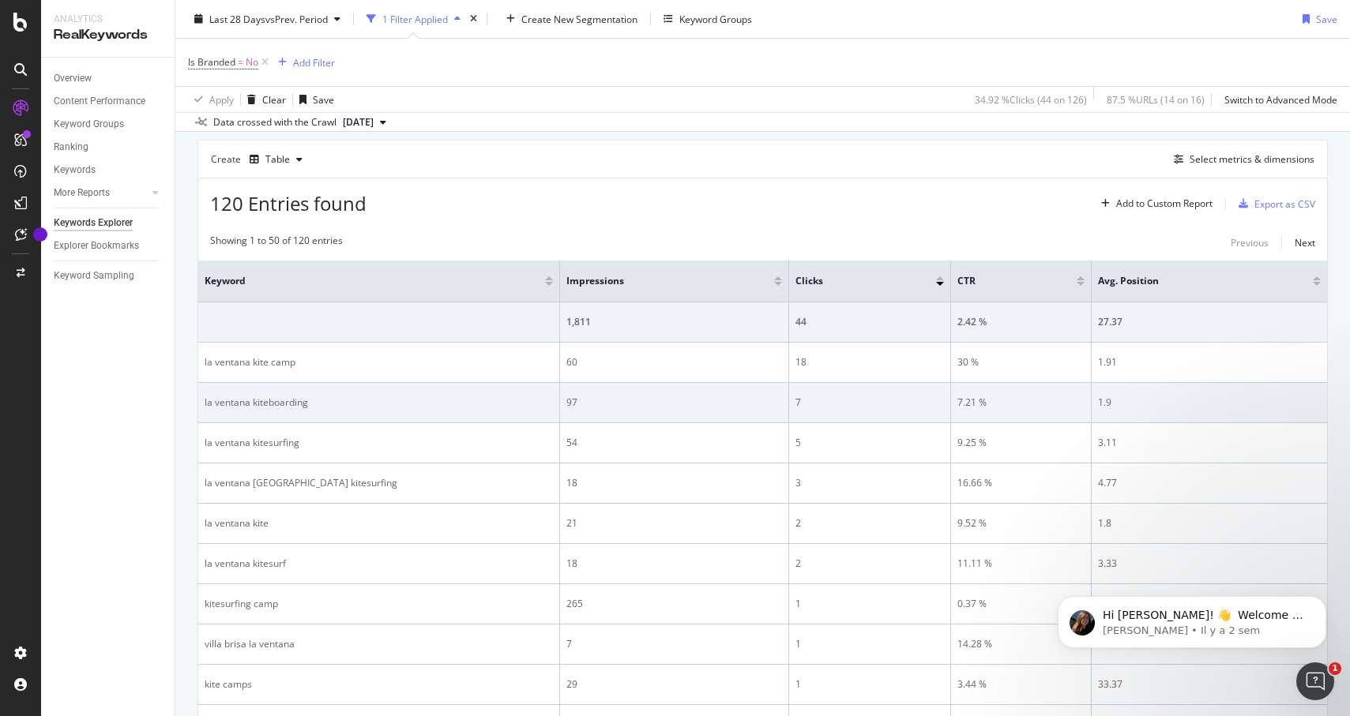
scroll to position [133, 0]
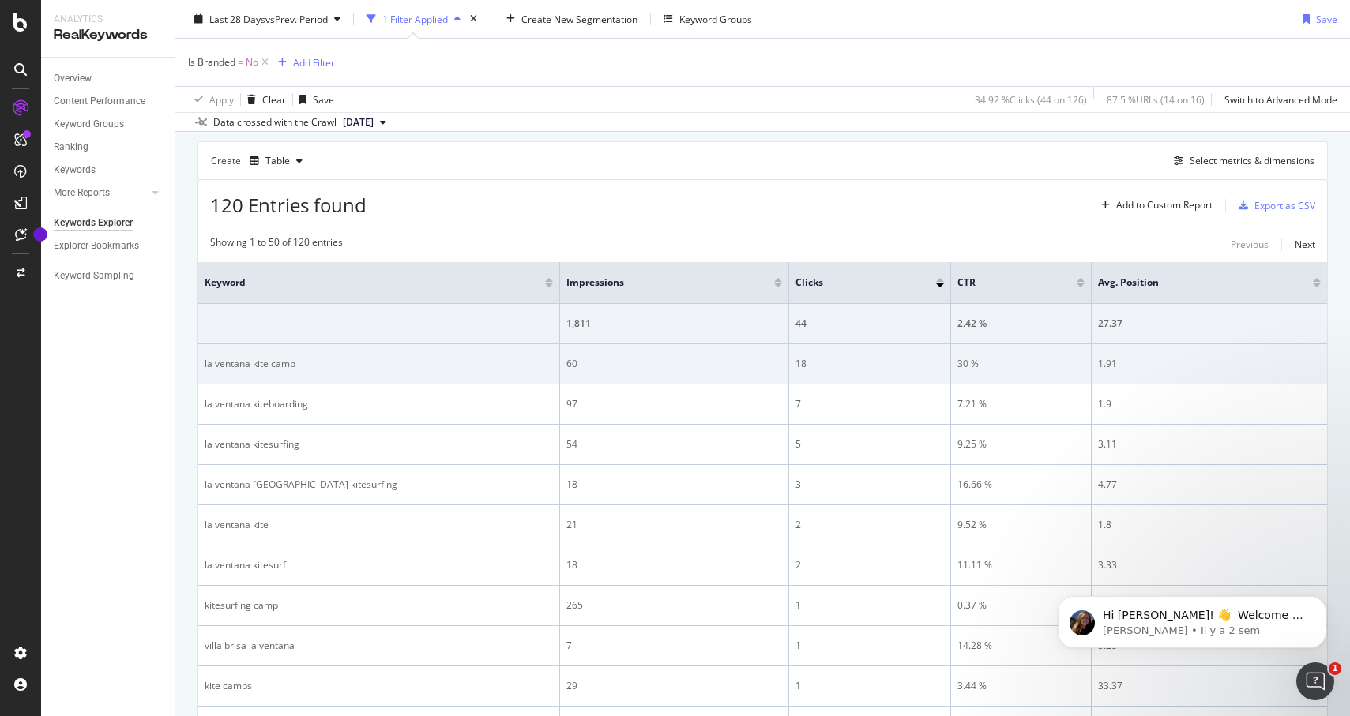
click at [1105, 364] on div "1.91" at bounding box center [1209, 364] width 223 height 14
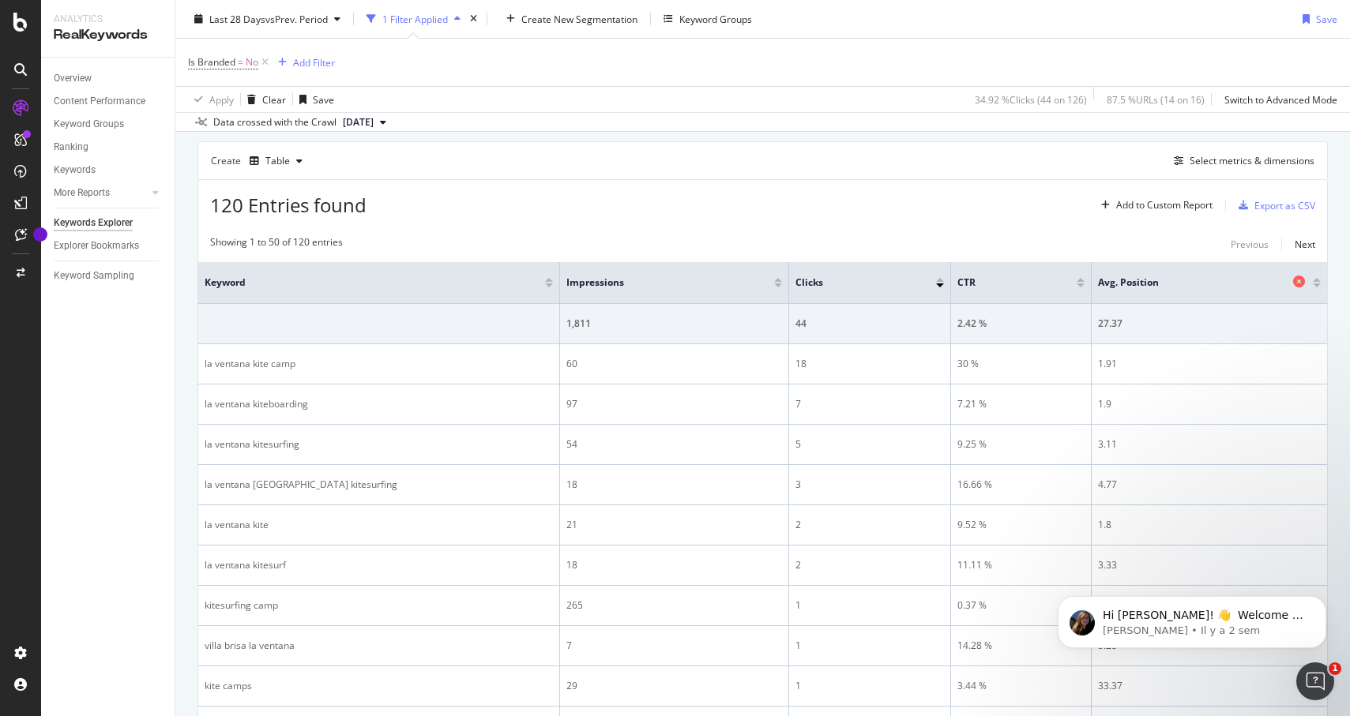
click at [1119, 283] on span "Avg. Position" at bounding box center [1193, 283] width 191 height 14
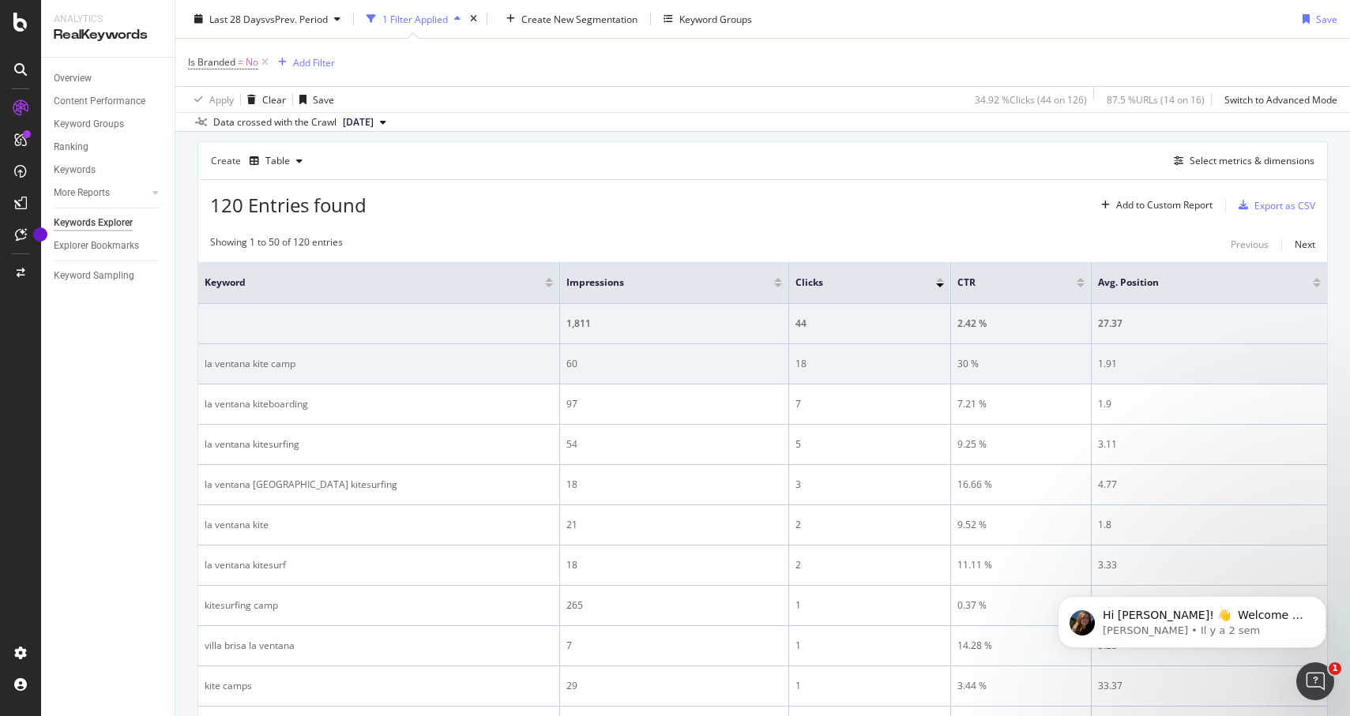
click at [1107, 359] on div "1.91" at bounding box center [1209, 364] width 223 height 14
click at [1100, 364] on div "1.91" at bounding box center [1209, 364] width 223 height 14
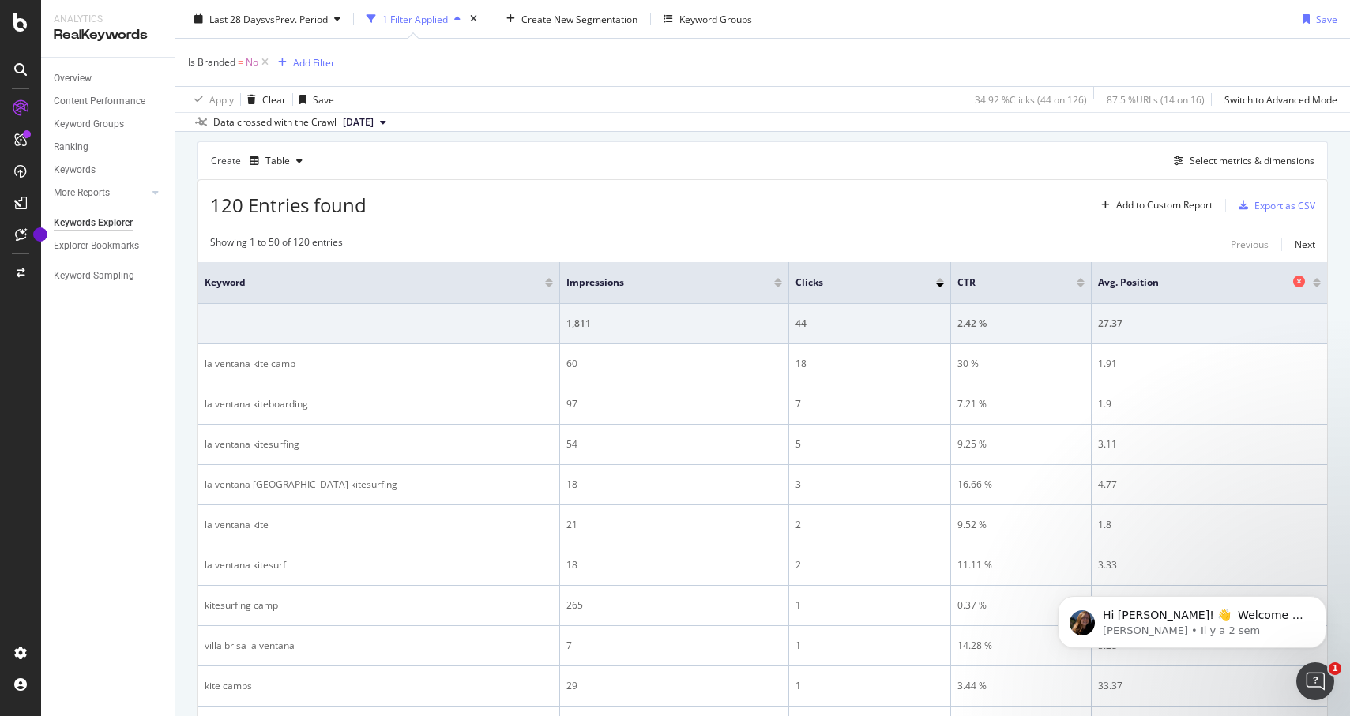
click at [1118, 283] on span "Avg. Position" at bounding box center [1193, 283] width 191 height 14
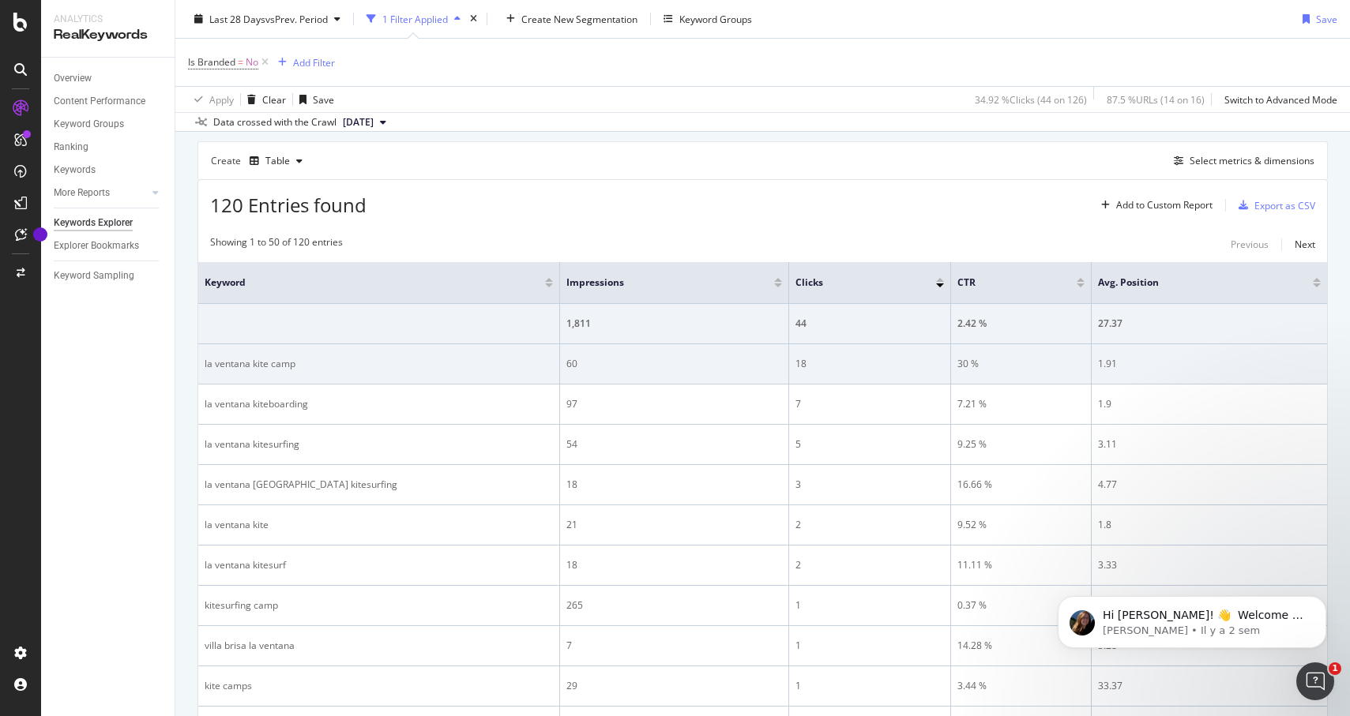
click at [1107, 363] on div "1.91" at bounding box center [1209, 364] width 223 height 14
click at [250, 369] on div "la ventana kite camp" at bounding box center [379, 364] width 348 height 14
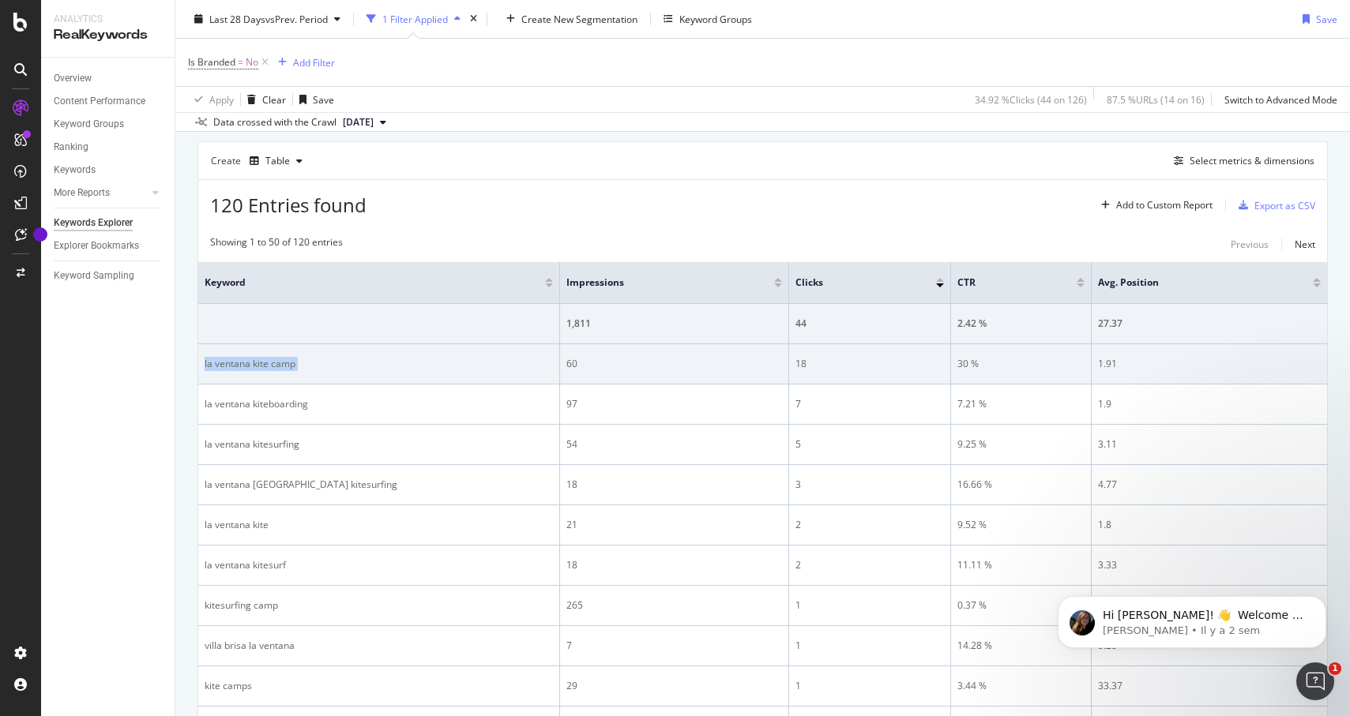
click at [250, 369] on div "la ventana kite camp" at bounding box center [379, 364] width 348 height 14
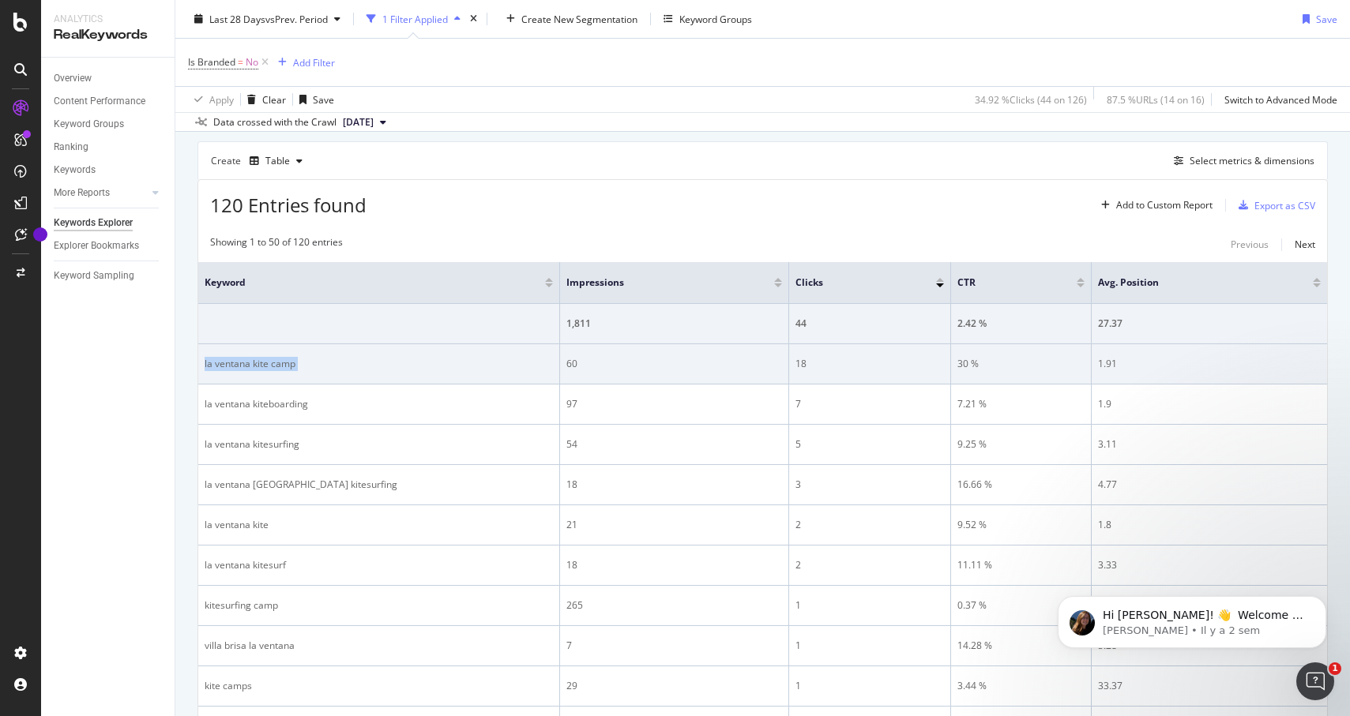
click at [250, 369] on div "la ventana kite camp" at bounding box center [379, 364] width 348 height 14
click at [250, 365] on div "la ventana kite camp" at bounding box center [379, 364] width 348 height 14
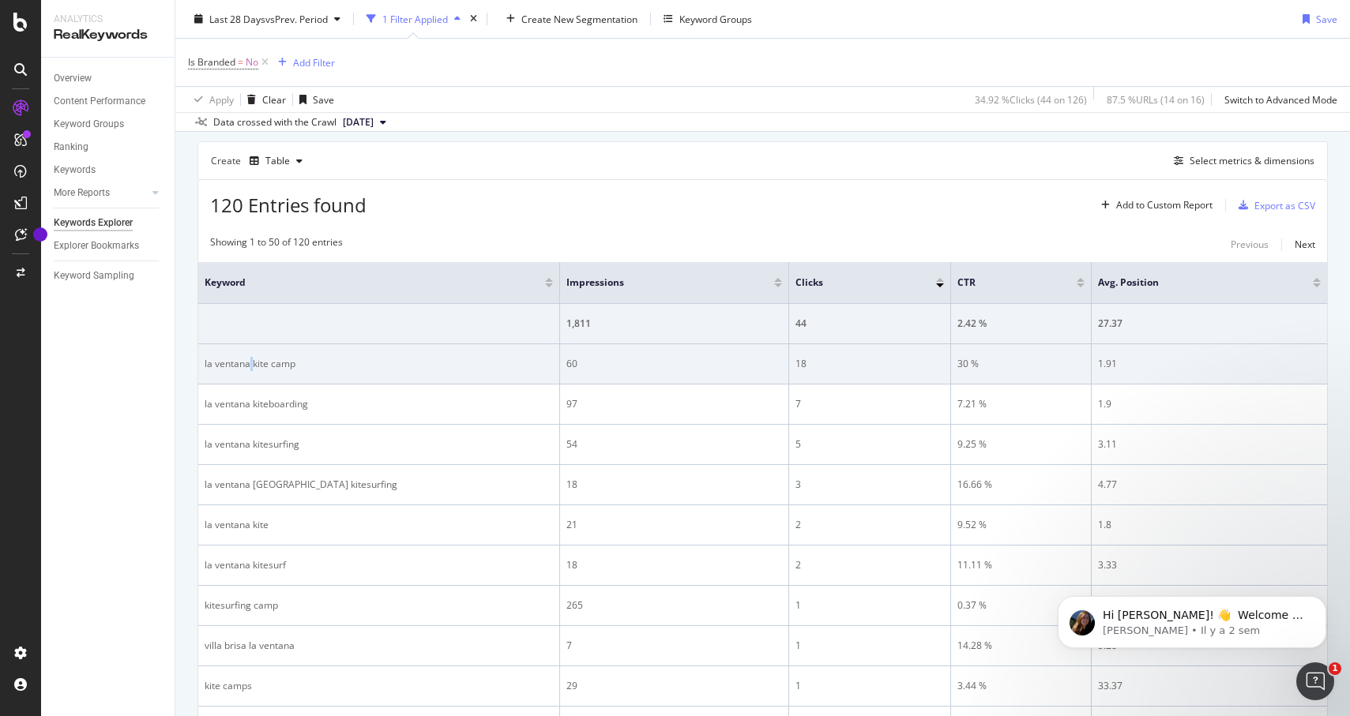
click at [250, 365] on div "la ventana kite camp" at bounding box center [379, 364] width 348 height 14
click at [958, 366] on div "30 %" at bounding box center [1020, 364] width 127 height 14
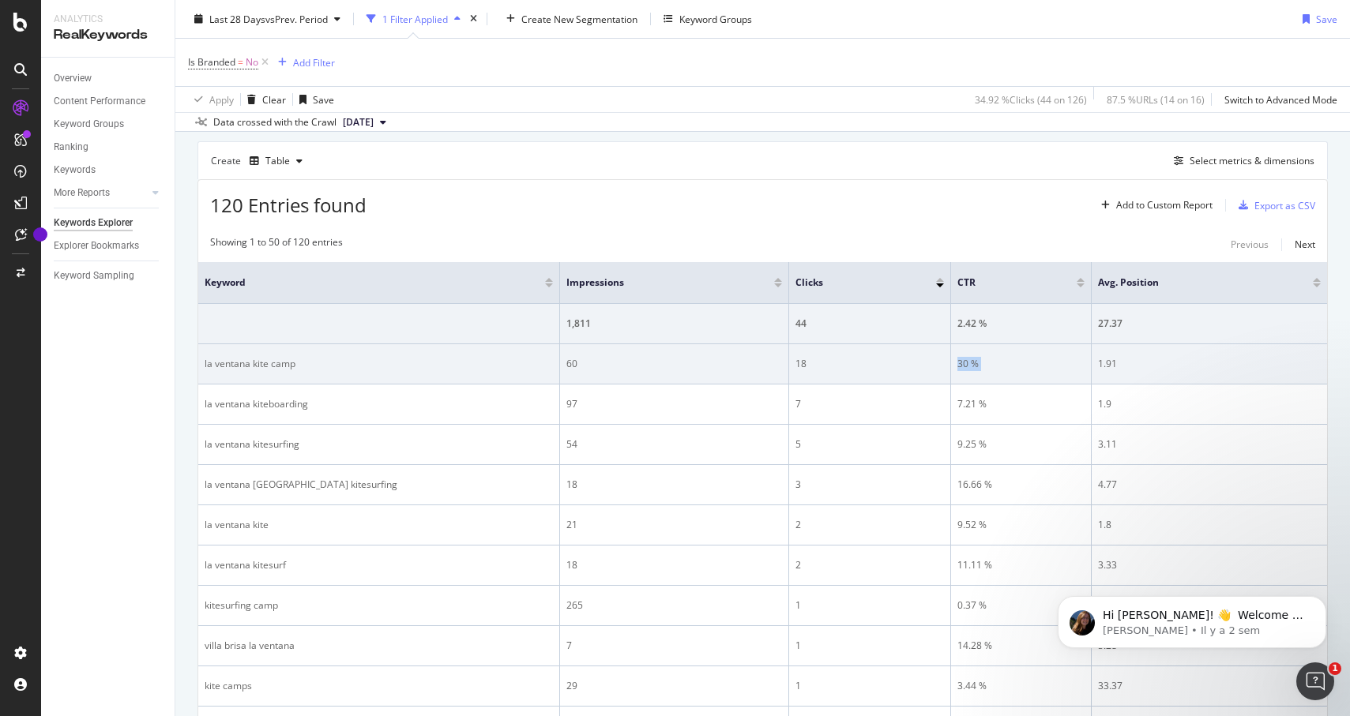
click at [978, 366] on div "30 %" at bounding box center [1020, 364] width 127 height 14
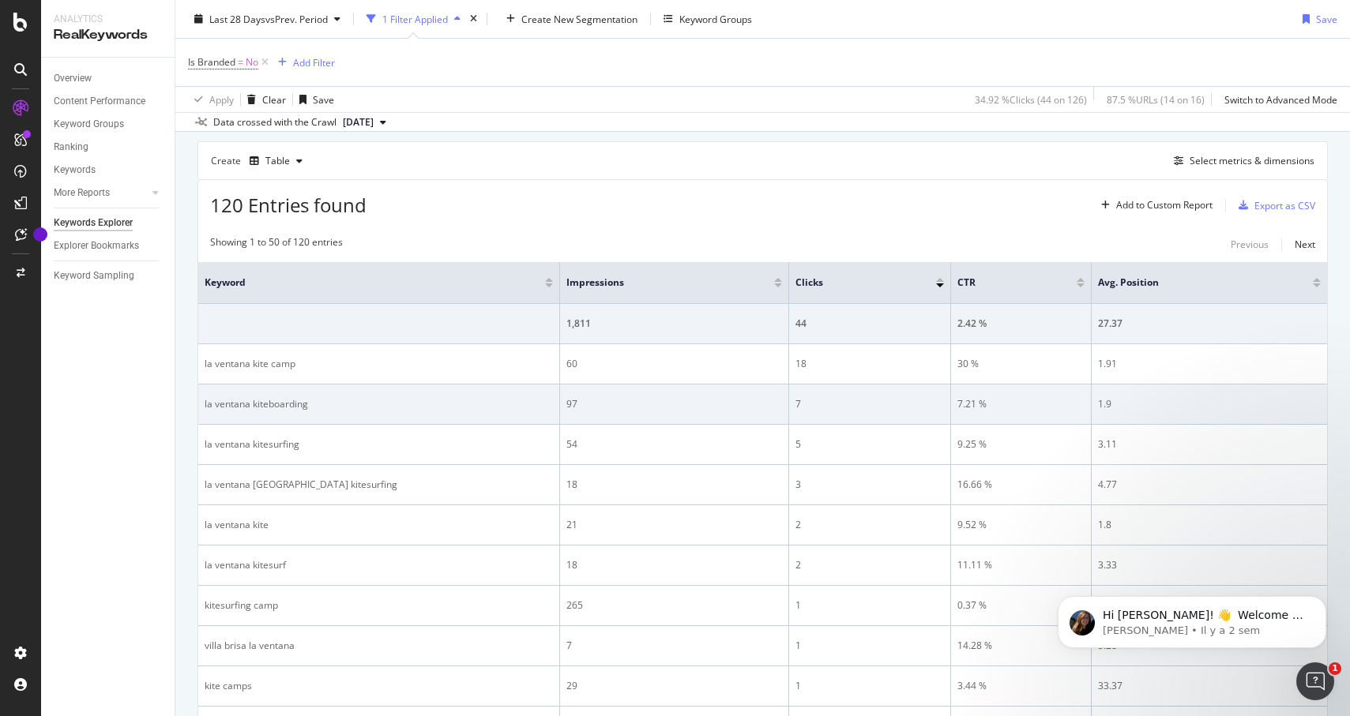
click at [579, 399] on div "97" at bounding box center [674, 404] width 216 height 14
click at [566, 403] on div "97" at bounding box center [674, 404] width 216 height 14
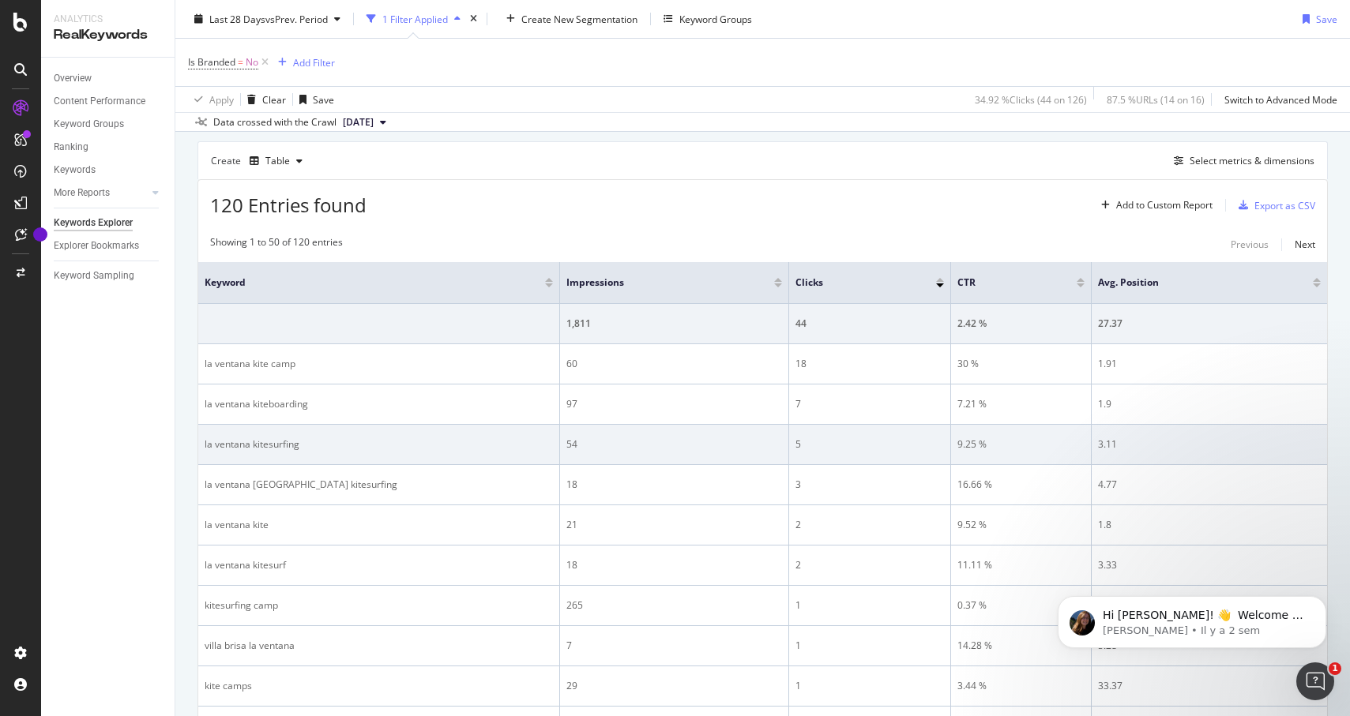
click at [571, 440] on div "54" at bounding box center [674, 445] width 216 height 14
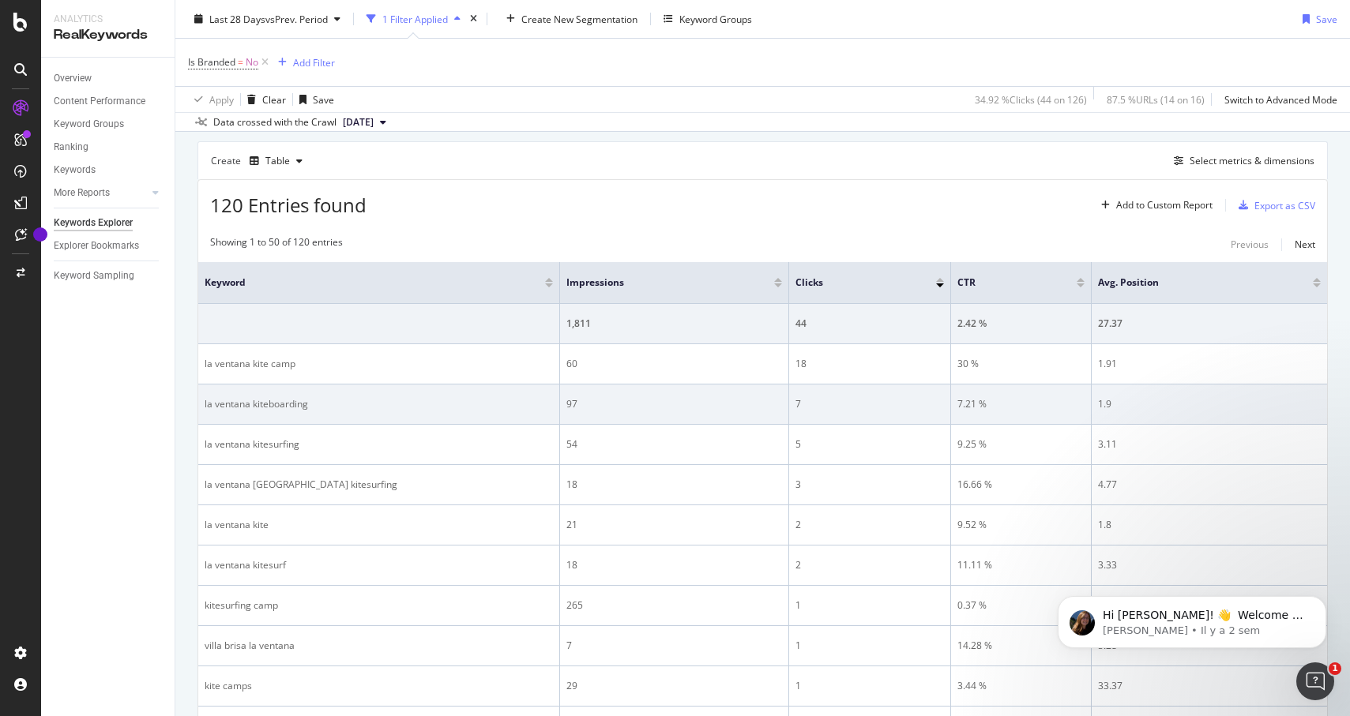
click at [573, 410] on div "97" at bounding box center [674, 404] width 216 height 14
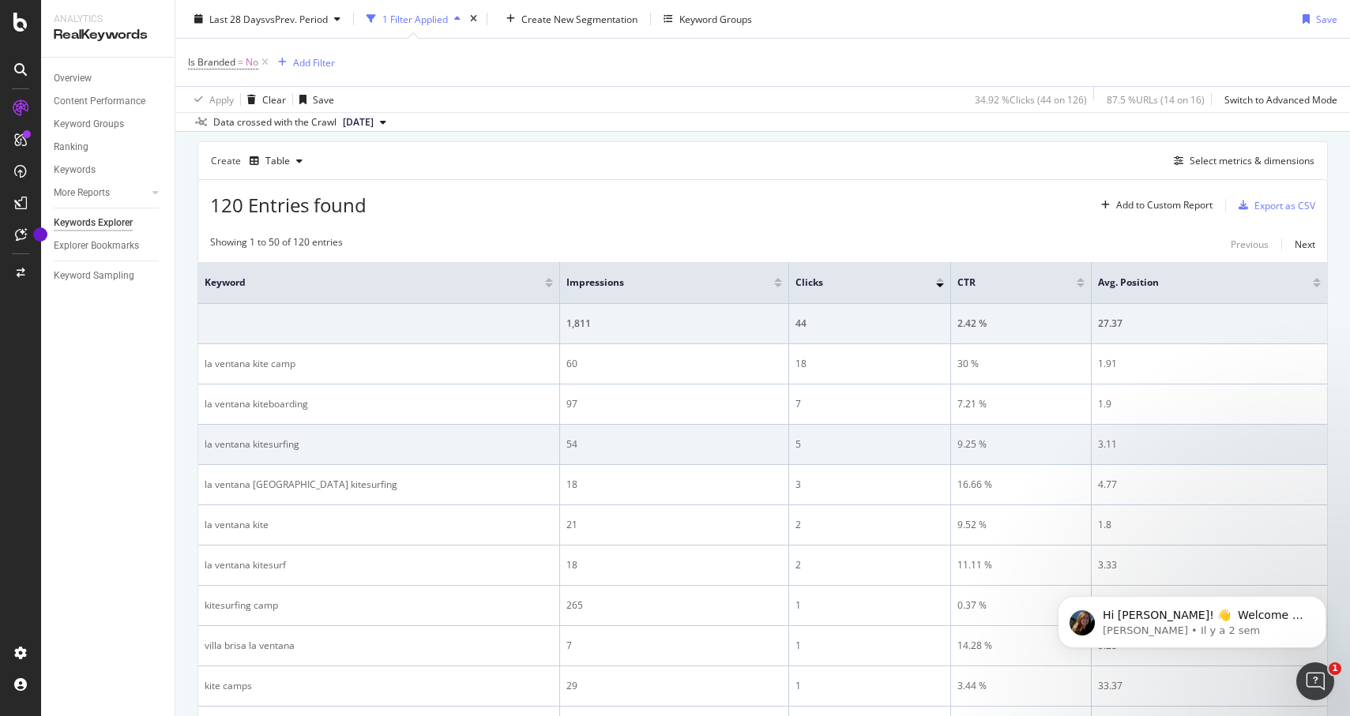
click at [570, 443] on div "54" at bounding box center [674, 445] width 216 height 14
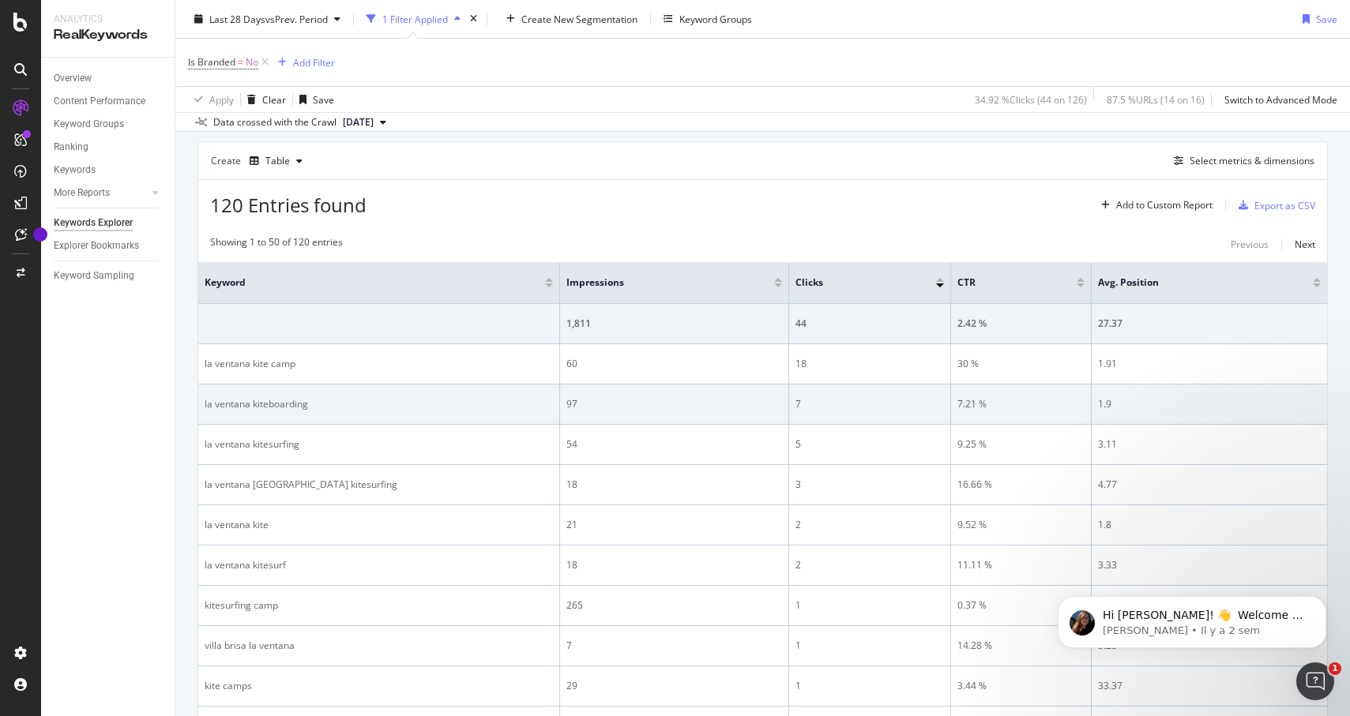
click at [974, 403] on div "7.21 %" at bounding box center [1020, 404] width 127 height 14
drag, startPoint x: 1122, startPoint y: 400, endPoint x: 1088, endPoint y: 400, distance: 34.8
click at [1087, 397] on tr "la ventana kiteboarding 97 7 7.21 % 1.9" at bounding box center [762, 405] width 1129 height 40
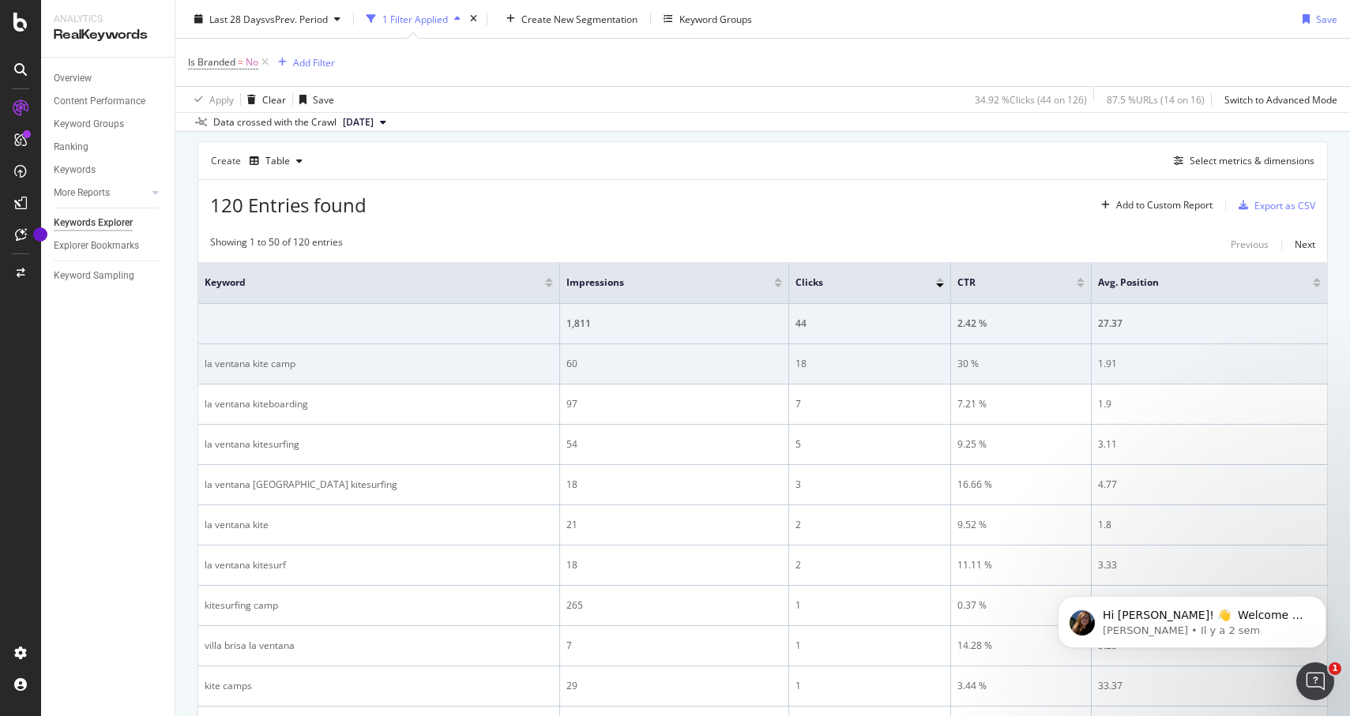
click at [1106, 363] on div "1.91" at bounding box center [1209, 364] width 223 height 14
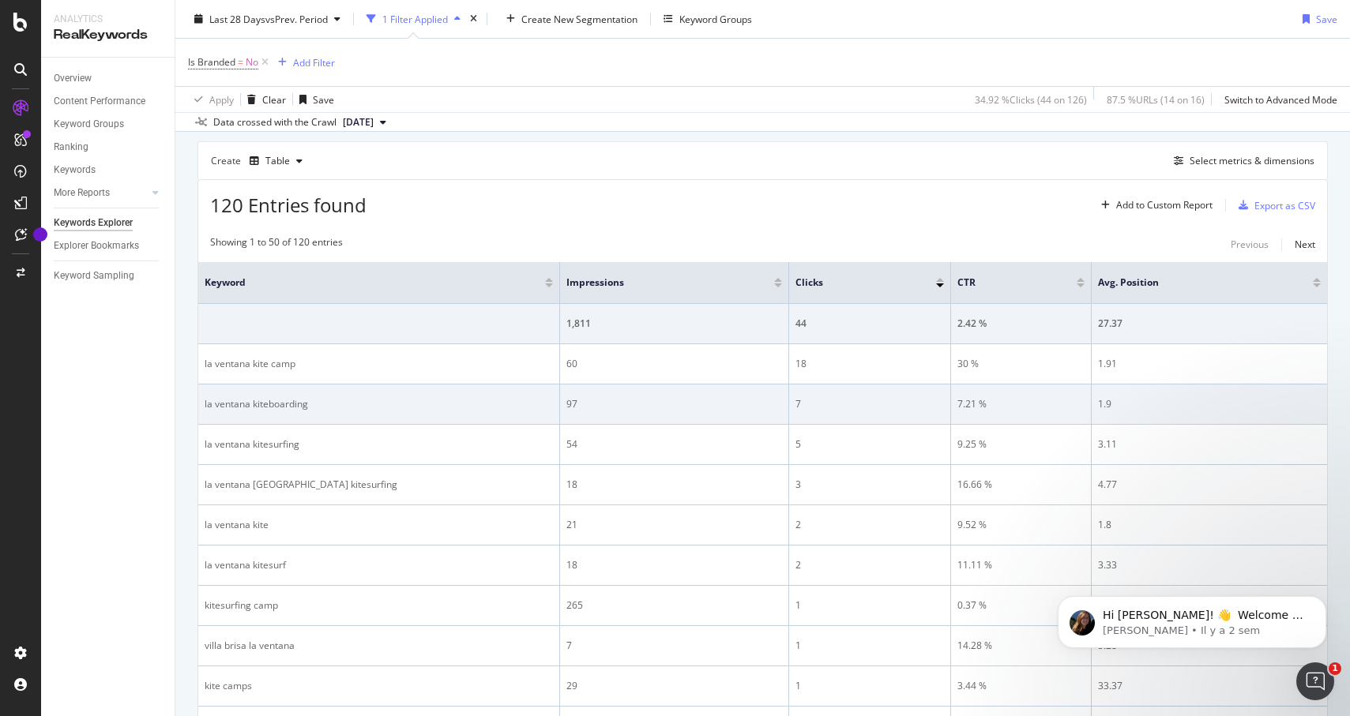
click at [804, 405] on div "7" at bounding box center [869, 404] width 148 height 14
click at [963, 402] on div "7.21 %" at bounding box center [1020, 404] width 127 height 14
click at [972, 404] on div "7.21 %" at bounding box center [1020, 404] width 127 height 14
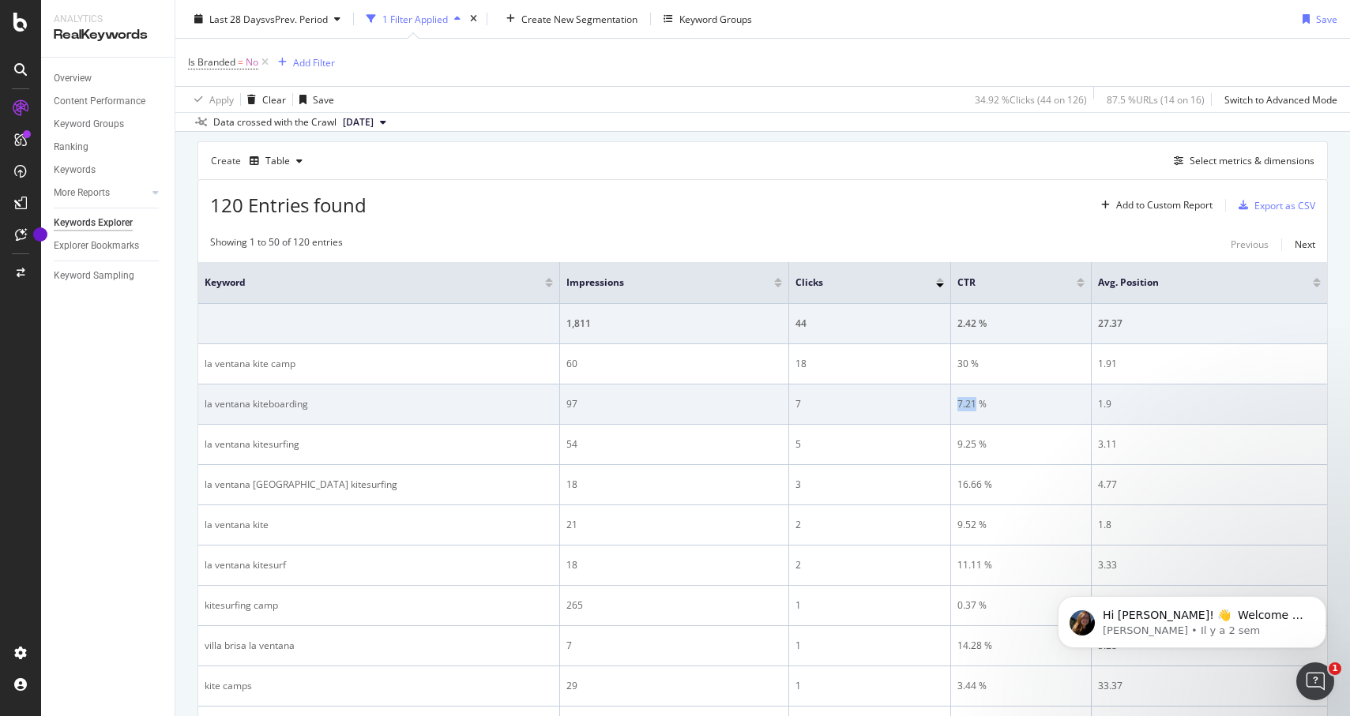
click at [972, 404] on div "7.21 %" at bounding box center [1020, 404] width 127 height 14
drag, startPoint x: 840, startPoint y: 404, endPoint x: 257, endPoint y: 398, distance: 582.9
click at [257, 398] on tr "la ventana kiteboarding 97 7 7.21 % 1.9" at bounding box center [762, 405] width 1129 height 40
click at [256, 400] on div "la ventana kiteboarding" at bounding box center [379, 404] width 348 height 14
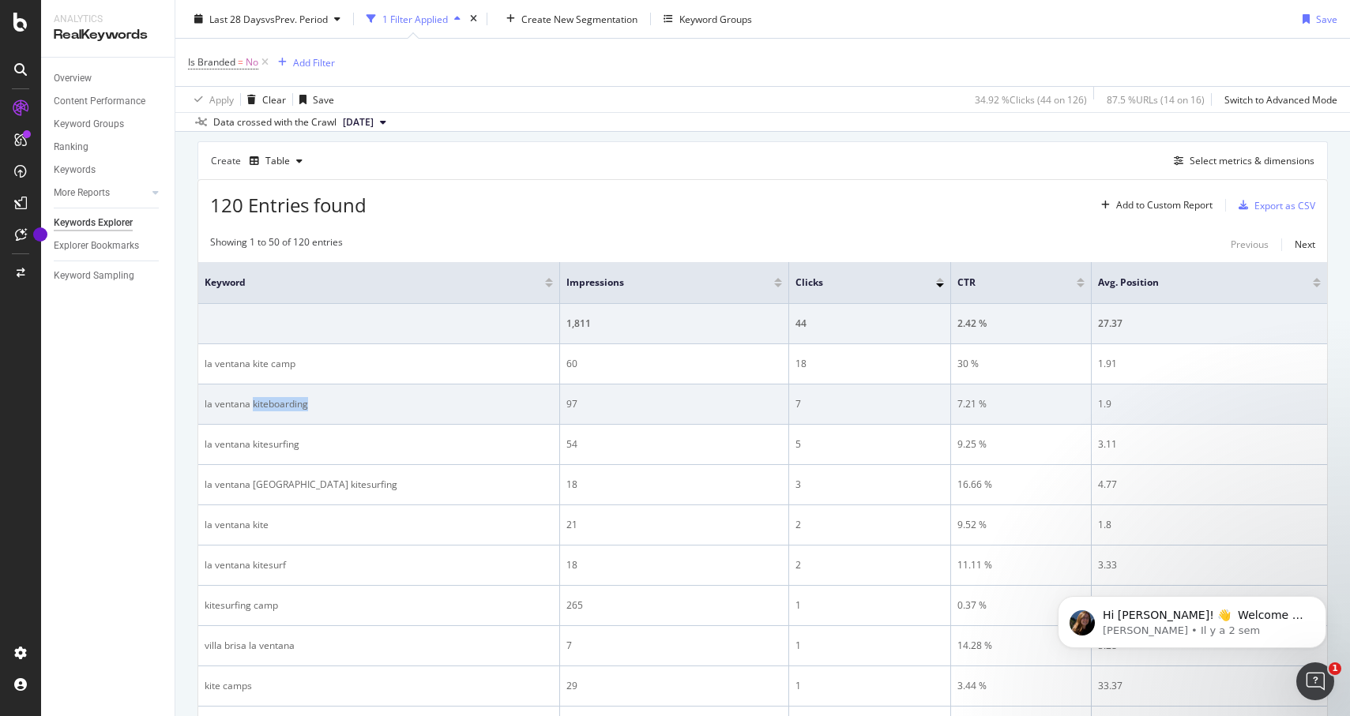
click at [256, 400] on div "la ventana kiteboarding" at bounding box center [379, 404] width 348 height 14
click at [251, 407] on div "la ventana kiteboarding" at bounding box center [379, 404] width 348 height 14
click at [958, 404] on div "7.21 %" at bounding box center [1020, 404] width 127 height 14
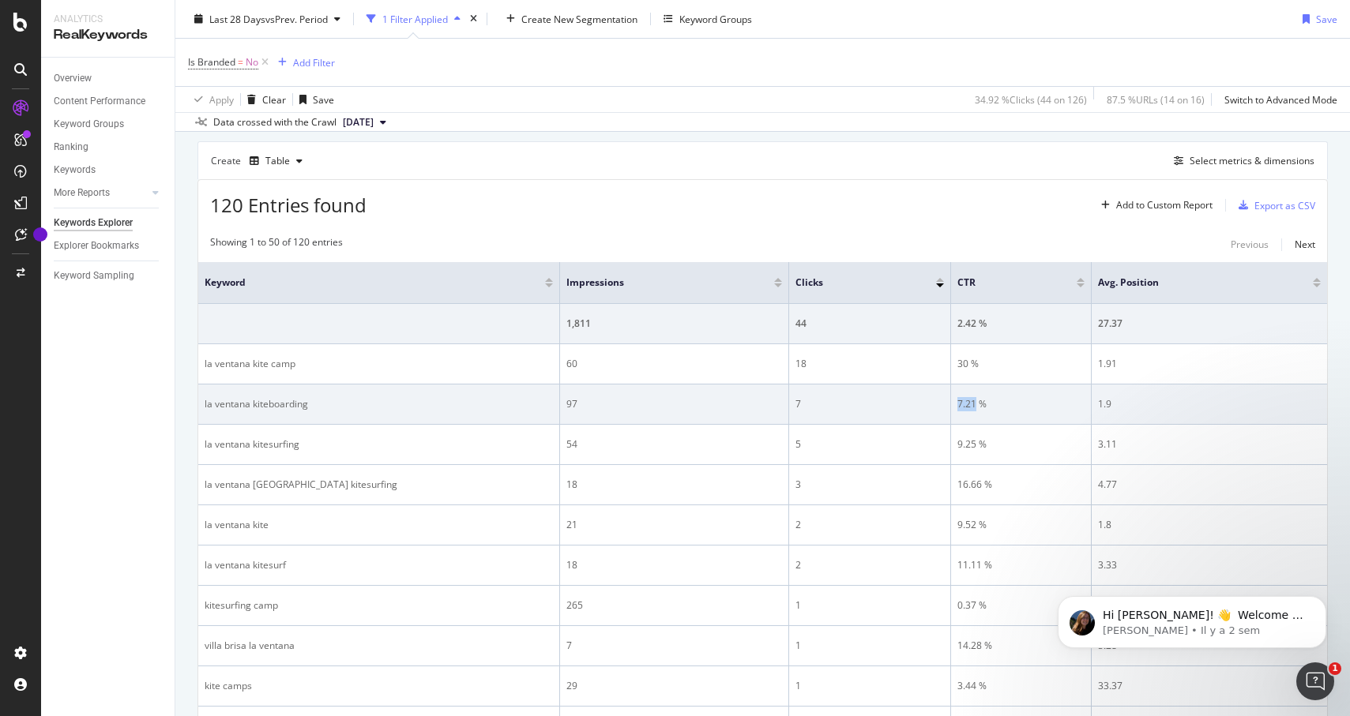
click at [958, 404] on div "7.21 %" at bounding box center [1020, 404] width 127 height 14
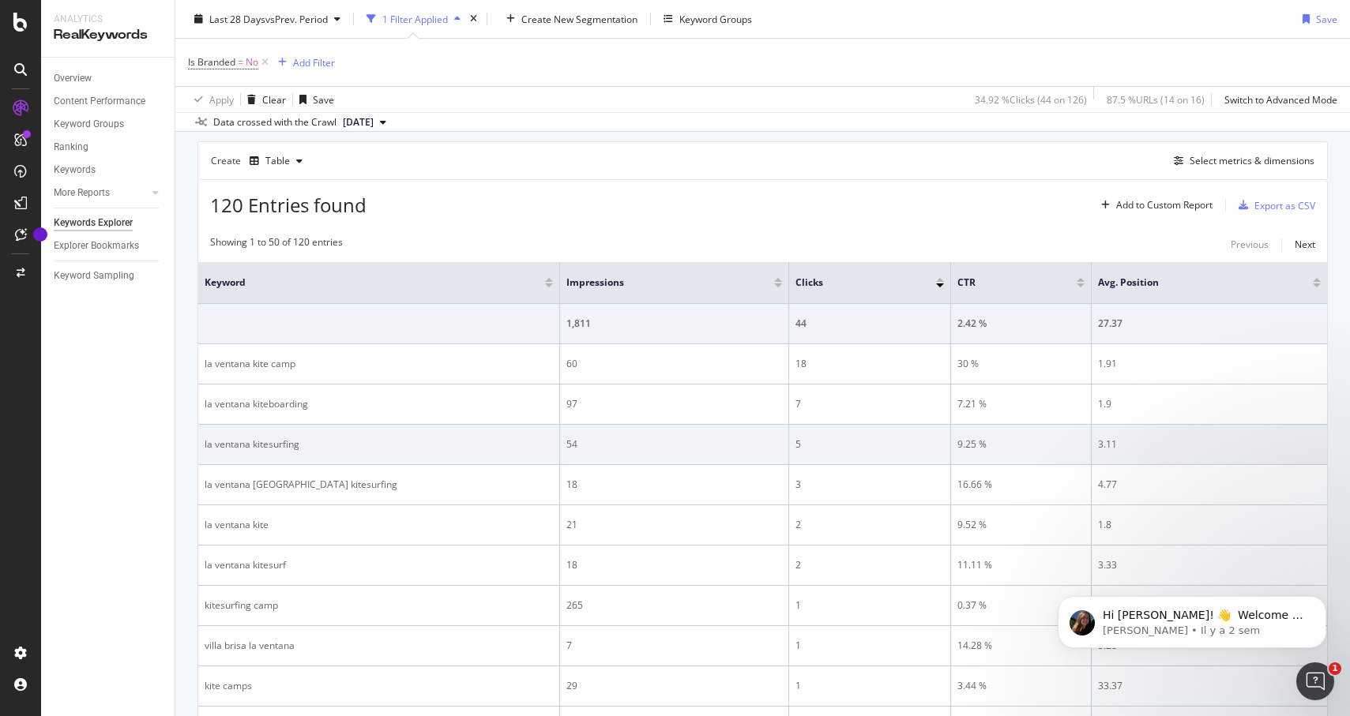
click at [966, 453] on td "9.25 %" at bounding box center [1021, 445] width 141 height 40
drag, startPoint x: 1121, startPoint y: 449, endPoint x: 1097, endPoint y: 446, distance: 23.8
click at [1098, 446] on div "3.11" at bounding box center [1209, 445] width 223 height 14
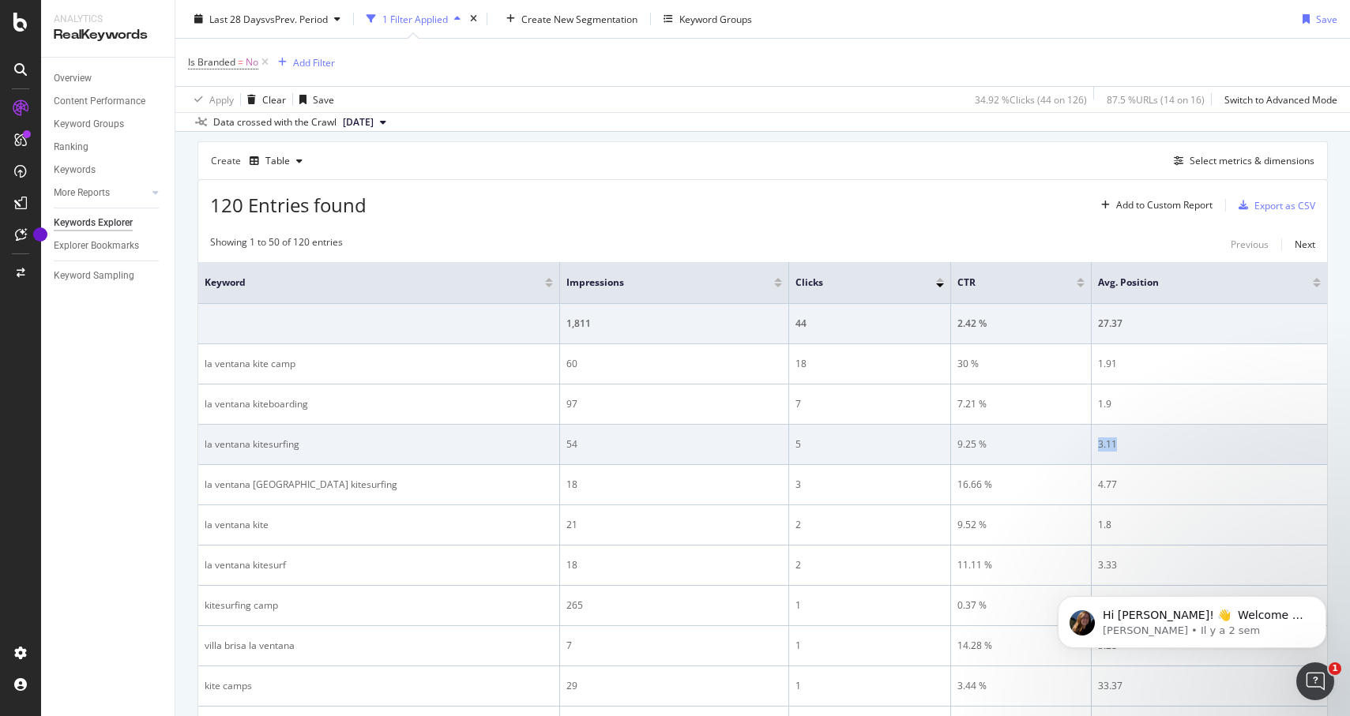
click at [1104, 445] on div "3.11" at bounding box center [1209, 445] width 223 height 14
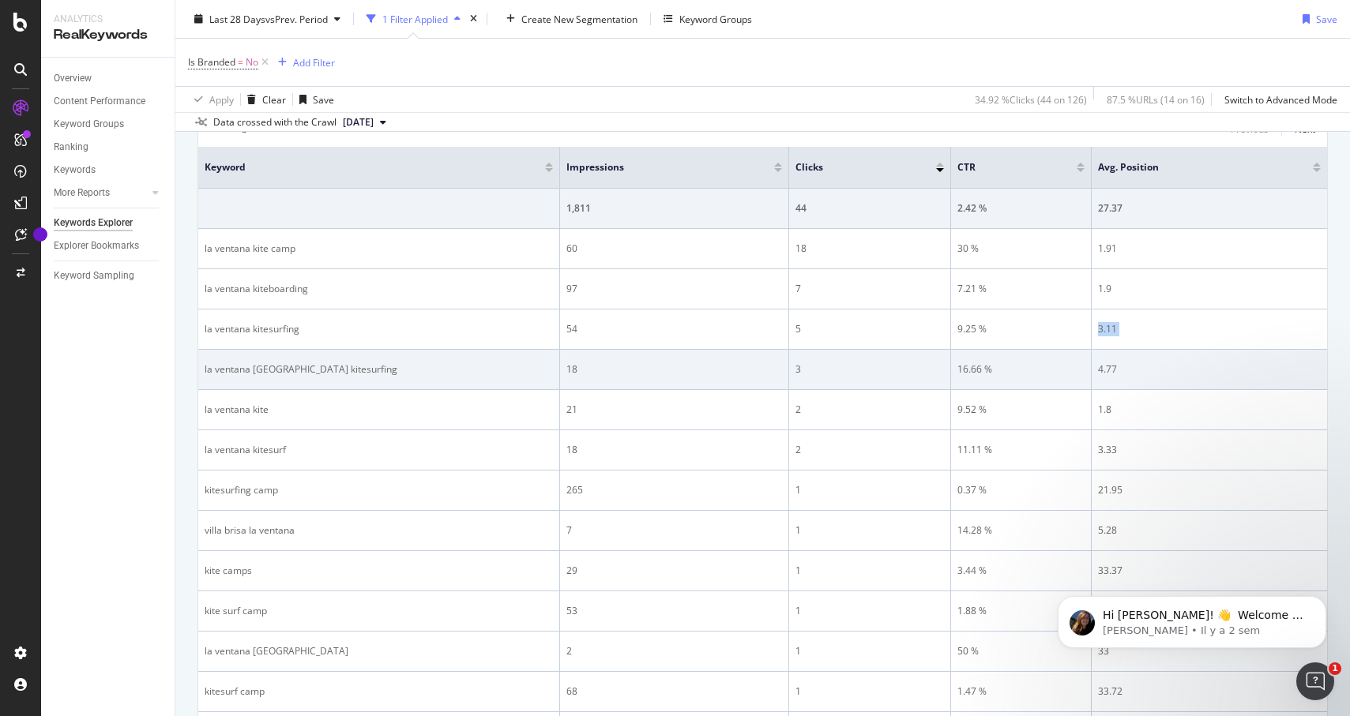
scroll to position [242, 0]
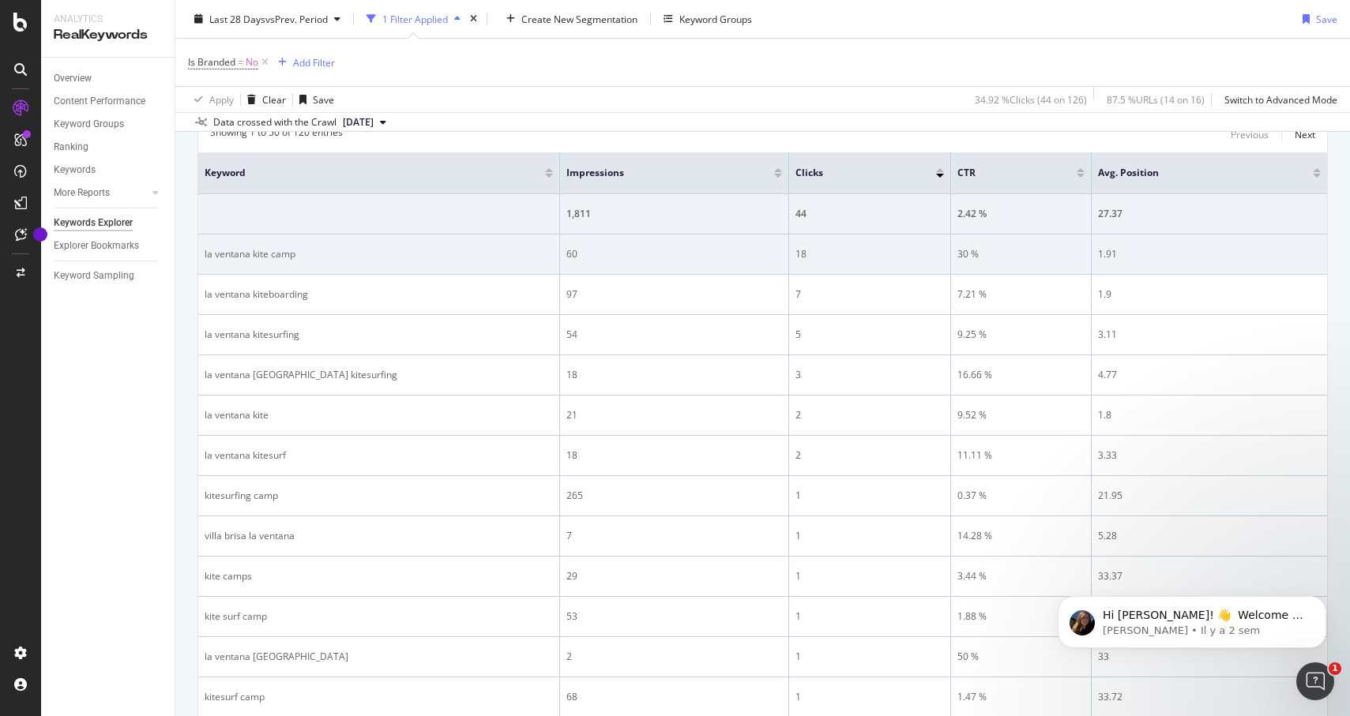
click at [972, 254] on div "30 %" at bounding box center [1020, 254] width 127 height 14
click at [971, 254] on div "30 %" at bounding box center [1020, 254] width 127 height 14
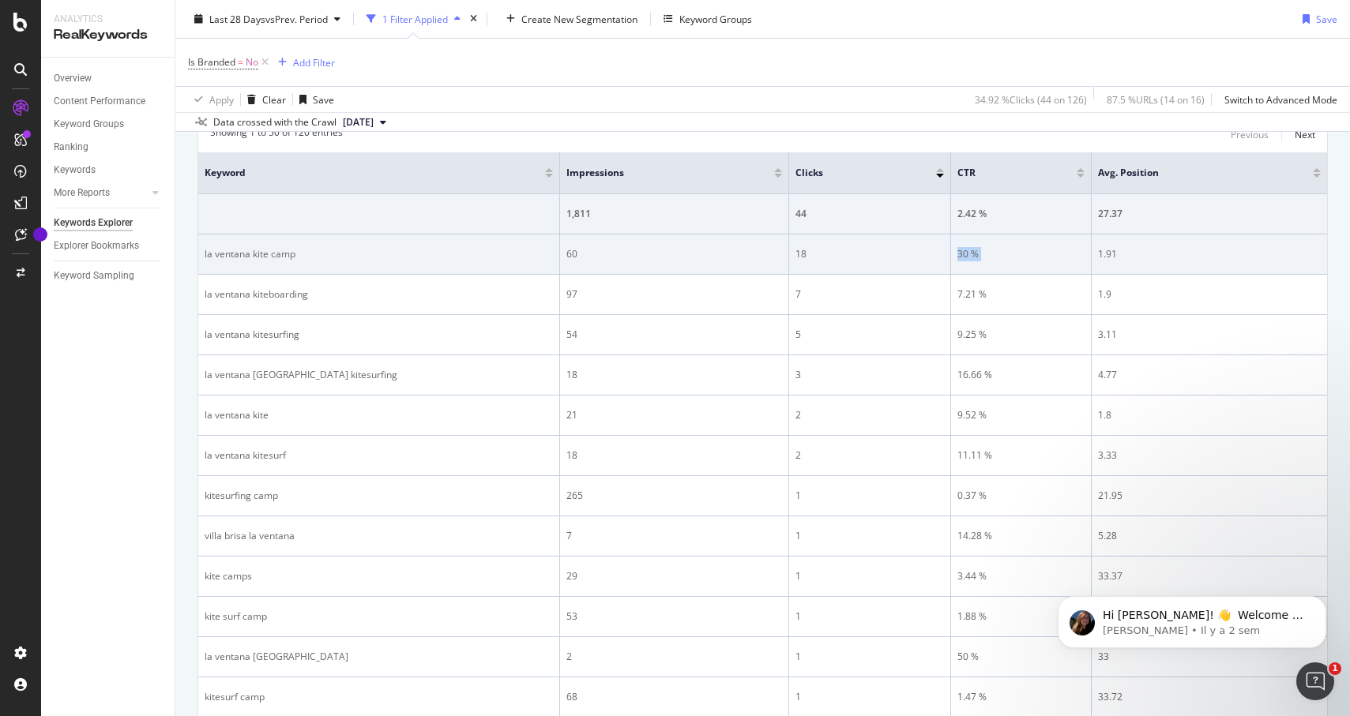
click at [971, 254] on div "30 %" at bounding box center [1020, 254] width 127 height 14
click at [969, 254] on div "30 %" at bounding box center [1020, 254] width 127 height 14
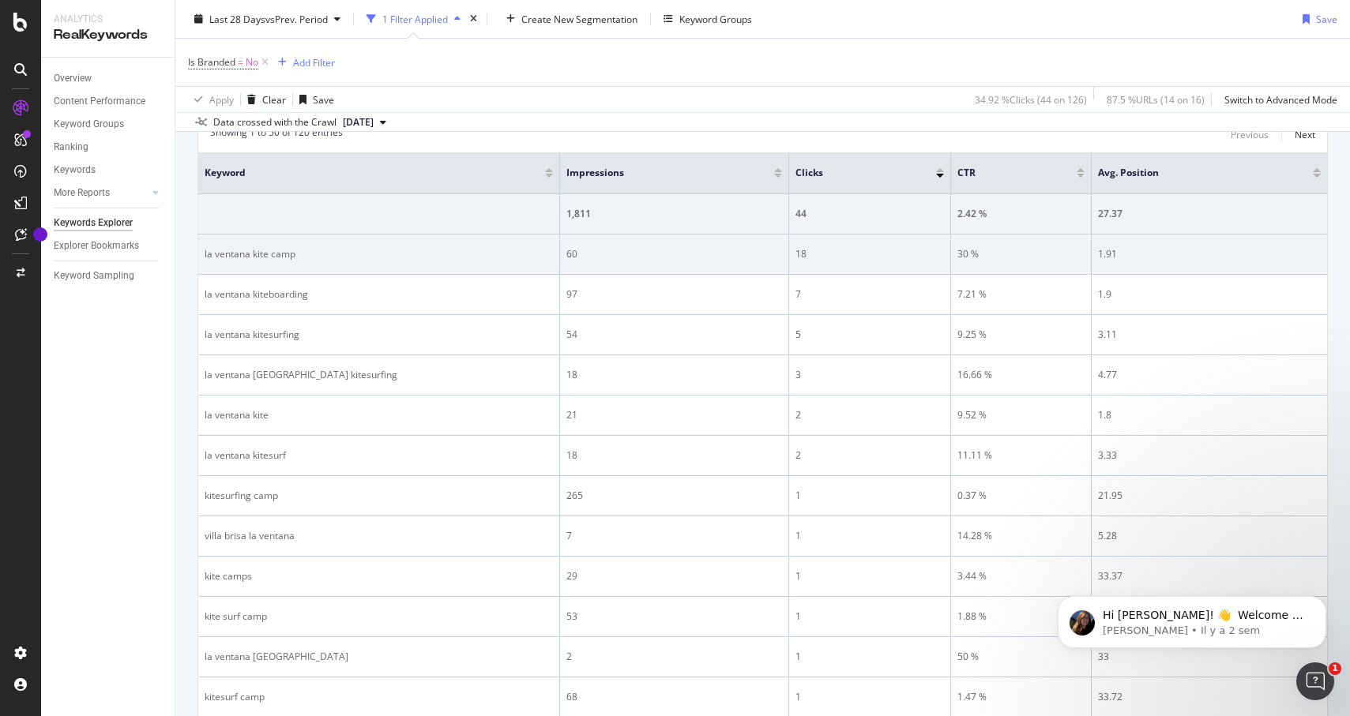
click at [967, 256] on div "30 %" at bounding box center [1020, 254] width 127 height 14
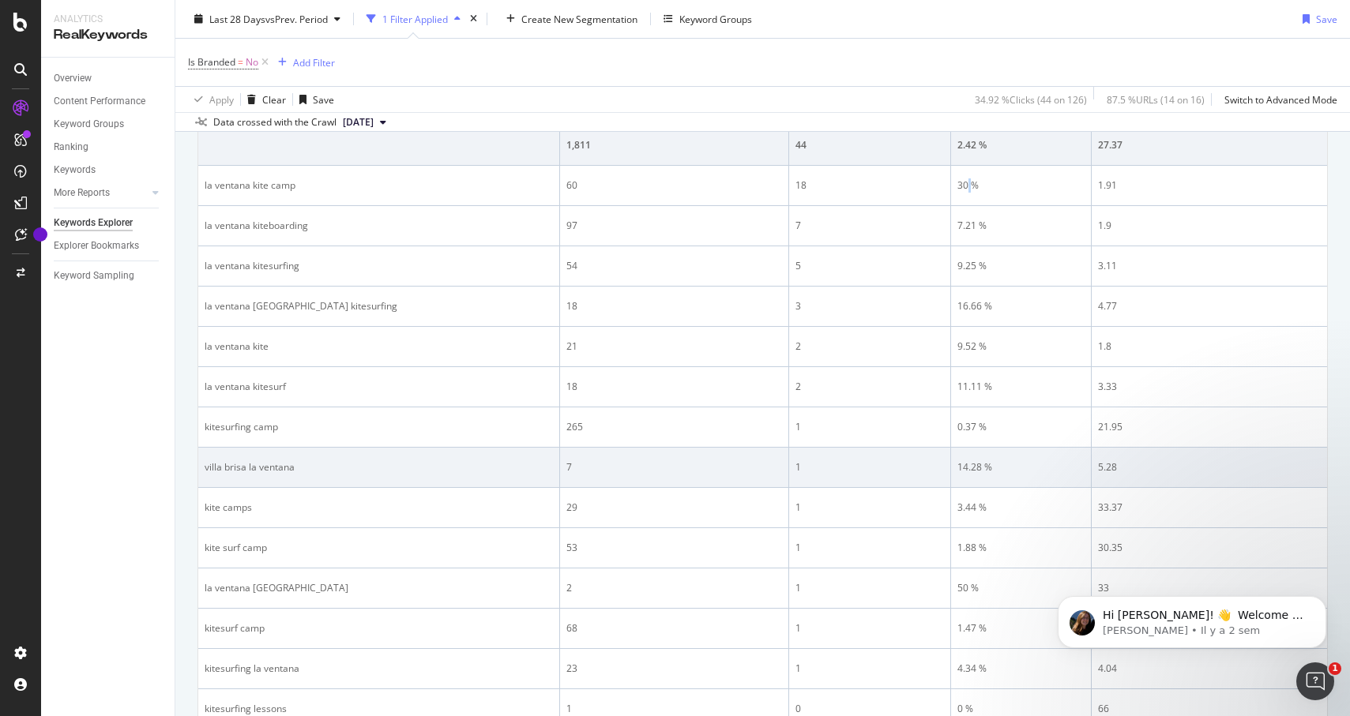
scroll to position [310, 0]
click at [257, 473] on div "villa brisa la ventana" at bounding box center [379, 468] width 348 height 14
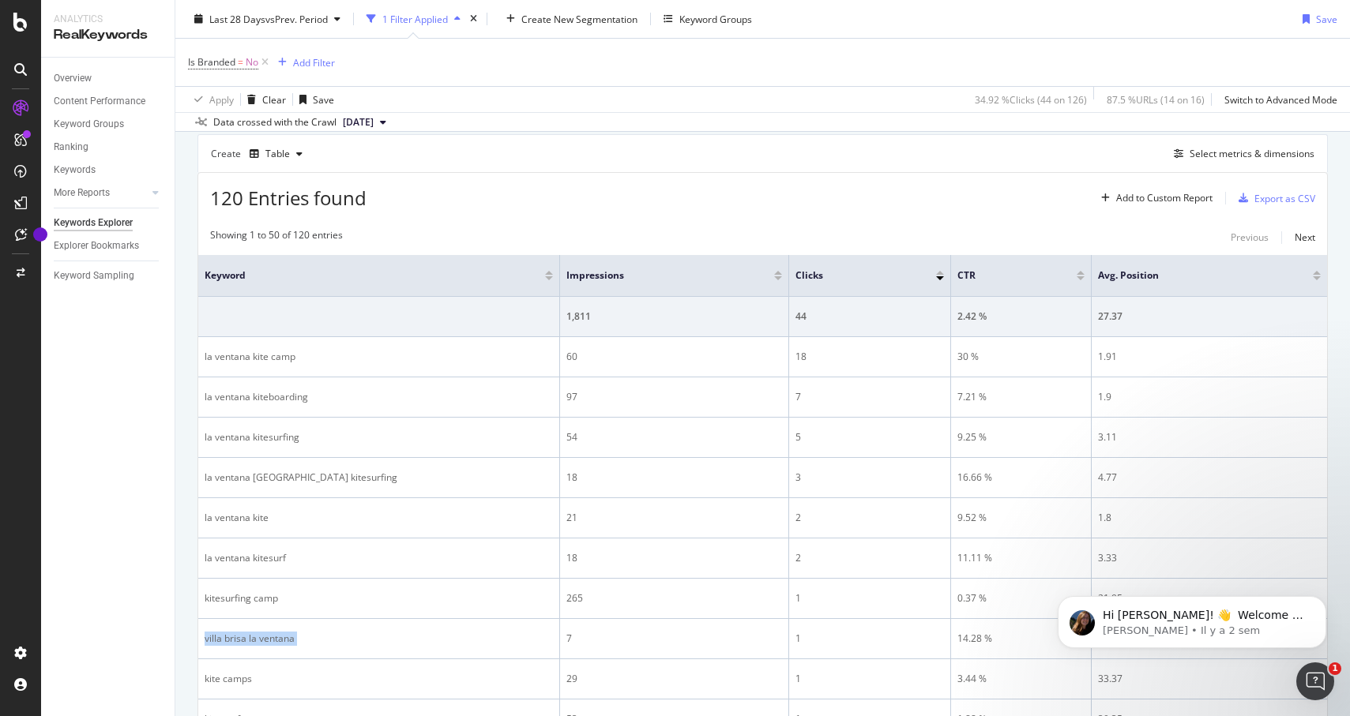
scroll to position [56, 0]
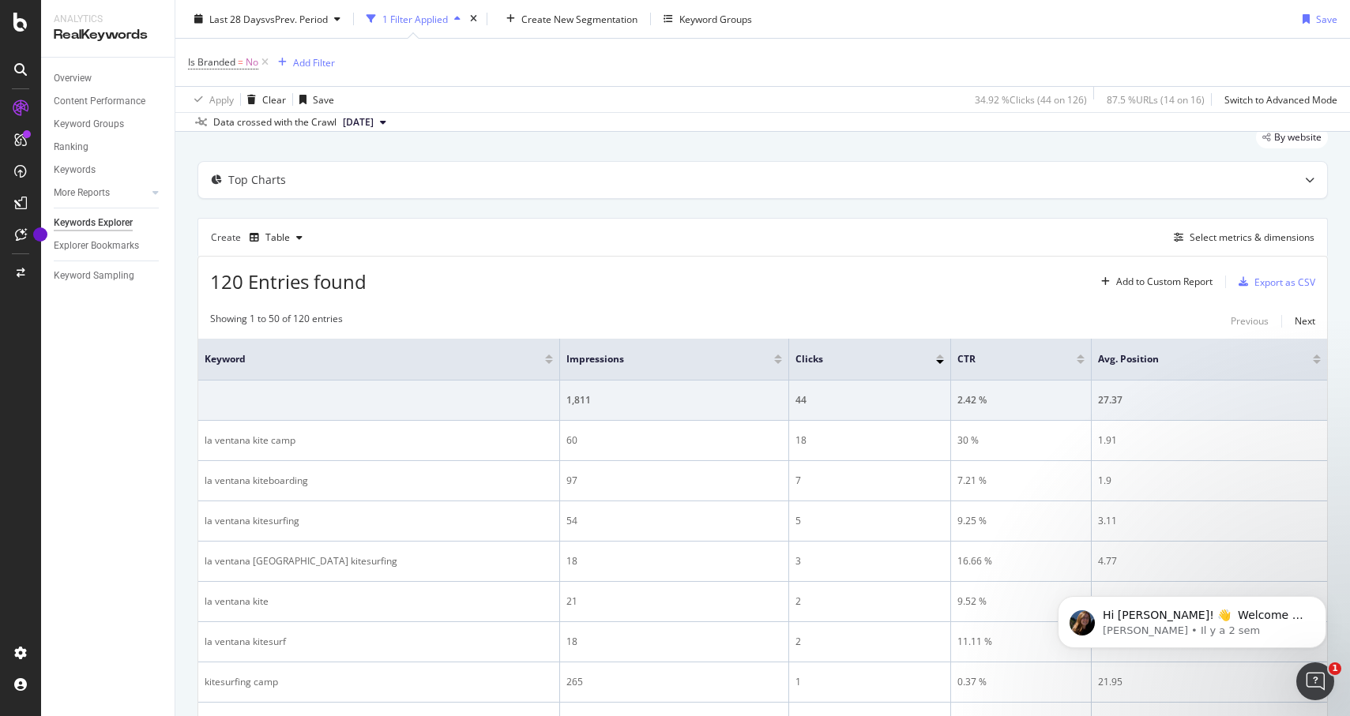
click at [776, 362] on div at bounding box center [778, 362] width 8 height 4
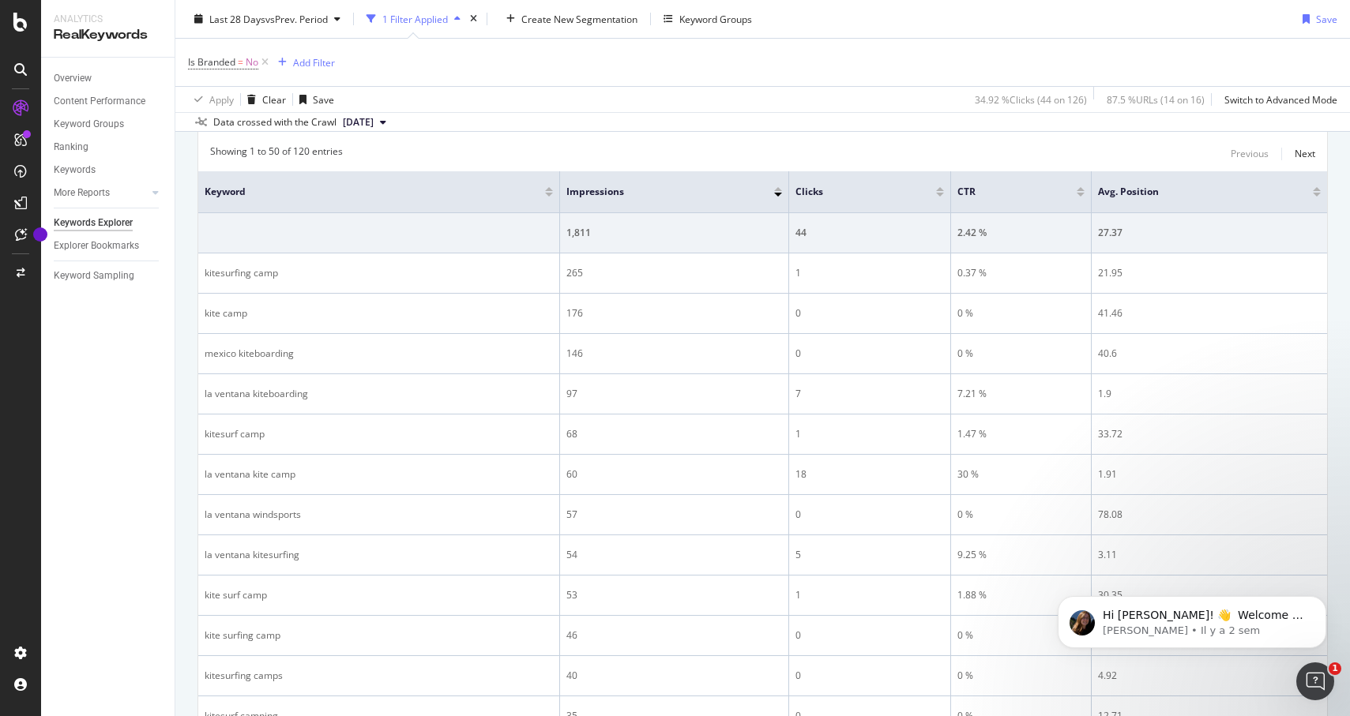
scroll to position [225, 0]
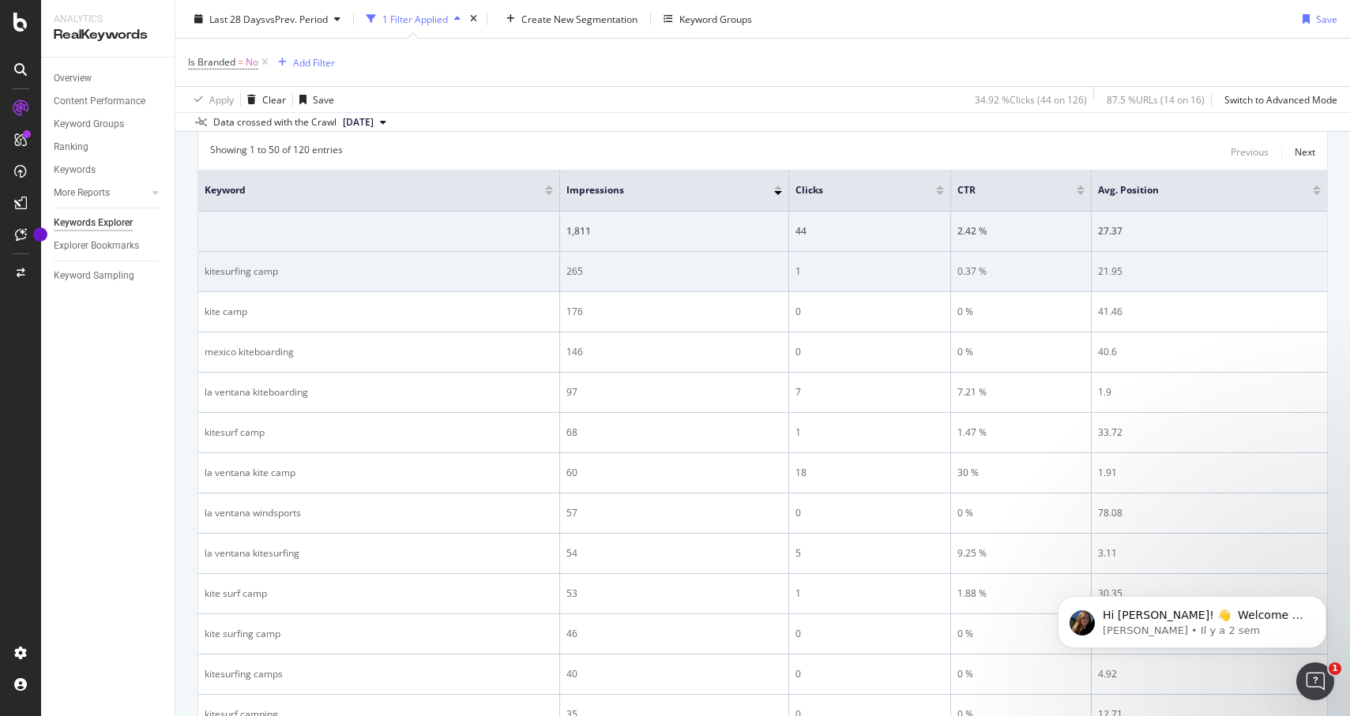
click at [572, 271] on div "265" at bounding box center [674, 272] width 216 height 14
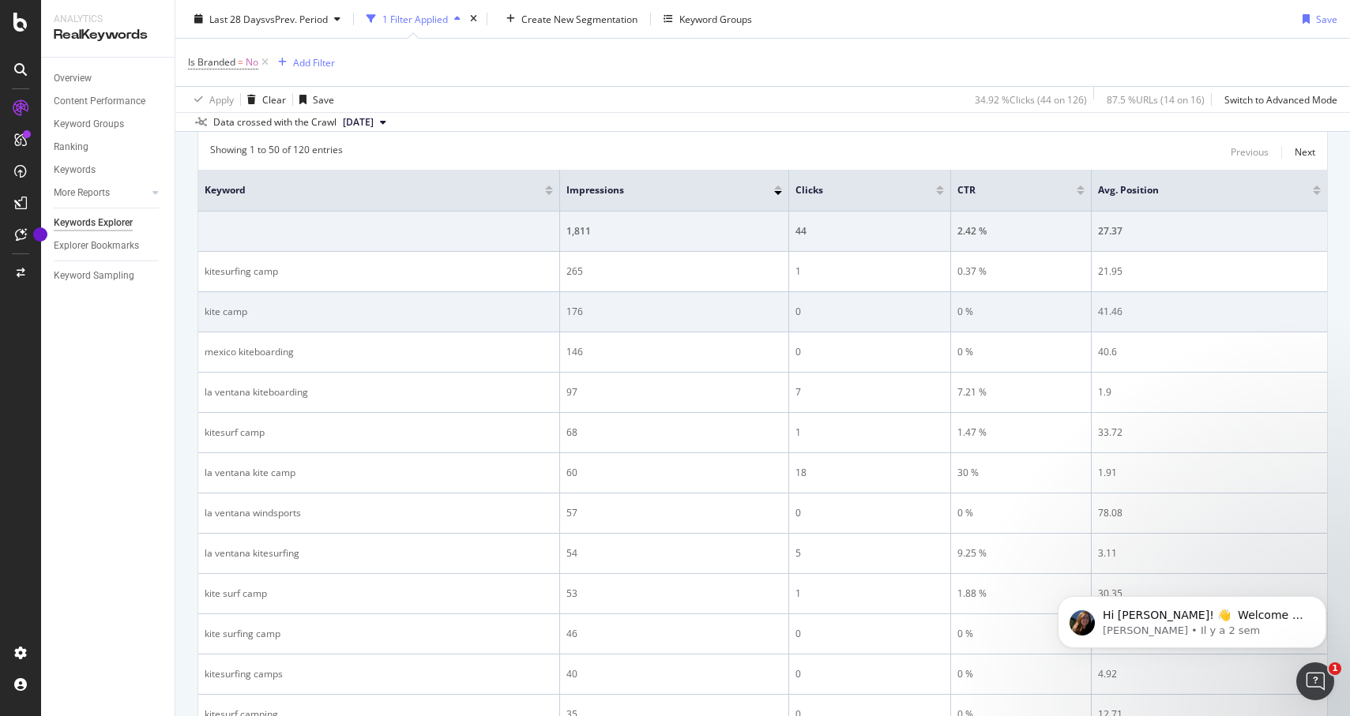
click at [580, 301] on td "176" at bounding box center [674, 312] width 229 height 40
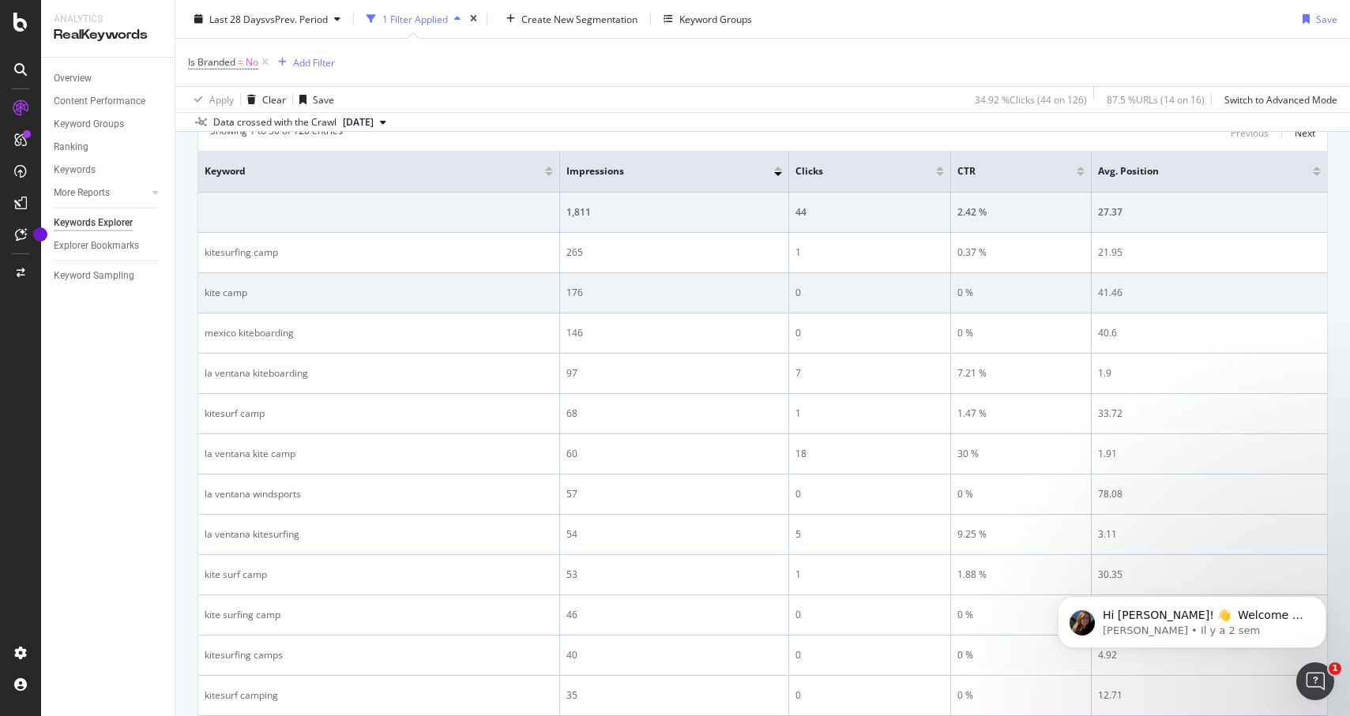
scroll to position [245, 0]
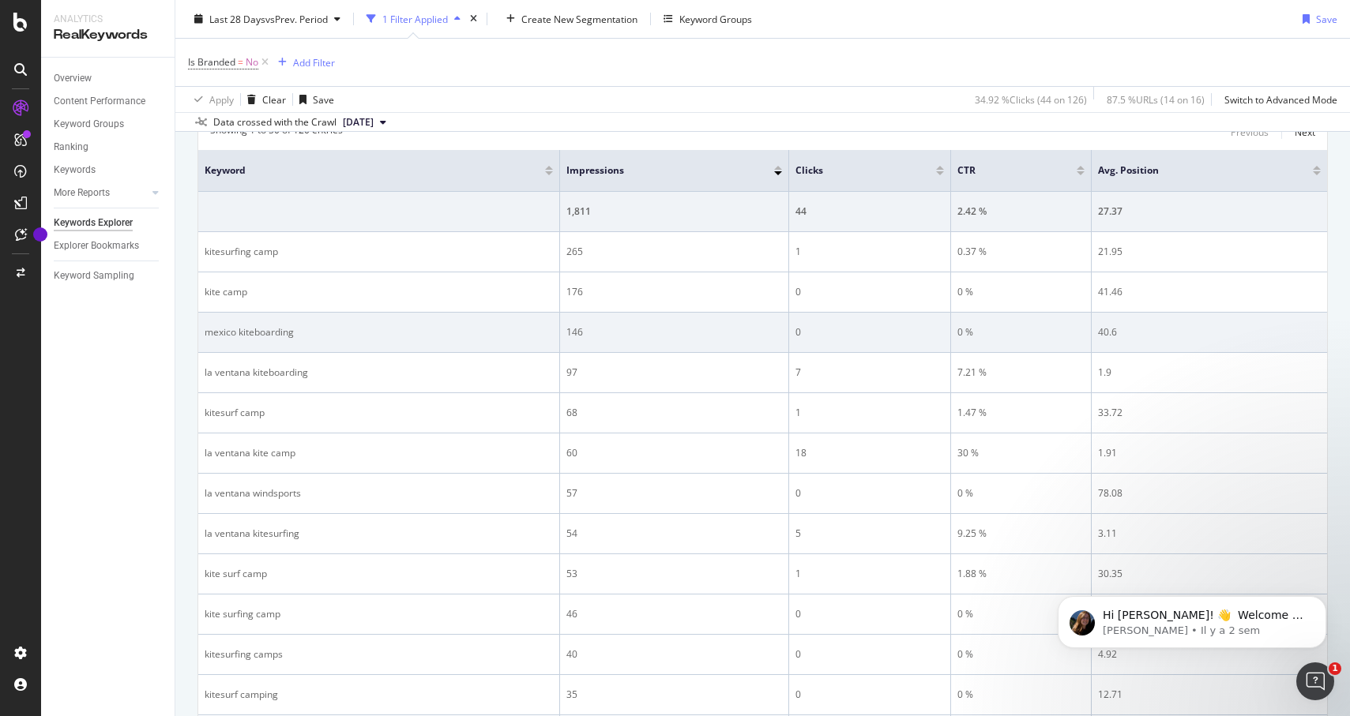
click at [571, 332] on div "146" at bounding box center [674, 332] width 216 height 14
click at [239, 332] on div "mexico kiteboarding" at bounding box center [379, 332] width 348 height 14
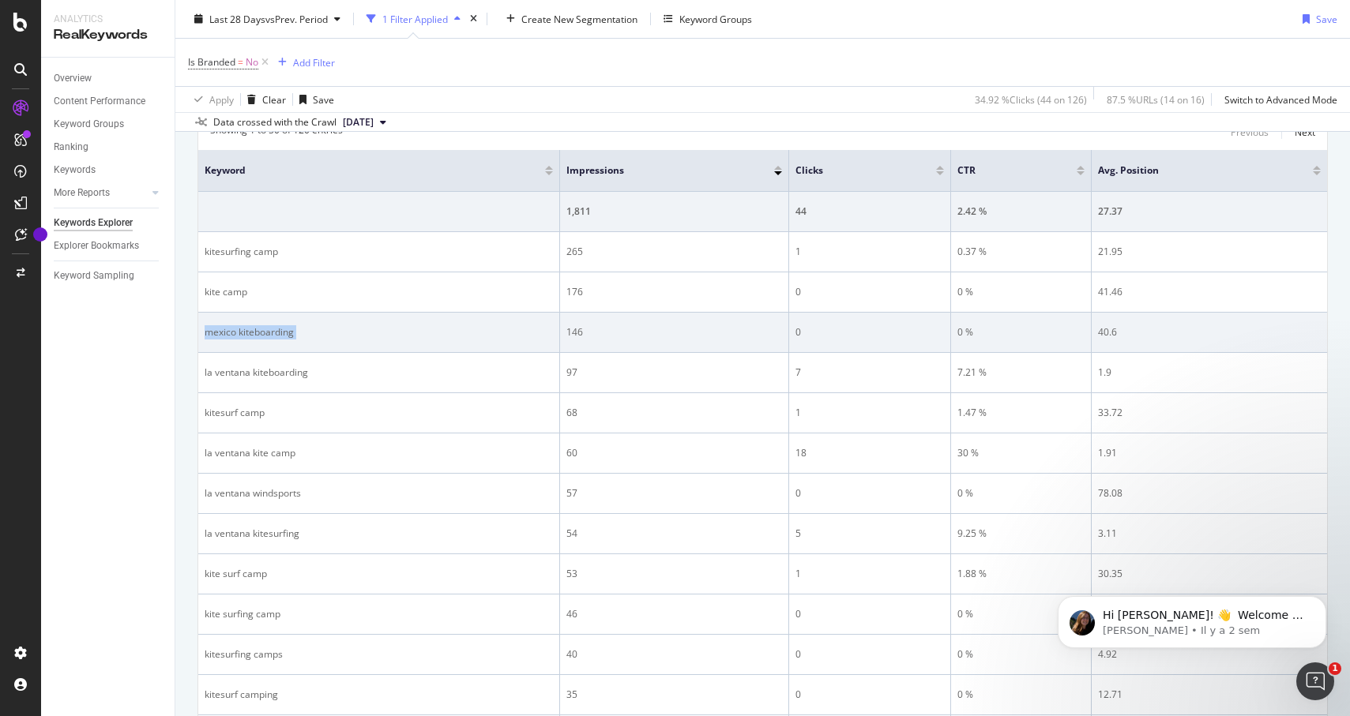
click at [239, 332] on div "mexico kiteboarding" at bounding box center [379, 332] width 348 height 14
click at [236, 332] on div "mexico kiteboarding" at bounding box center [379, 332] width 348 height 14
click at [264, 333] on div "mexico kiteboarding" at bounding box center [379, 332] width 348 height 14
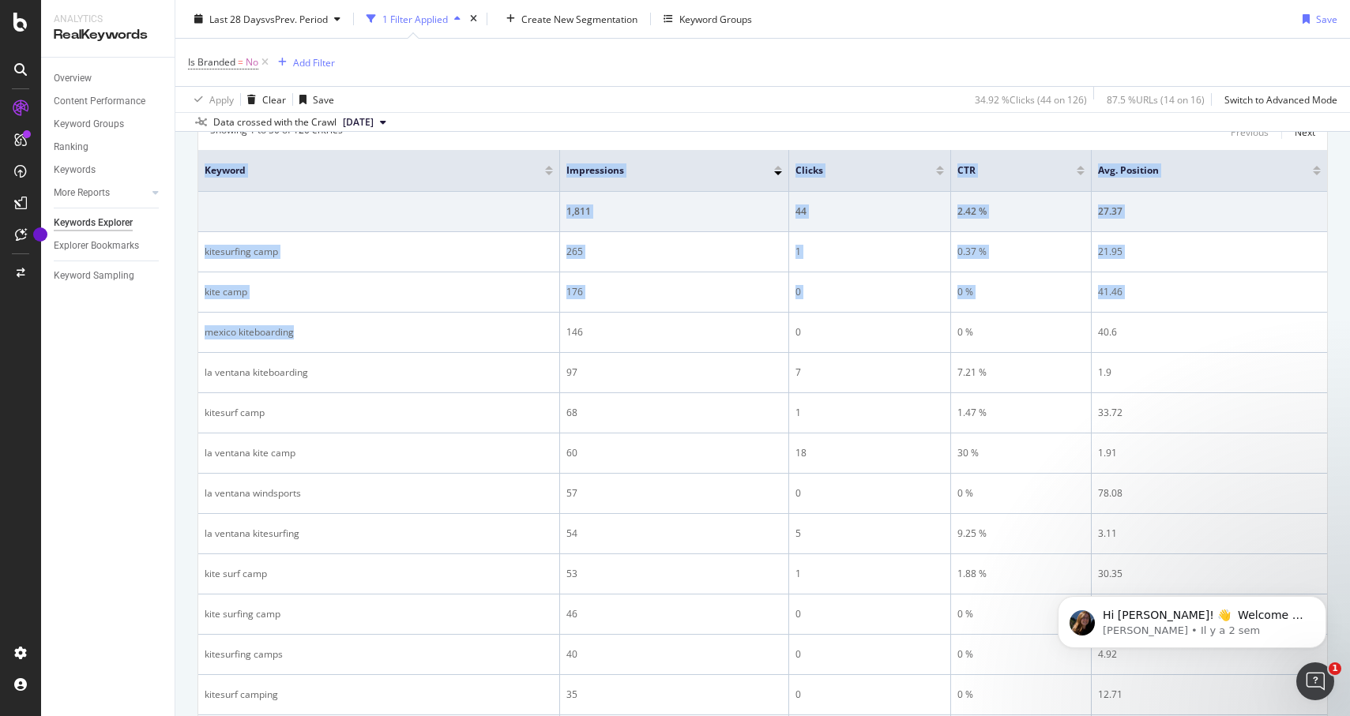
drag, startPoint x: 264, startPoint y: 333, endPoint x: 179, endPoint y: 338, distance: 85.5
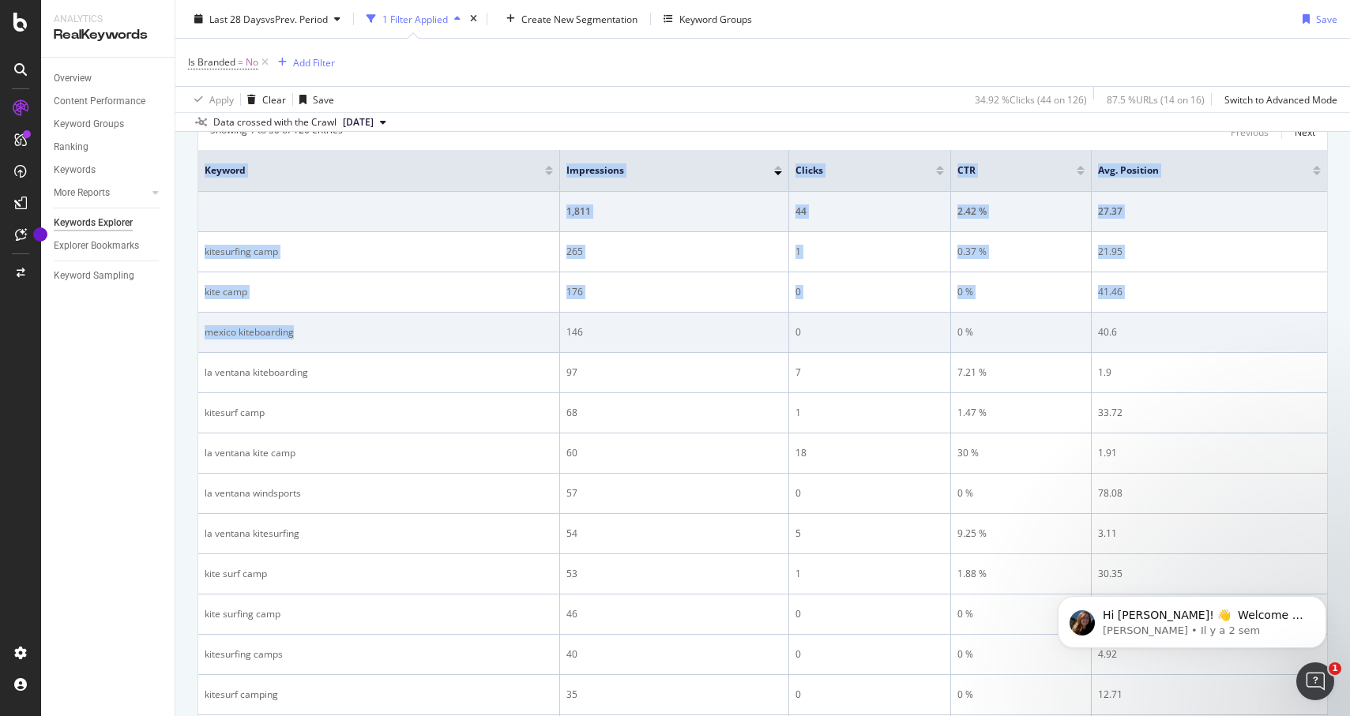
click at [233, 333] on div "mexico kiteboarding" at bounding box center [379, 332] width 348 height 14
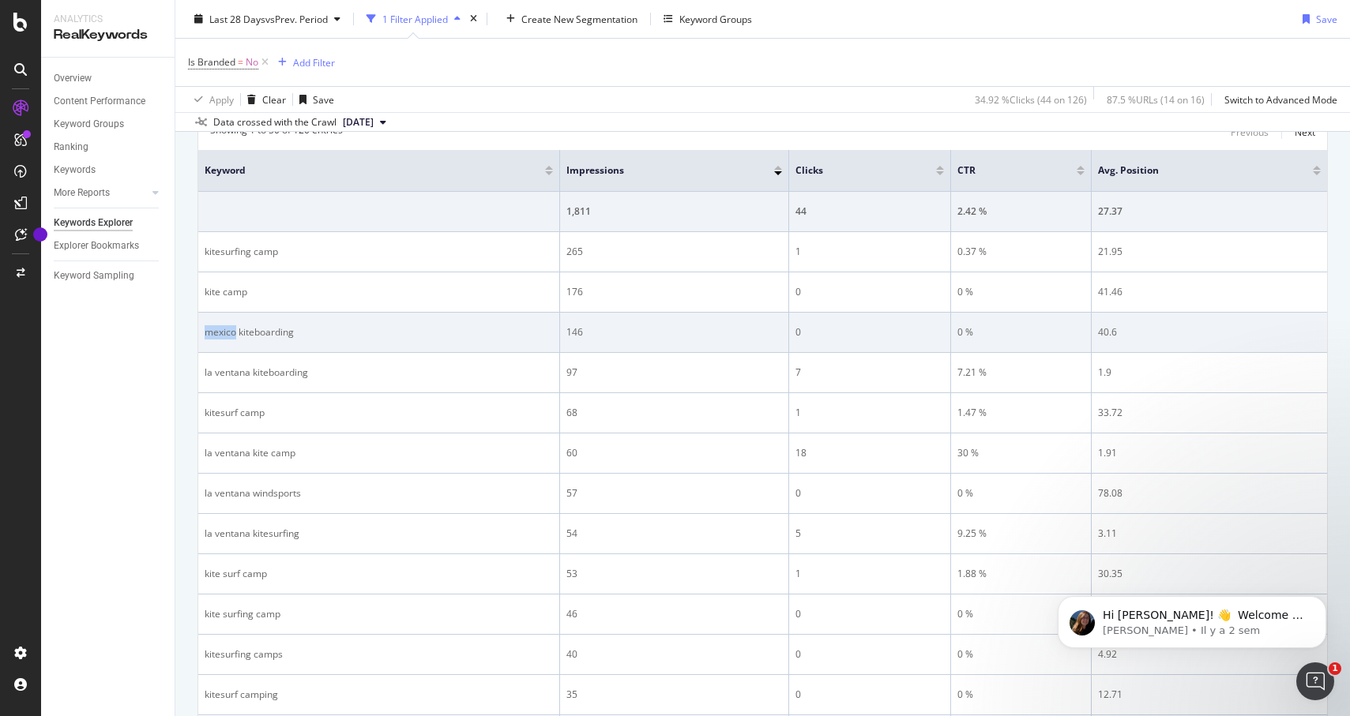
click at [233, 333] on div "mexico kiteboarding" at bounding box center [379, 332] width 348 height 14
click at [239, 334] on div "mexico kiteboarding" at bounding box center [379, 332] width 348 height 14
click at [254, 336] on div "mexico kiteboarding" at bounding box center [379, 332] width 348 height 14
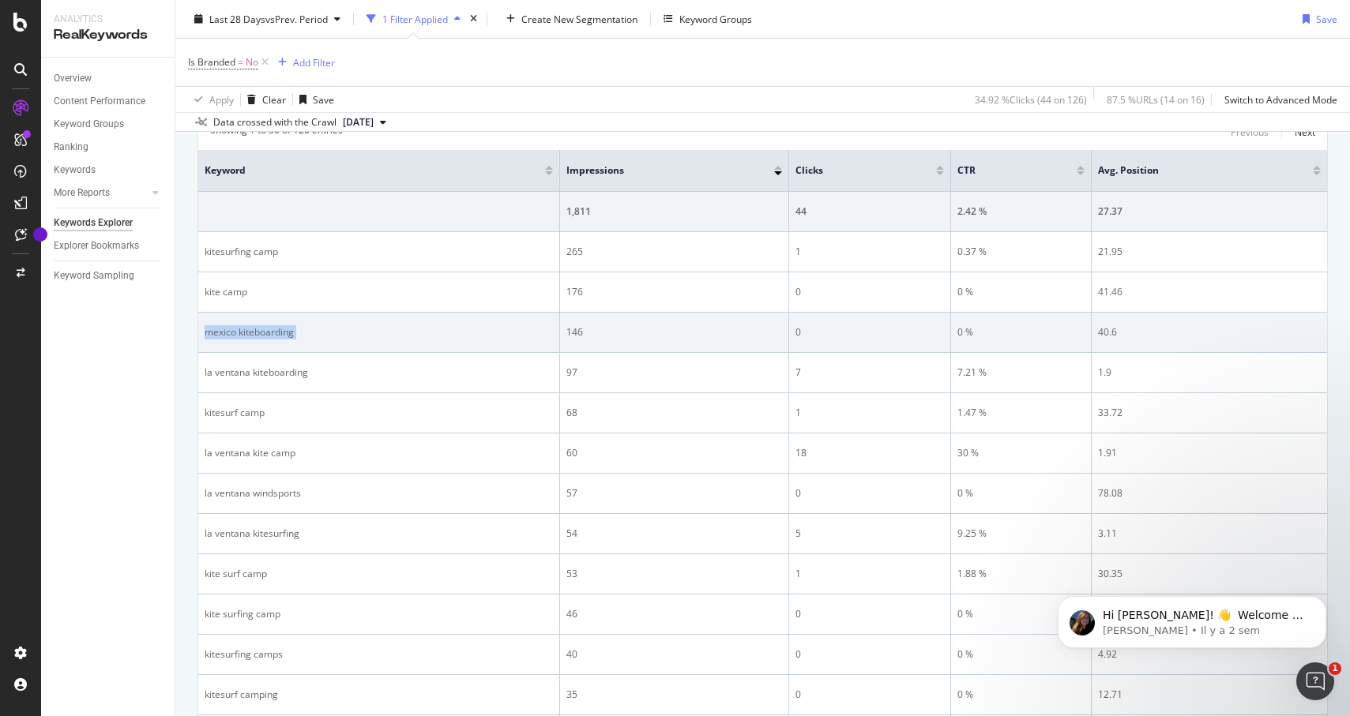
click at [254, 336] on div "mexico kiteboarding" at bounding box center [379, 332] width 348 height 14
